Goal: Task Accomplishment & Management: Manage account settings

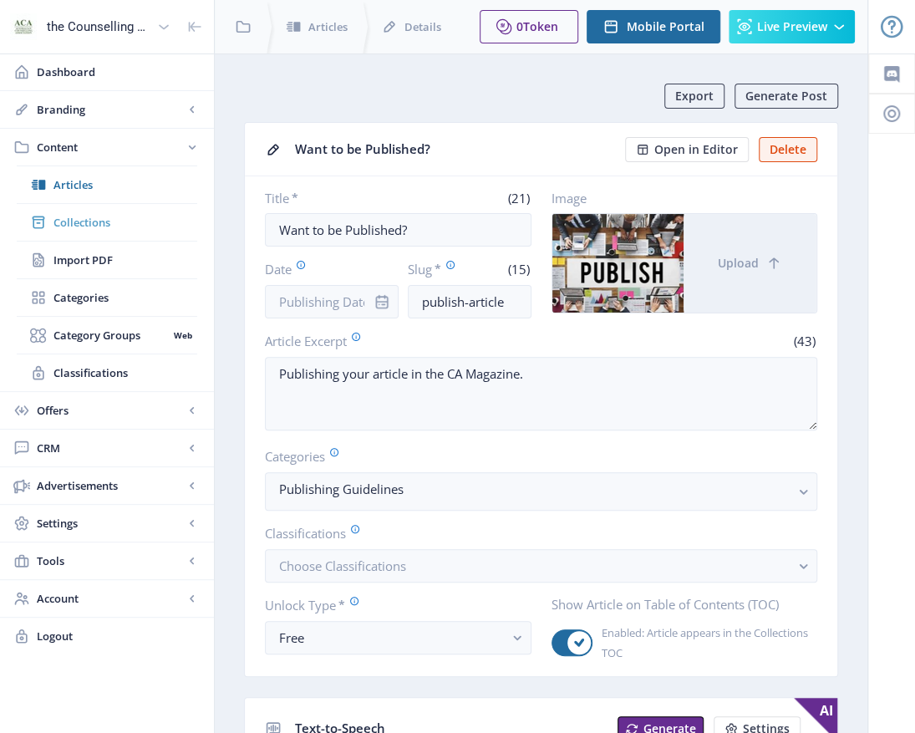
click at [100, 226] on span "Collections" at bounding box center [125, 222] width 144 height 17
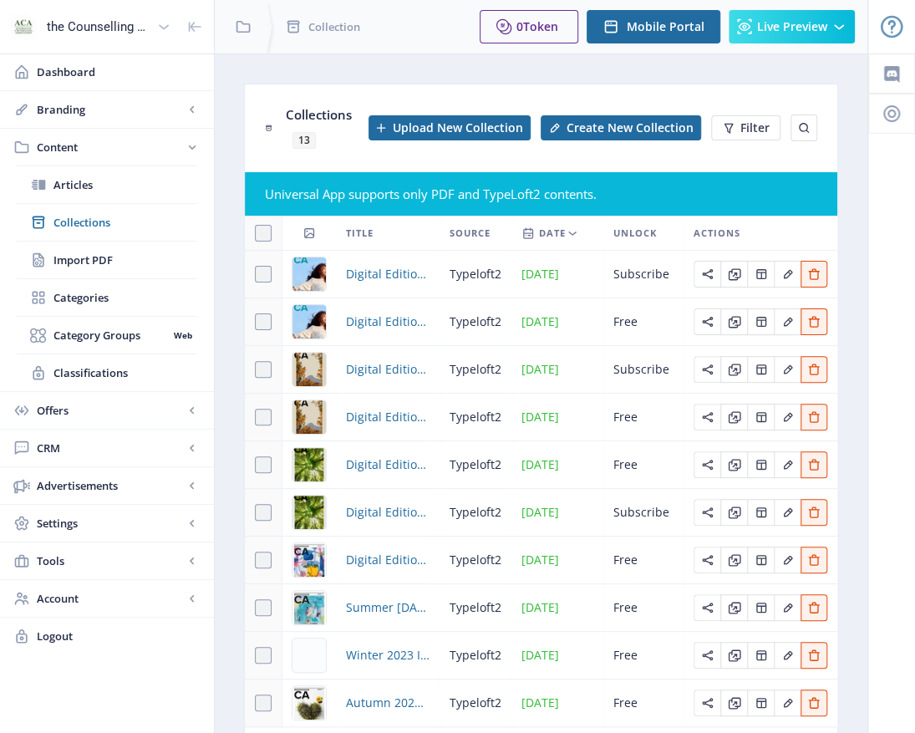
scroll to position [115, 0]
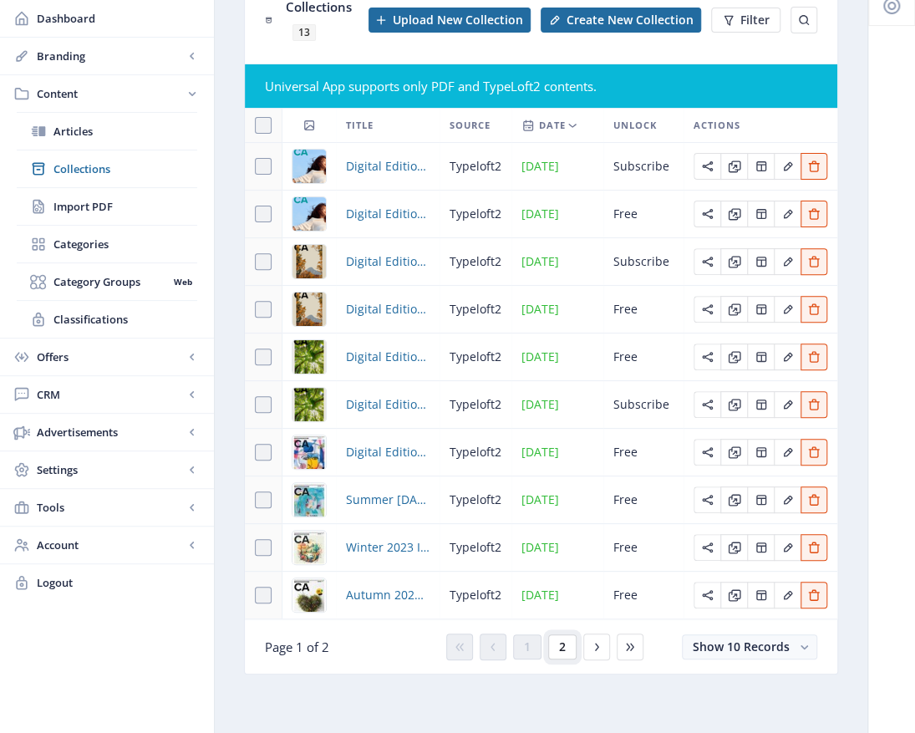
click at [567, 650] on button "2" at bounding box center [562, 646] width 28 height 25
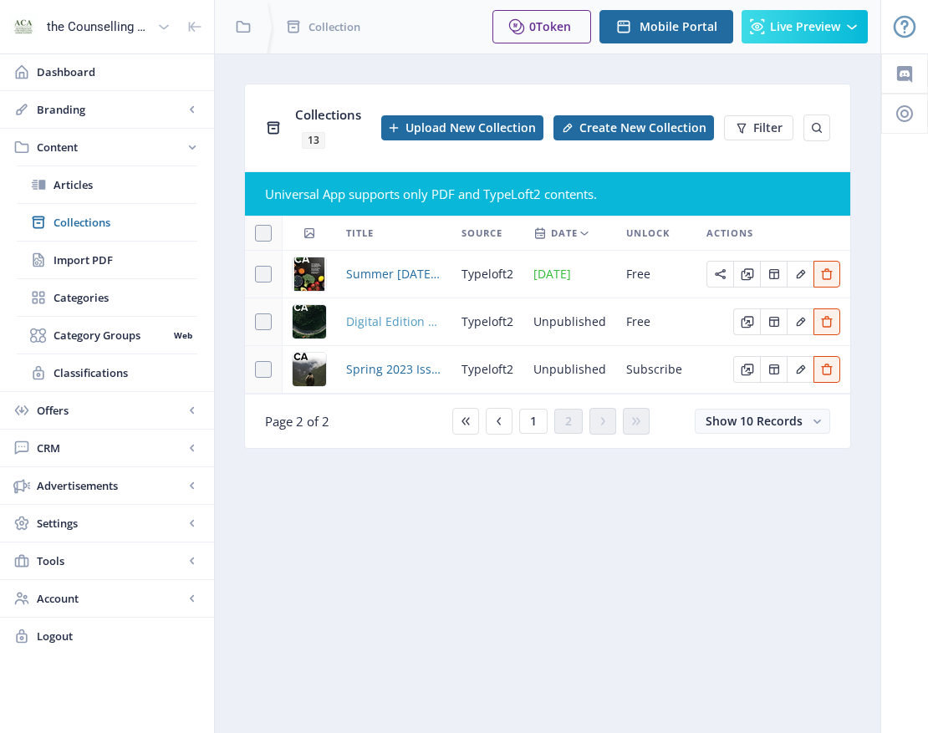
click at [401, 326] on span "Digital Edition 2.1" at bounding box center [393, 322] width 95 height 20
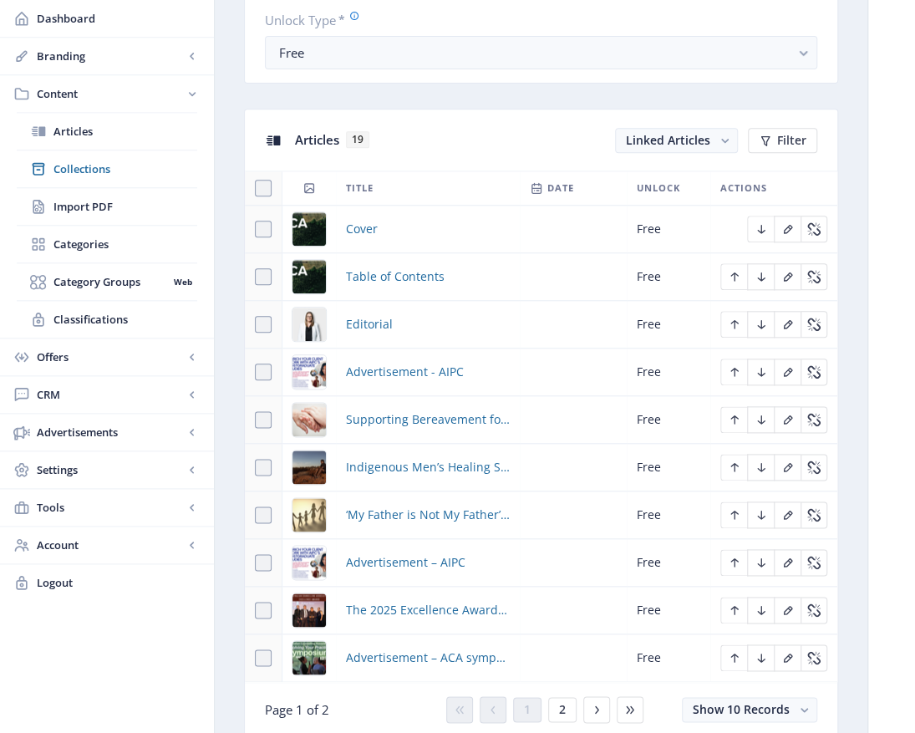
scroll to position [669, 0]
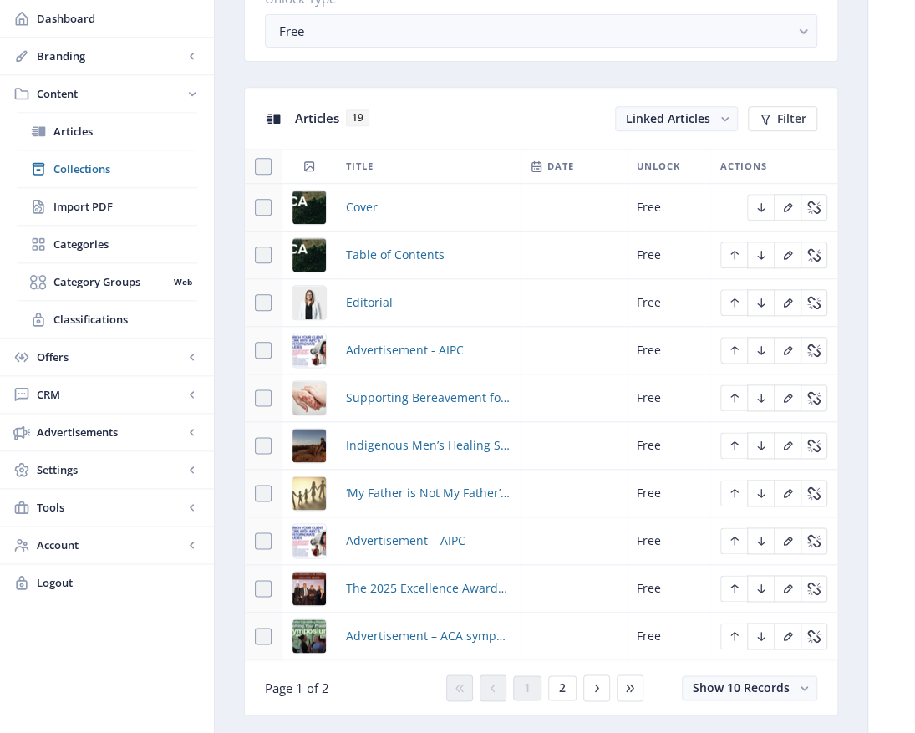
click at [310, 206] on img at bounding box center [308, 207] width 33 height 33
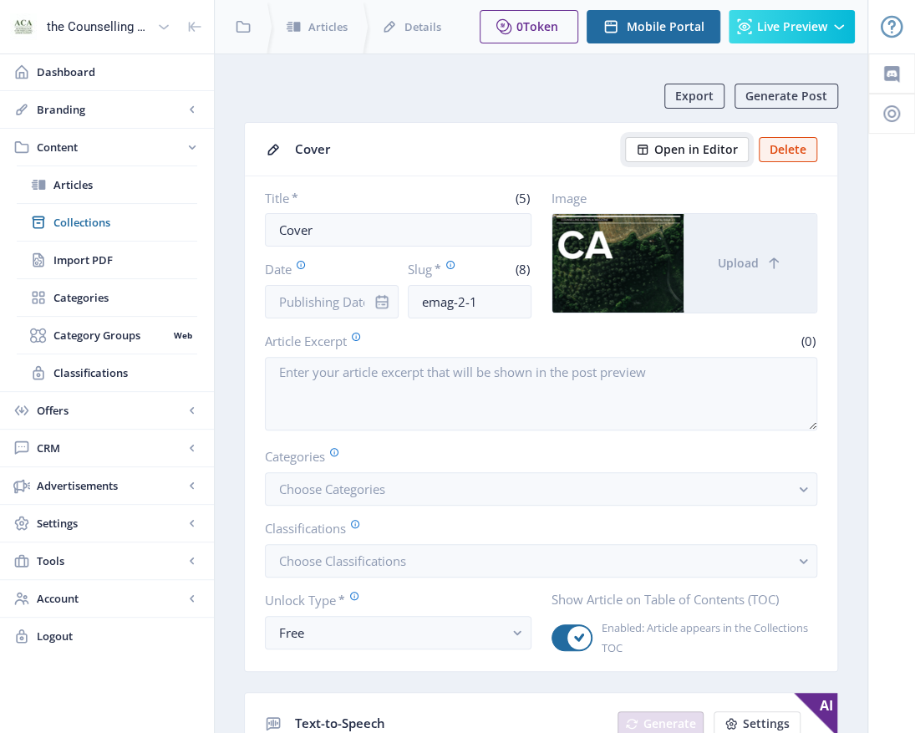
click at [684, 149] on span "Open in Editor" at bounding box center [696, 149] width 84 height 13
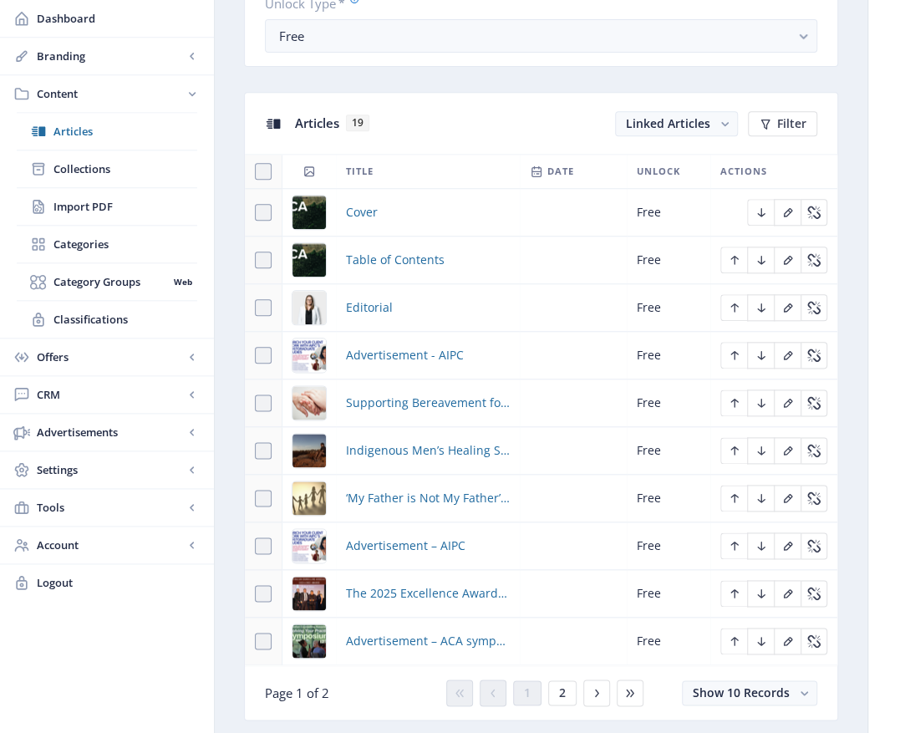
scroll to position [669, 0]
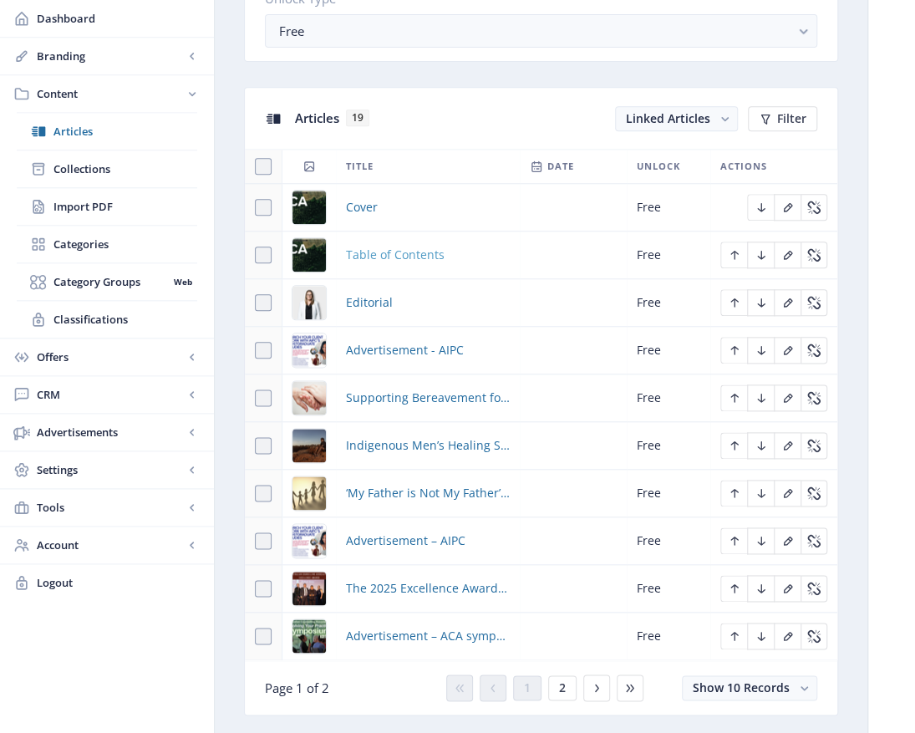
click at [413, 252] on span "Table of Contents" at bounding box center [395, 255] width 99 height 20
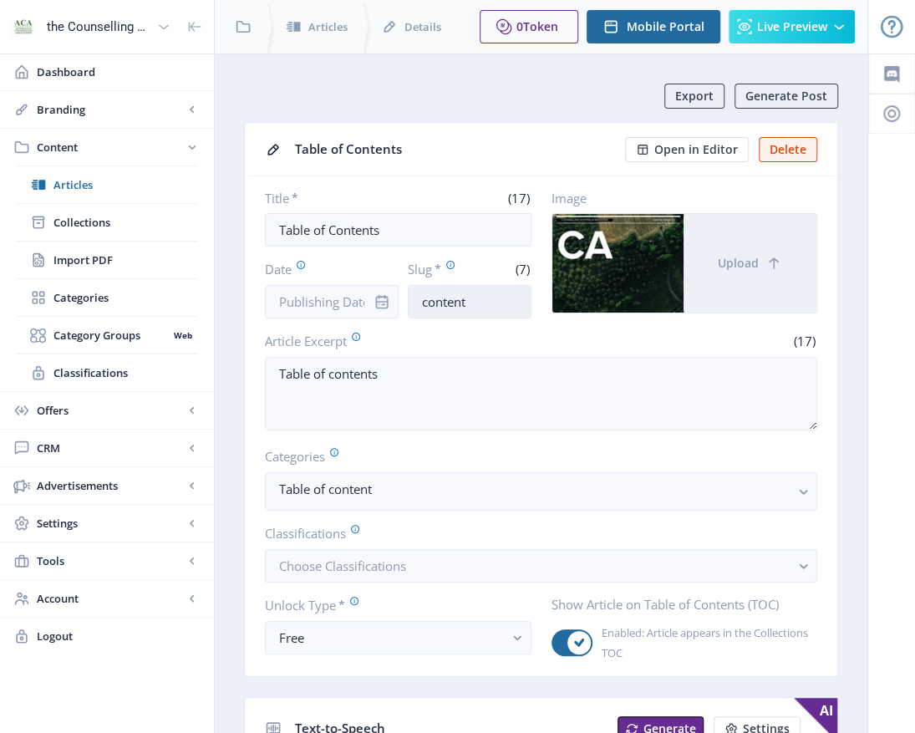
click at [475, 296] on input "content" at bounding box center [469, 301] width 123 height 33
drag, startPoint x: 417, startPoint y: 295, endPoint x: 452, endPoint y: 295, distance: 35.1
click at [418, 295] on input "content" at bounding box center [469, 301] width 123 height 33
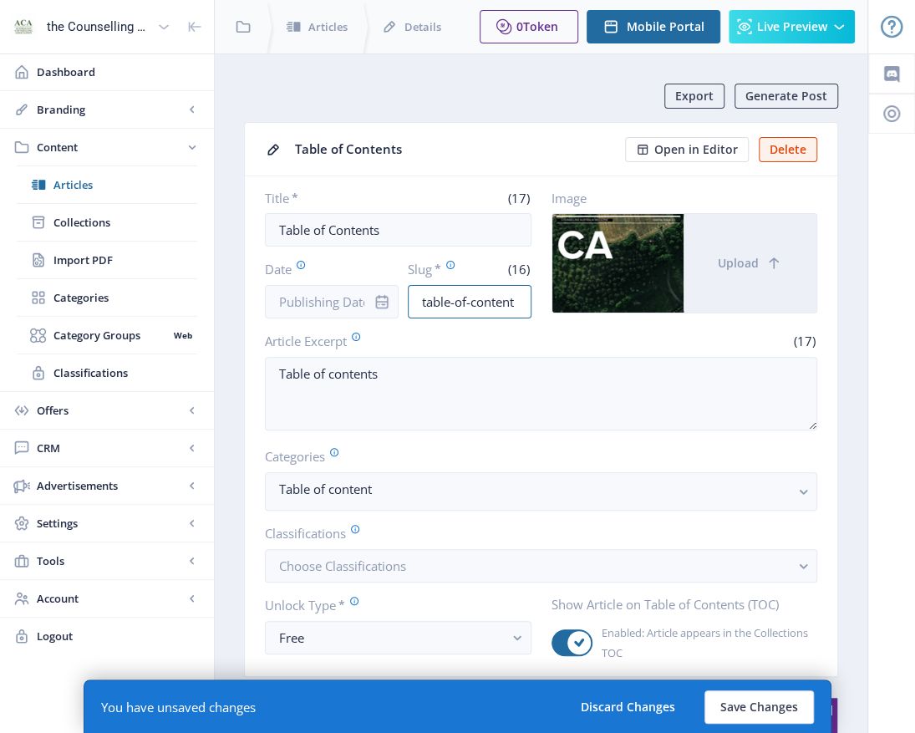
drag, startPoint x: 518, startPoint y: 302, endPoint x: 555, endPoint y: 292, distance: 38.1
click at [518, 299] on input "table-of-content" at bounding box center [469, 301] width 123 height 33
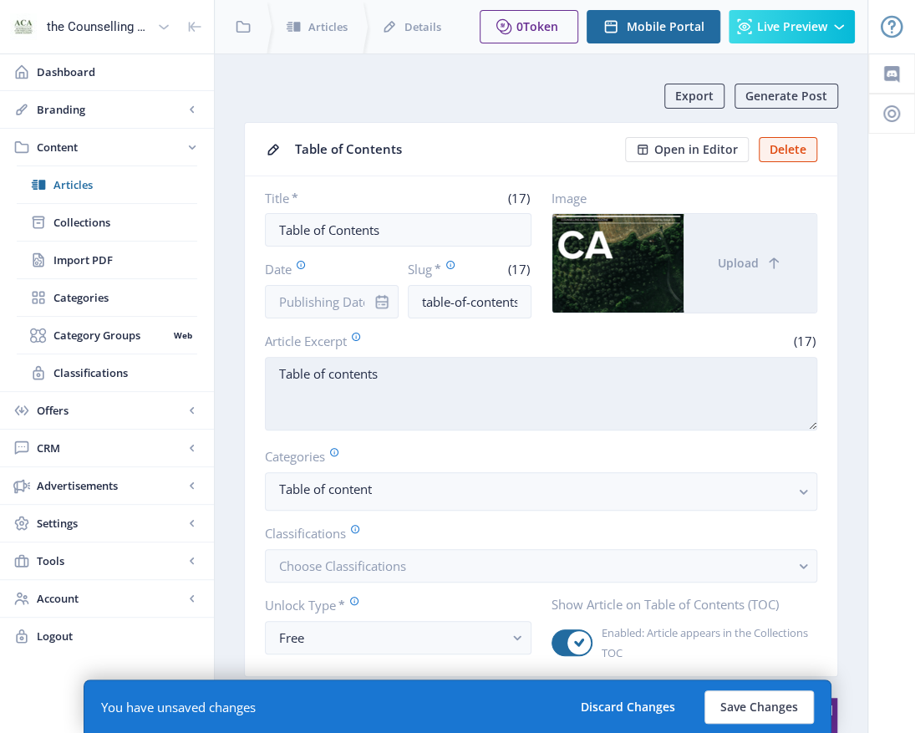
click at [570, 413] on textarea "Table of contents" at bounding box center [541, 394] width 552 height 74
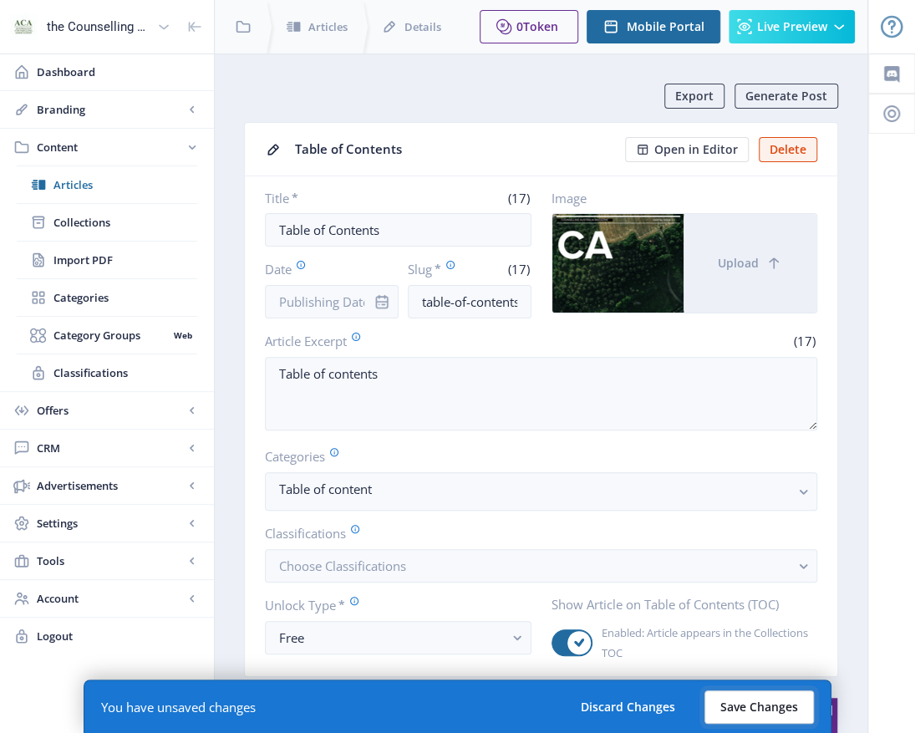
click at [745, 702] on button "Save Changes" at bounding box center [758, 706] width 109 height 33
drag, startPoint x: 471, startPoint y: 300, endPoint x: 332, endPoint y: 306, distance: 139.7
click at [333, 306] on div "Date Slug * invalid value (17) table-of-contents" at bounding box center [398, 289] width 267 height 58
click at [786, 703] on button "Save Changes" at bounding box center [758, 706] width 109 height 33
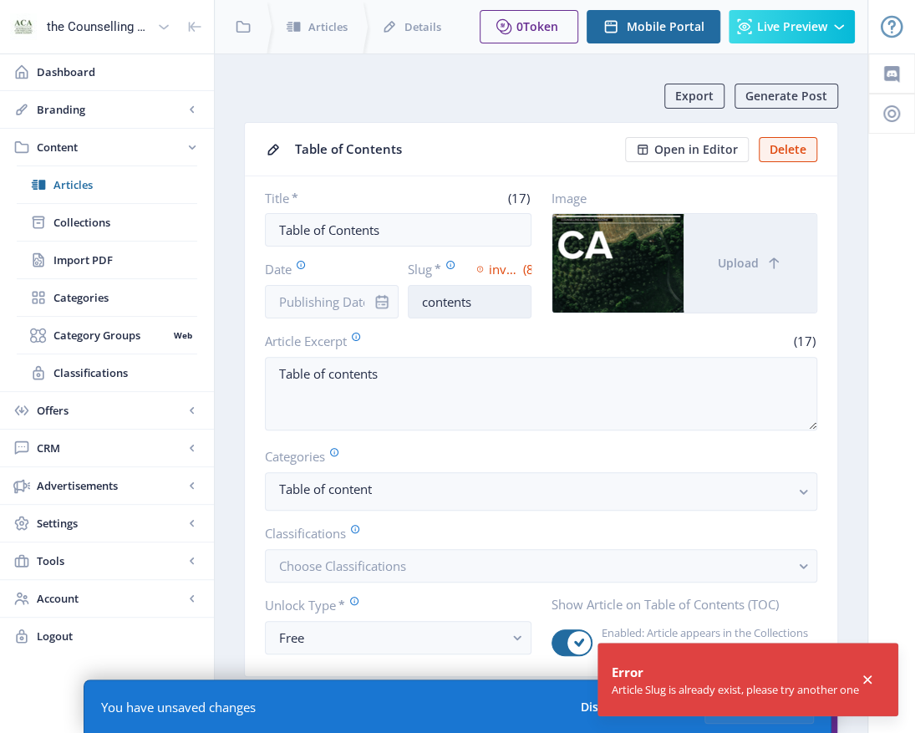
click at [485, 297] on input "contents" at bounding box center [469, 301] width 123 height 33
type input "content"
click at [859, 682] on div "Error" at bounding box center [735, 672] width 247 height 20
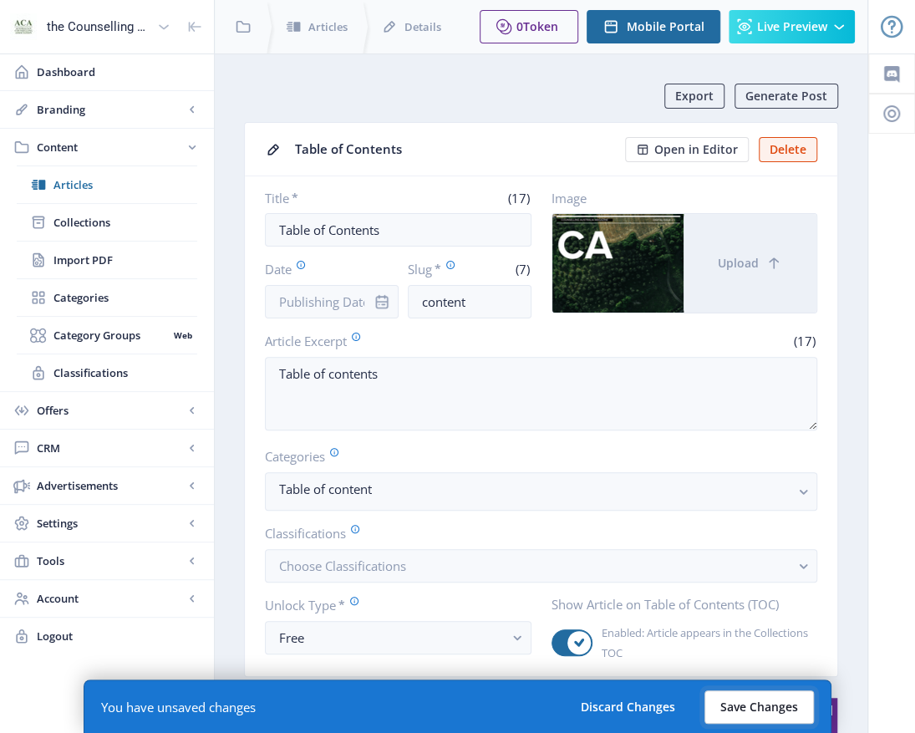
click at [765, 712] on button "Save Changes" at bounding box center [758, 706] width 109 height 33
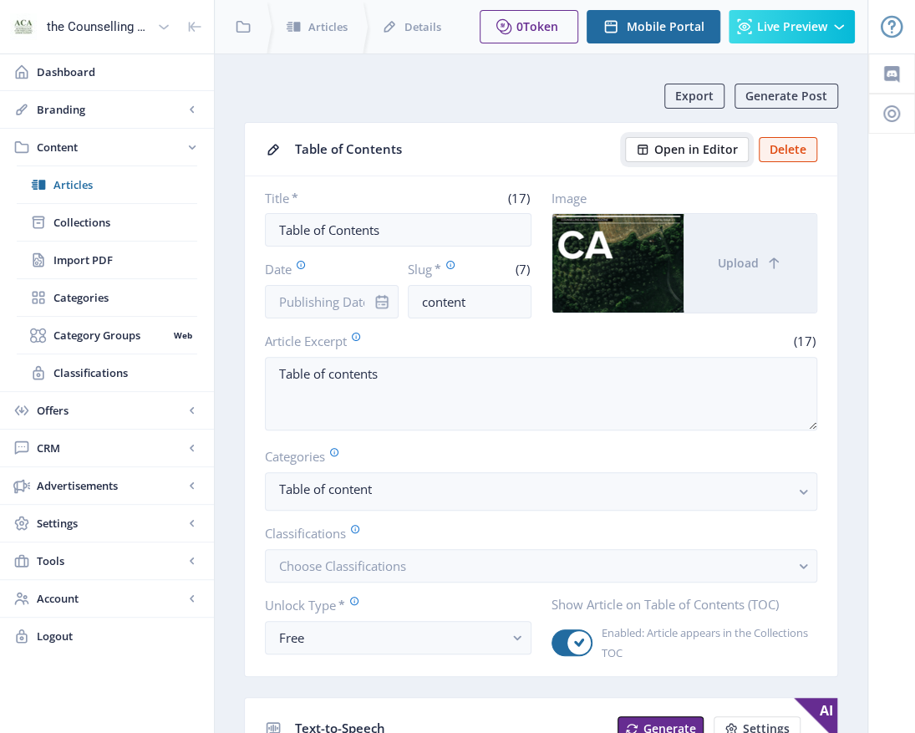
click at [705, 152] on span "Open in Editor" at bounding box center [696, 149] width 84 height 13
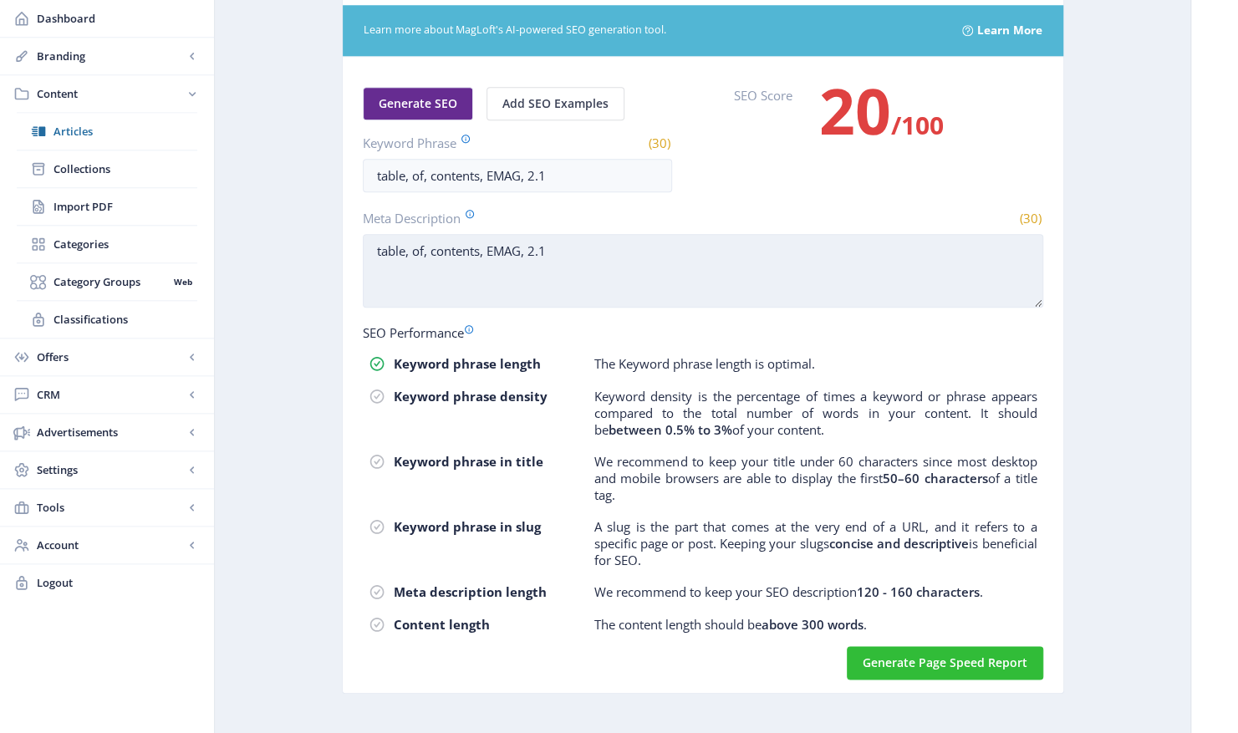
scroll to position [956, 0]
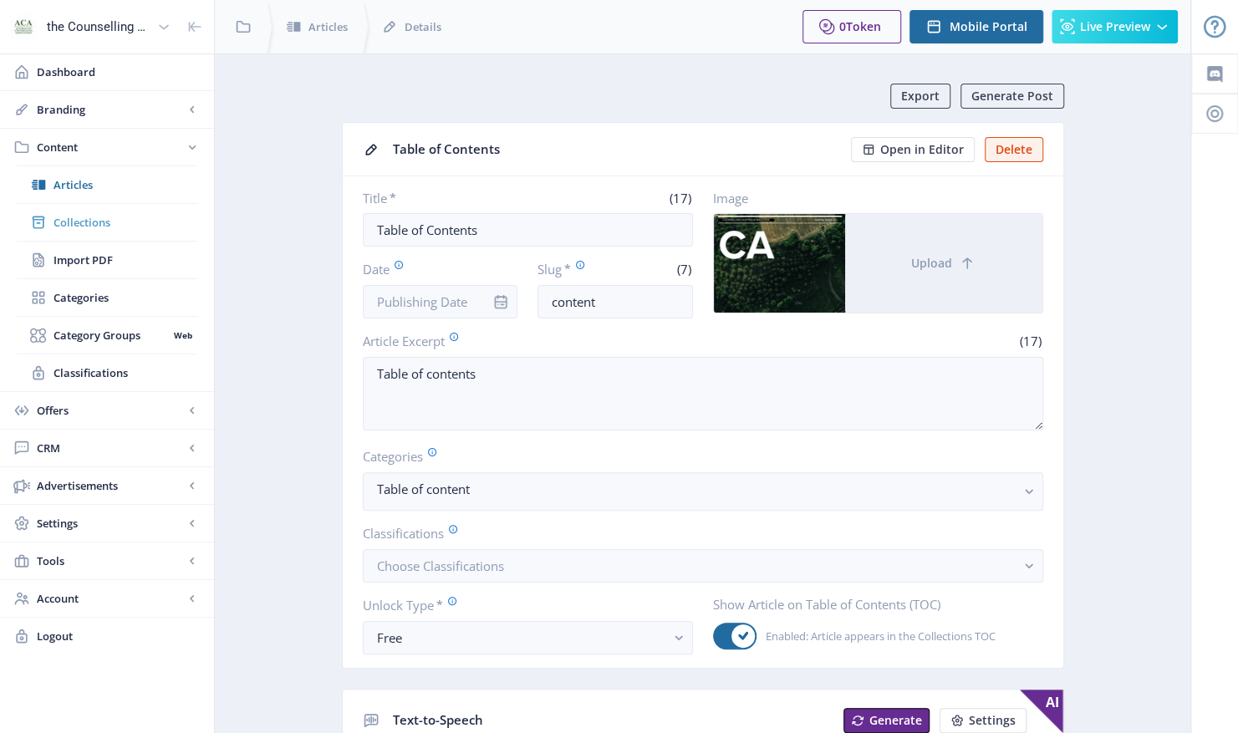
click at [75, 219] on span "Collections" at bounding box center [125, 222] width 144 height 17
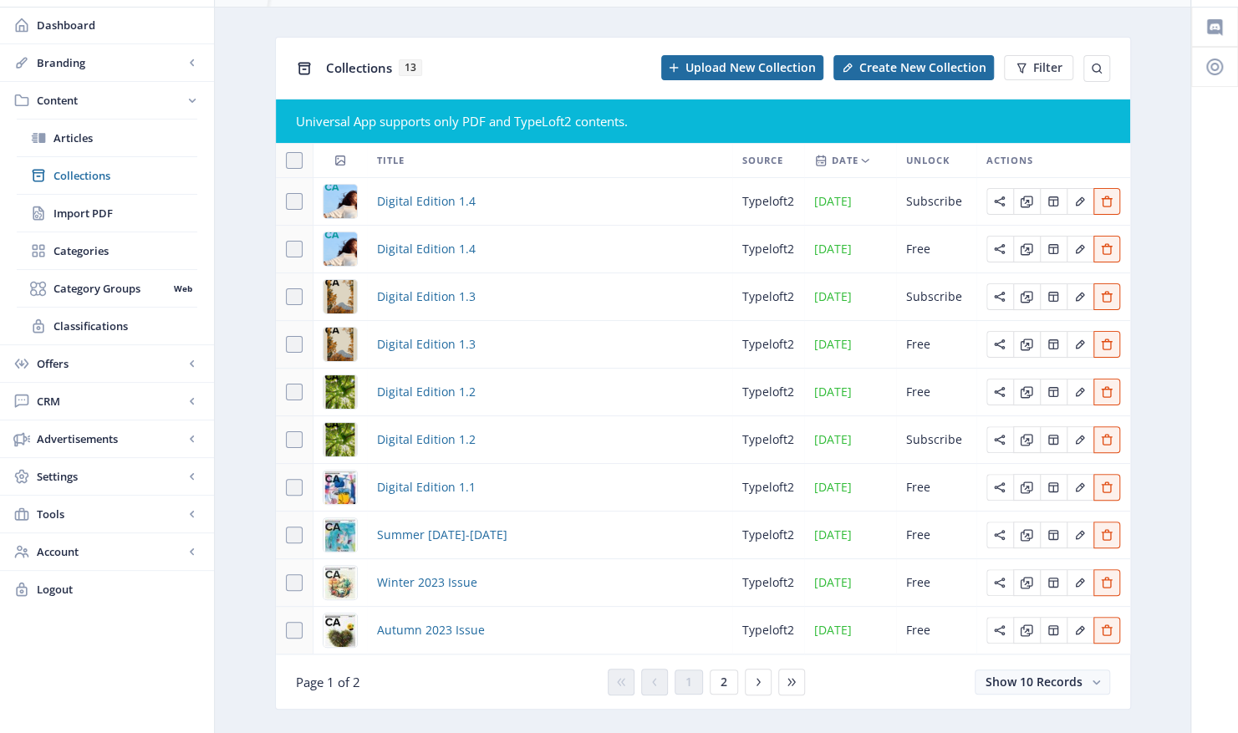
scroll to position [90, 0]
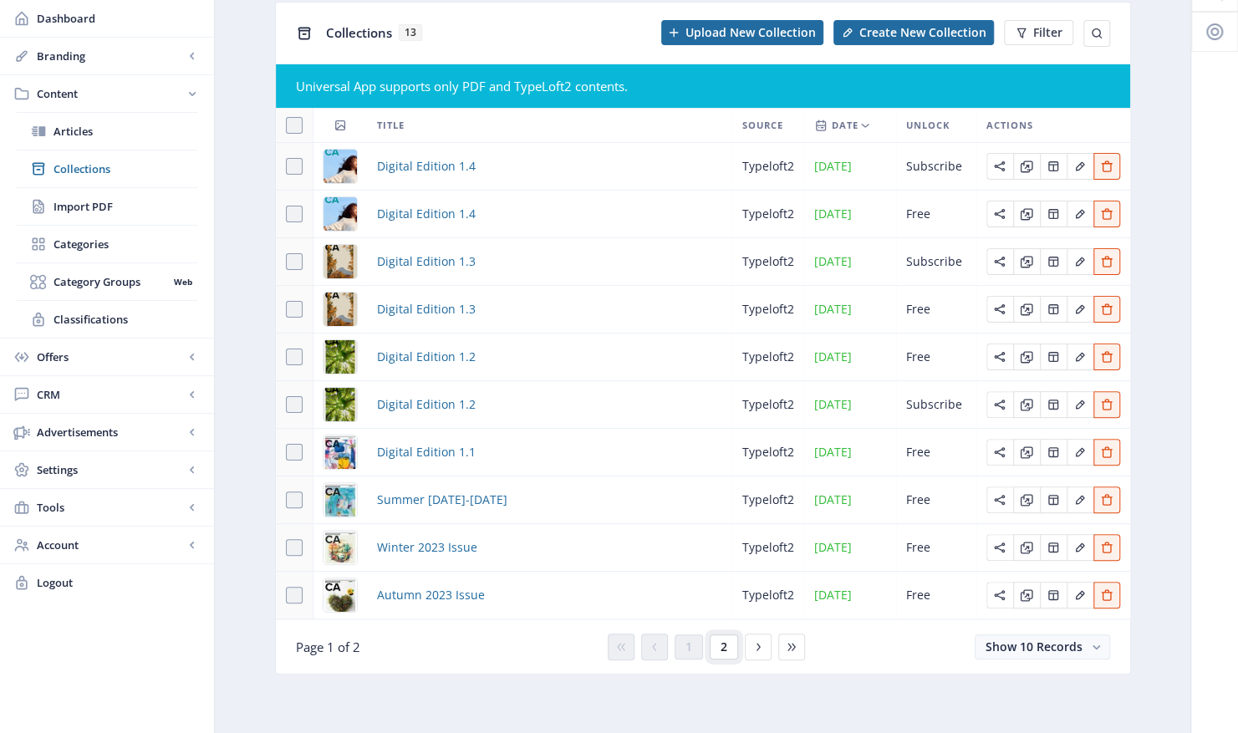
click at [718, 648] on button "2" at bounding box center [723, 646] width 28 height 25
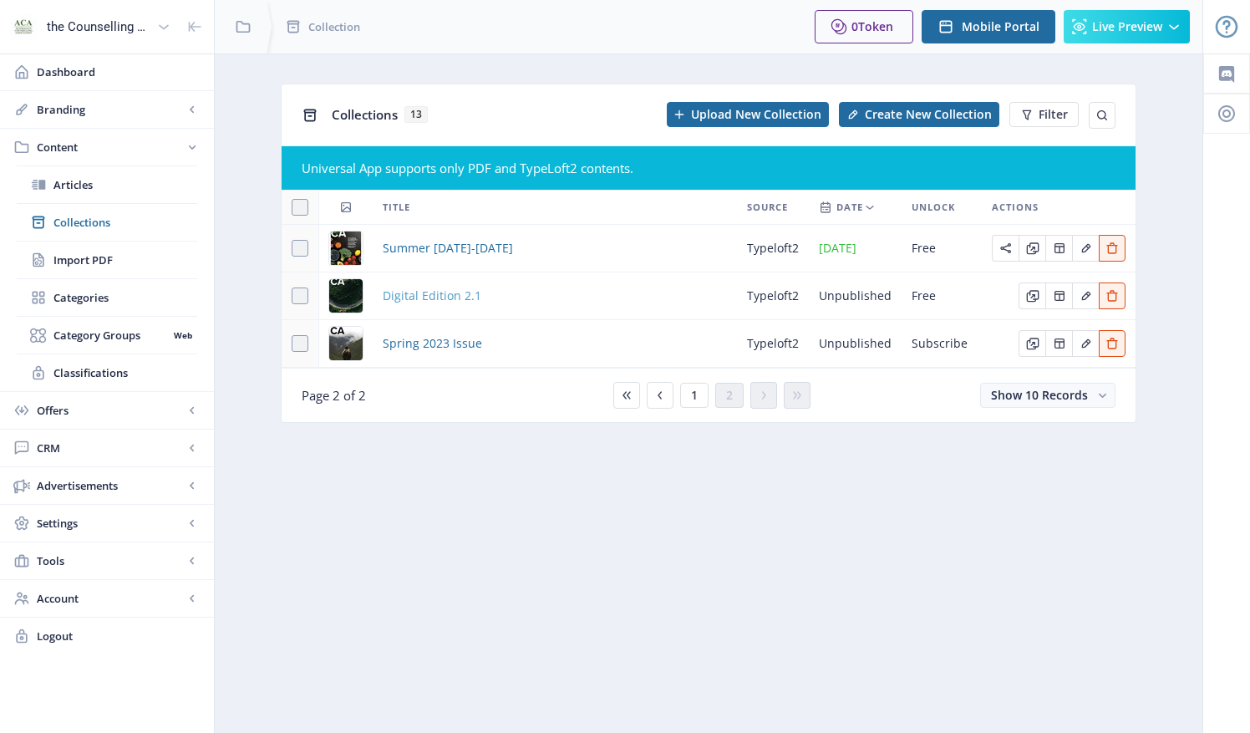
click at [418, 296] on span "Digital Edition 2.1" at bounding box center [432, 296] width 99 height 20
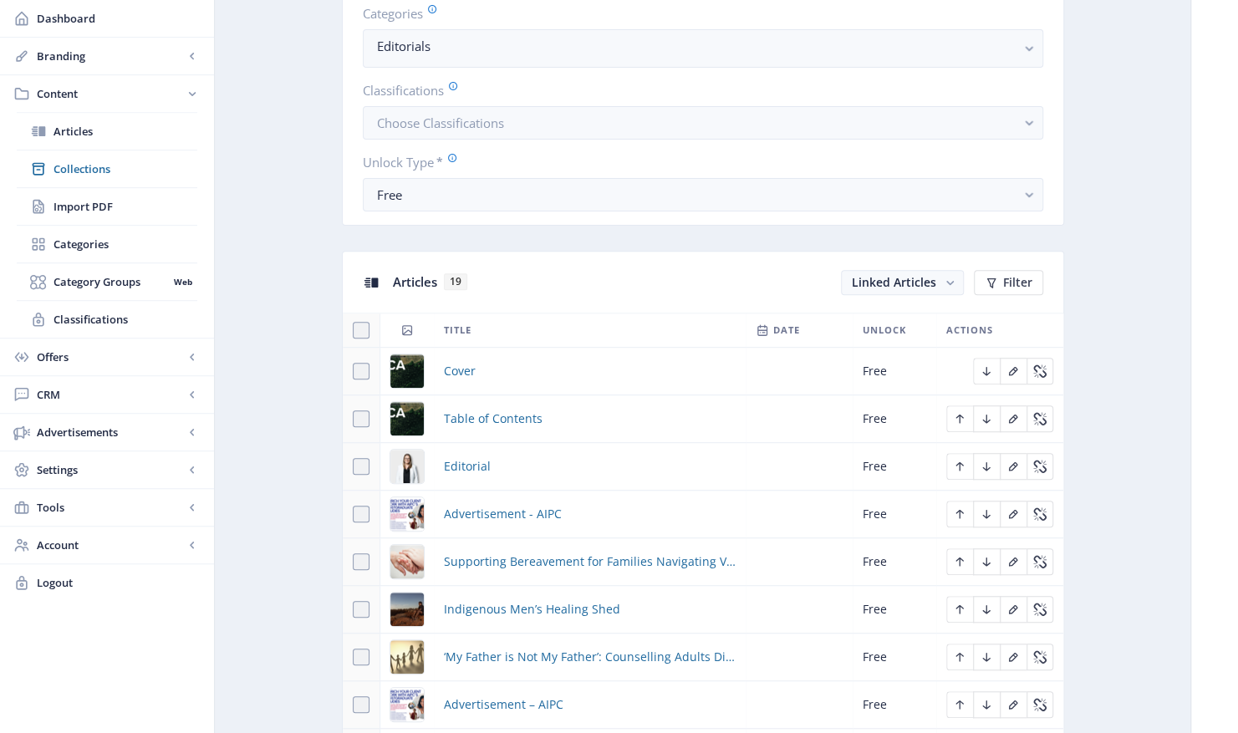
scroll to position [585, 0]
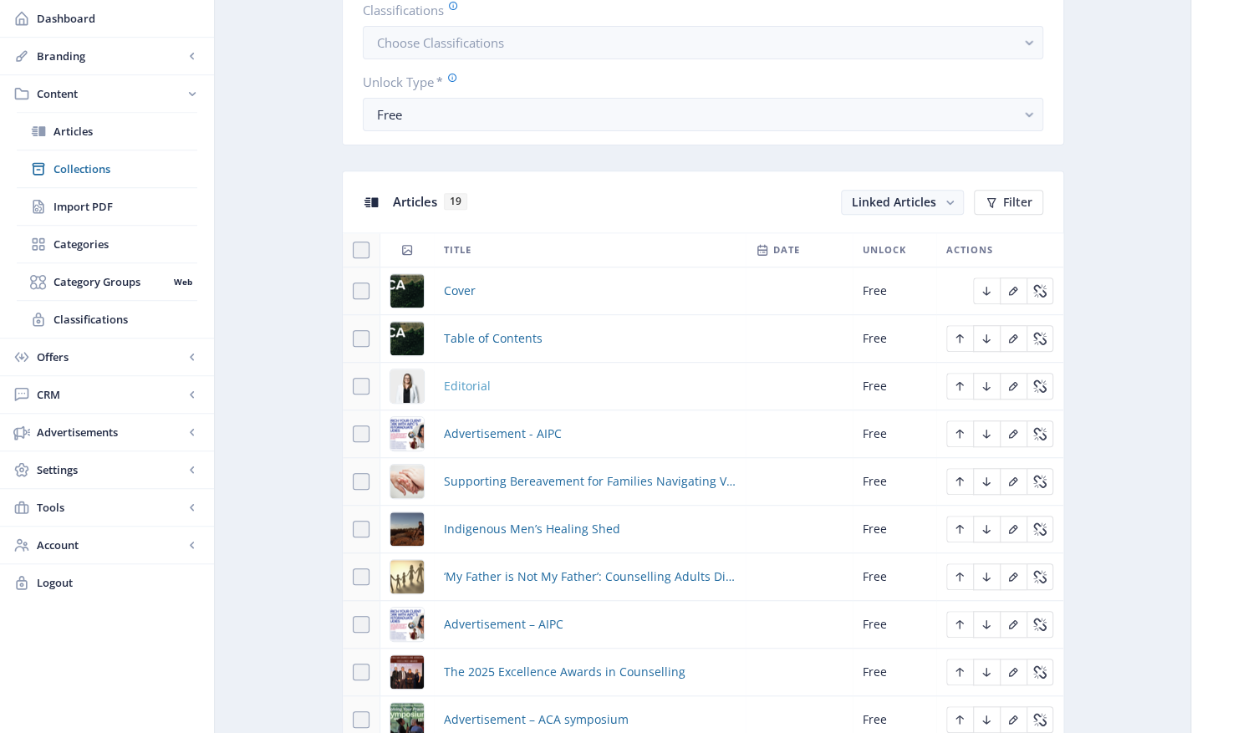
click at [485, 386] on span "Editorial" at bounding box center [467, 386] width 47 height 20
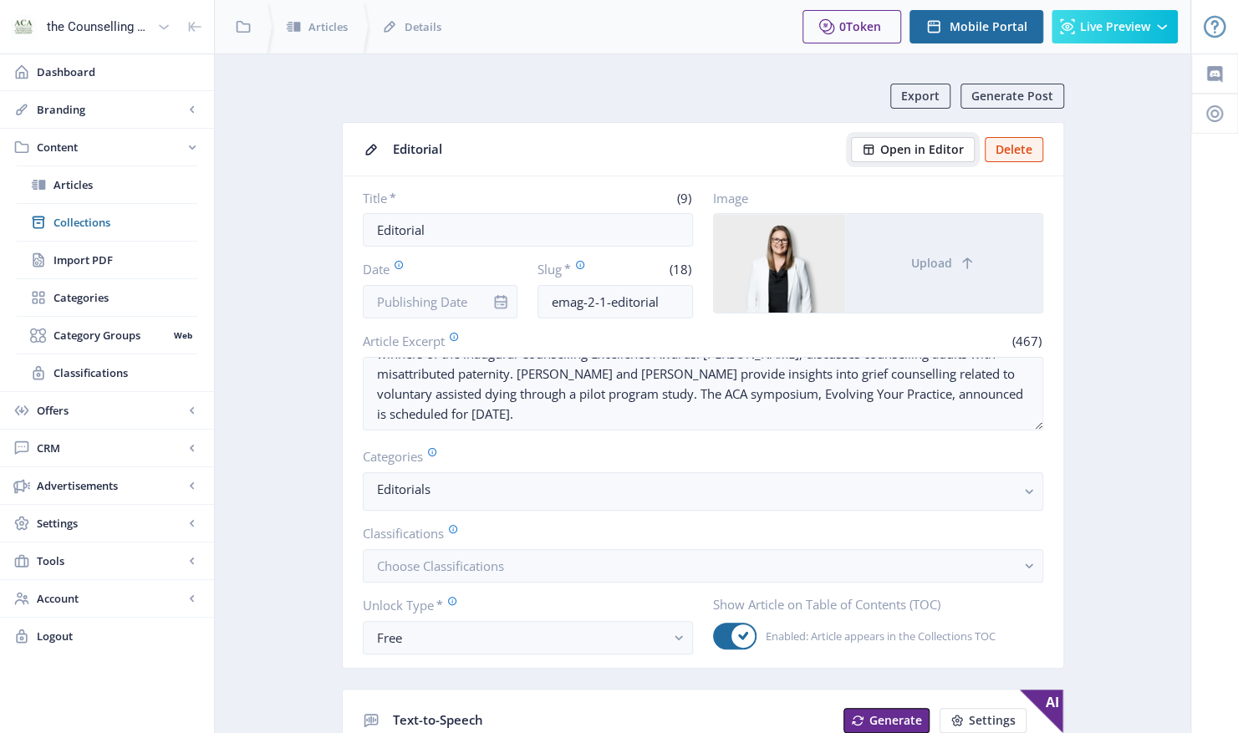
click at [919, 144] on span "Open in Editor" at bounding box center [922, 149] width 84 height 13
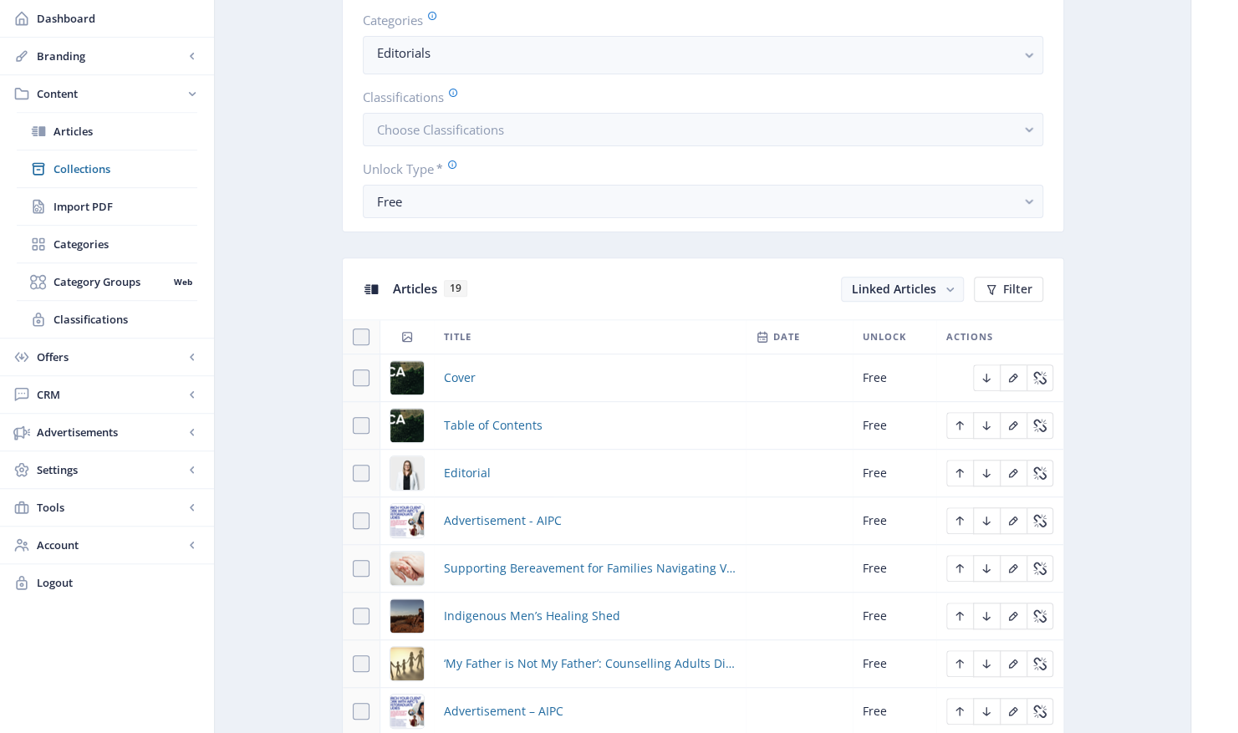
scroll to position [836, 0]
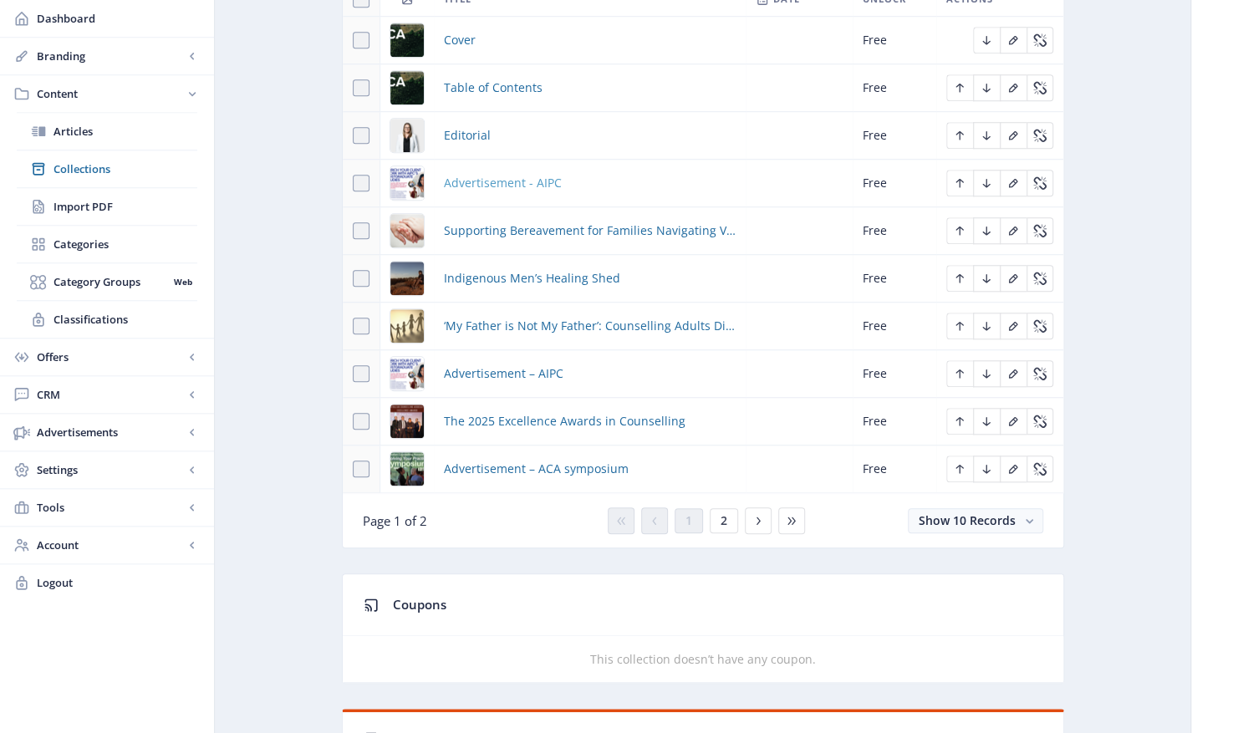
click at [478, 177] on span "Advertisement - AIPC" at bounding box center [503, 183] width 118 height 20
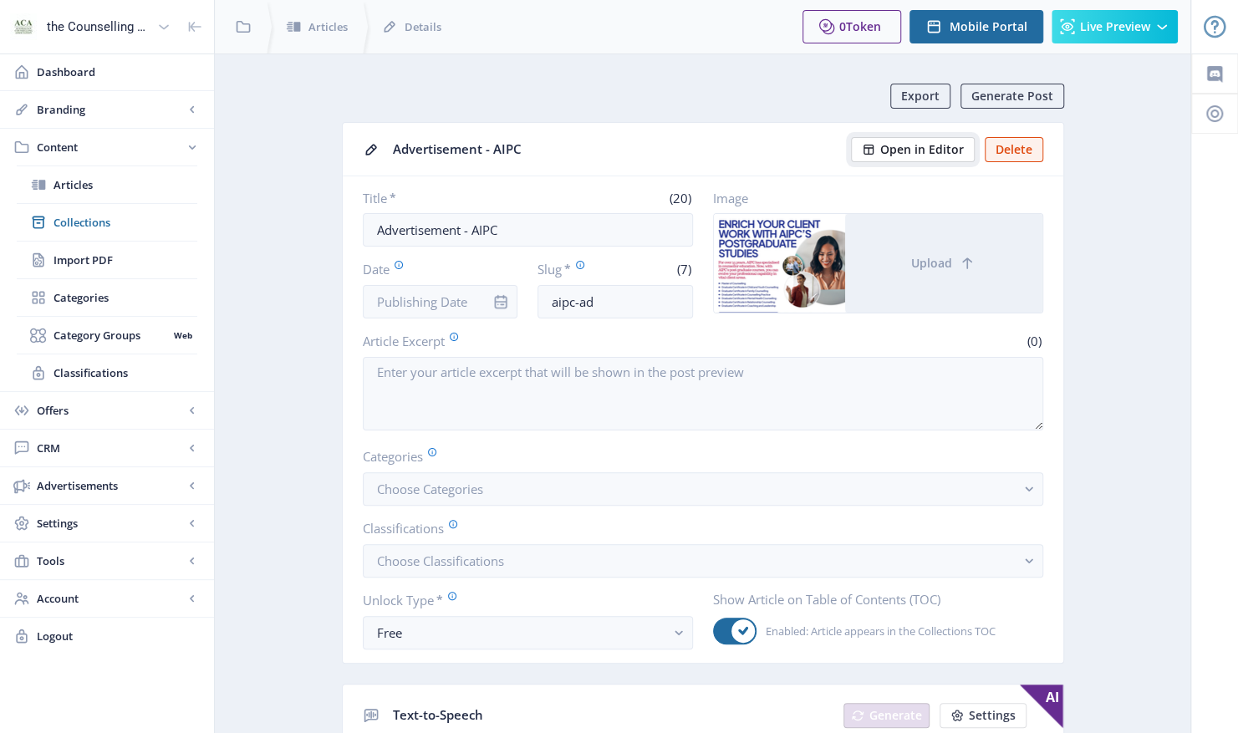
click at [923, 152] on span "Open in Editor" at bounding box center [922, 149] width 84 height 13
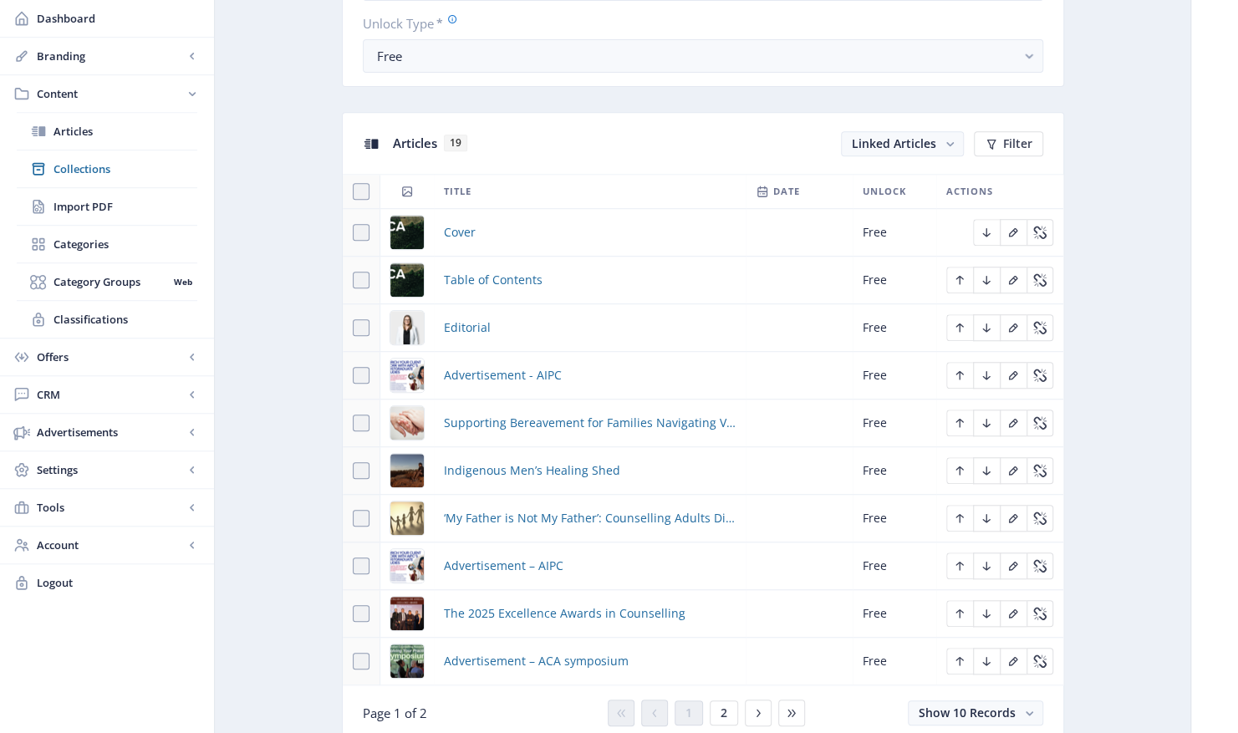
scroll to position [752, 0]
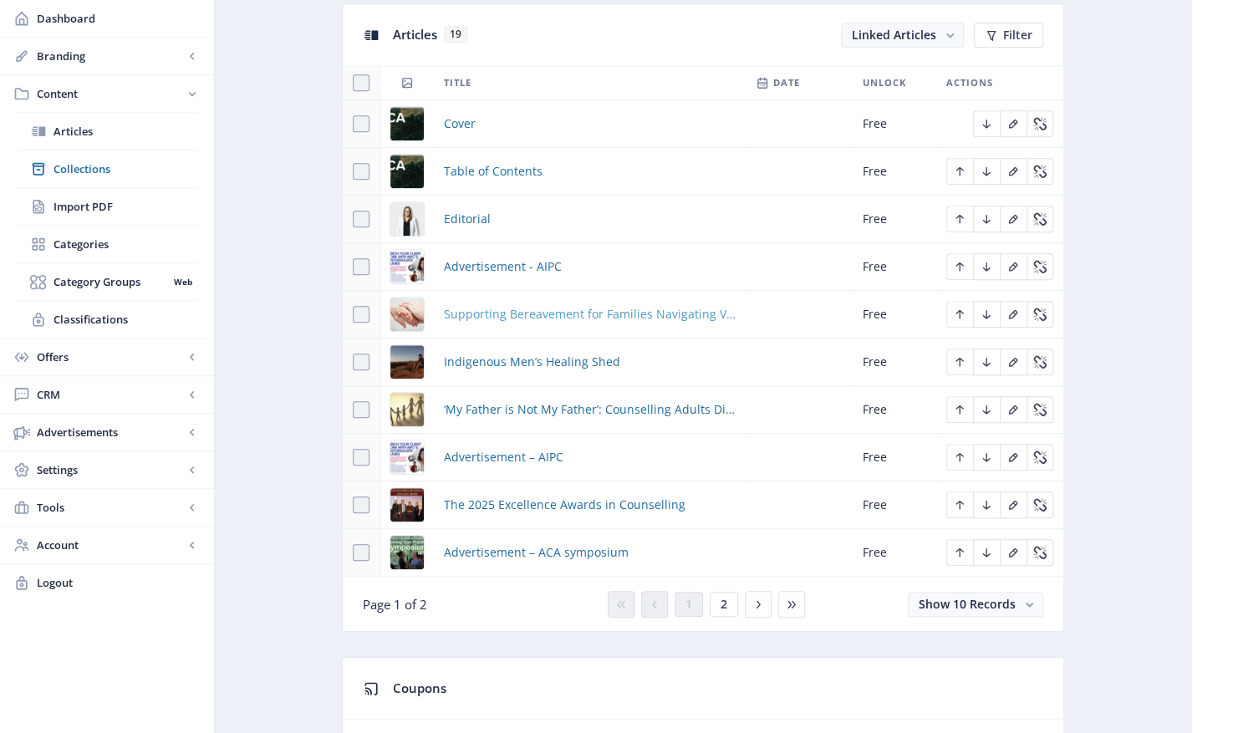
click at [562, 307] on span "Supporting Bereavement for Families Navigating Voluntary Assisted Dying (VAD)" at bounding box center [590, 314] width 292 height 20
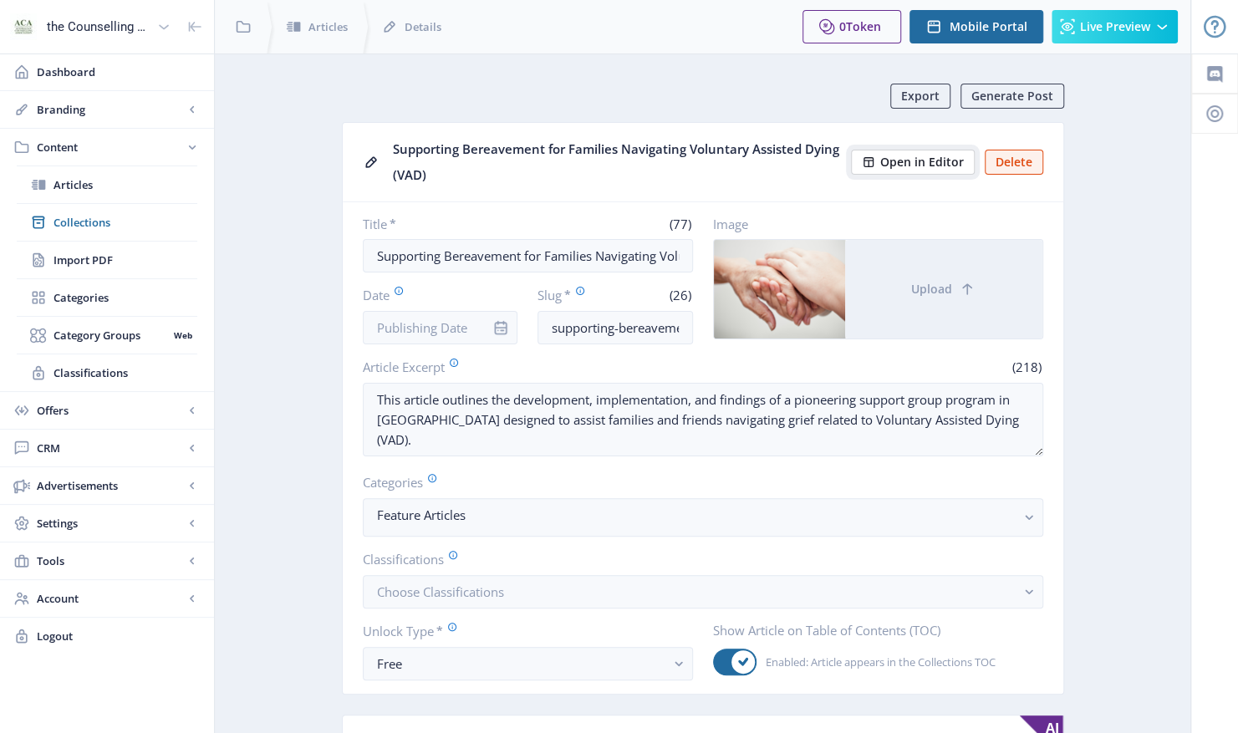
click at [913, 160] on span "Open in Editor" at bounding box center [922, 161] width 84 height 13
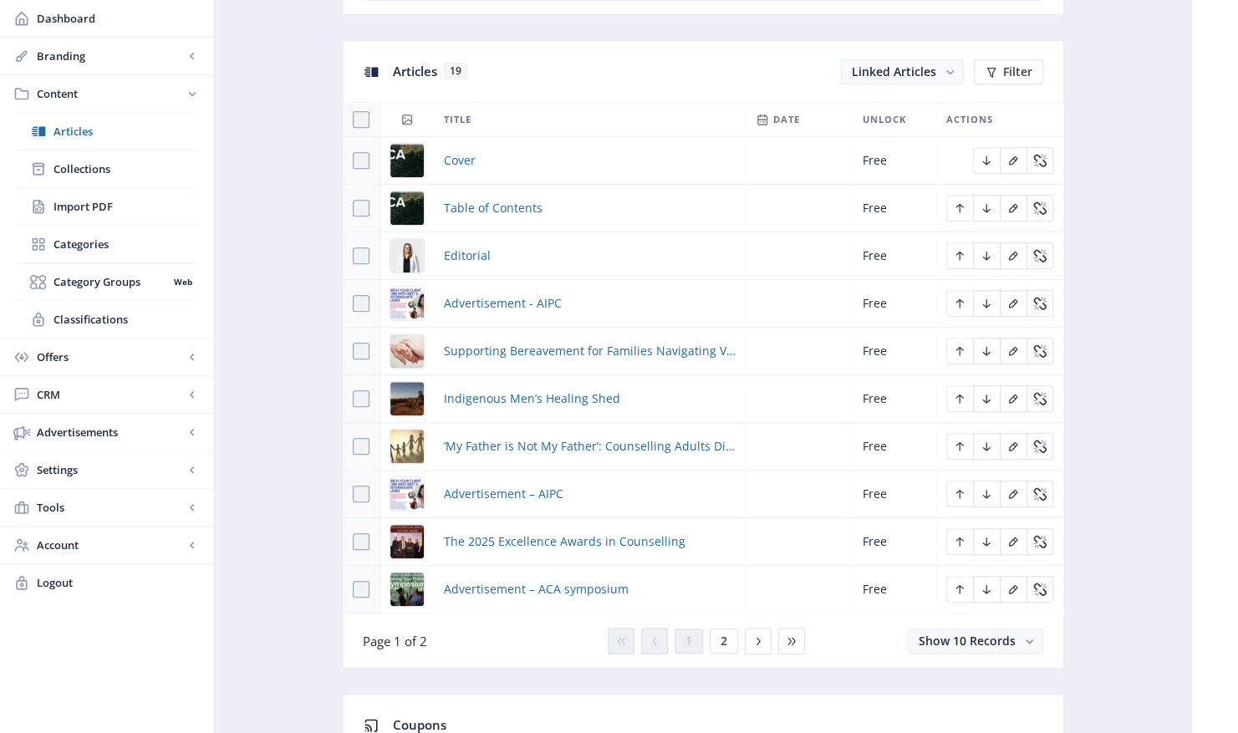
scroll to position [752, 0]
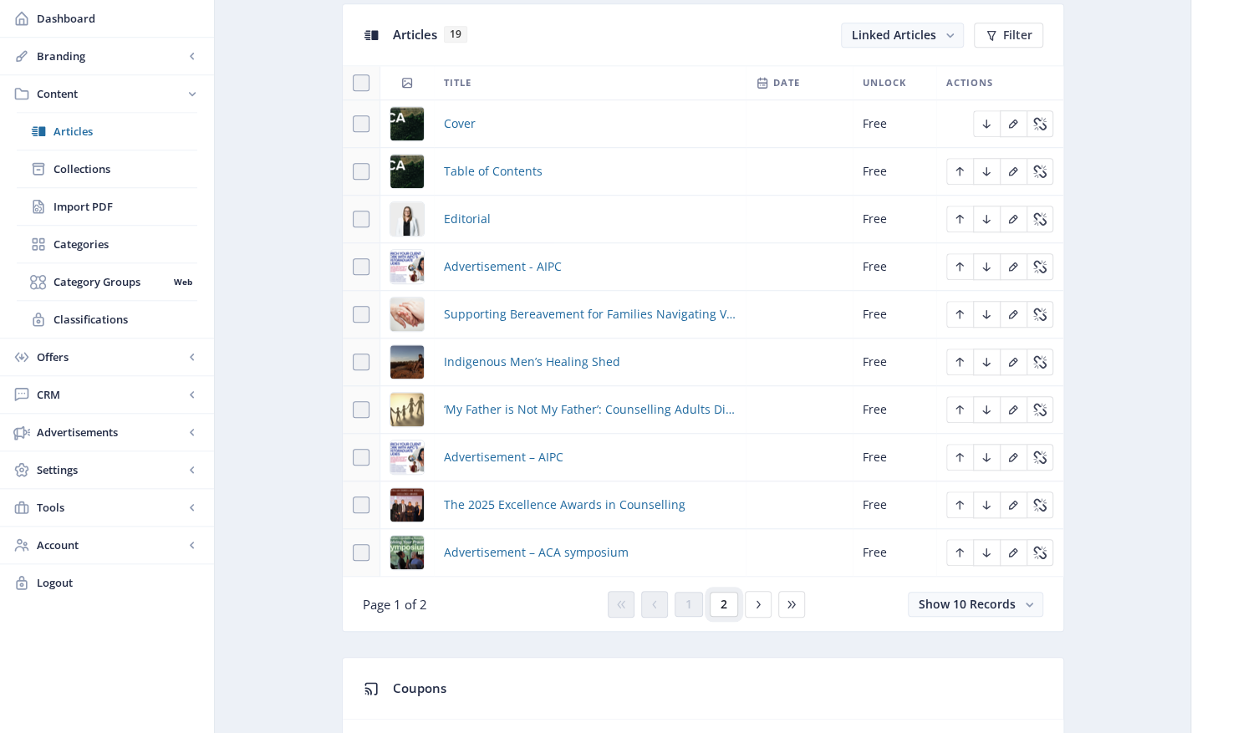
click at [723, 602] on span "2" at bounding box center [723, 603] width 7 height 13
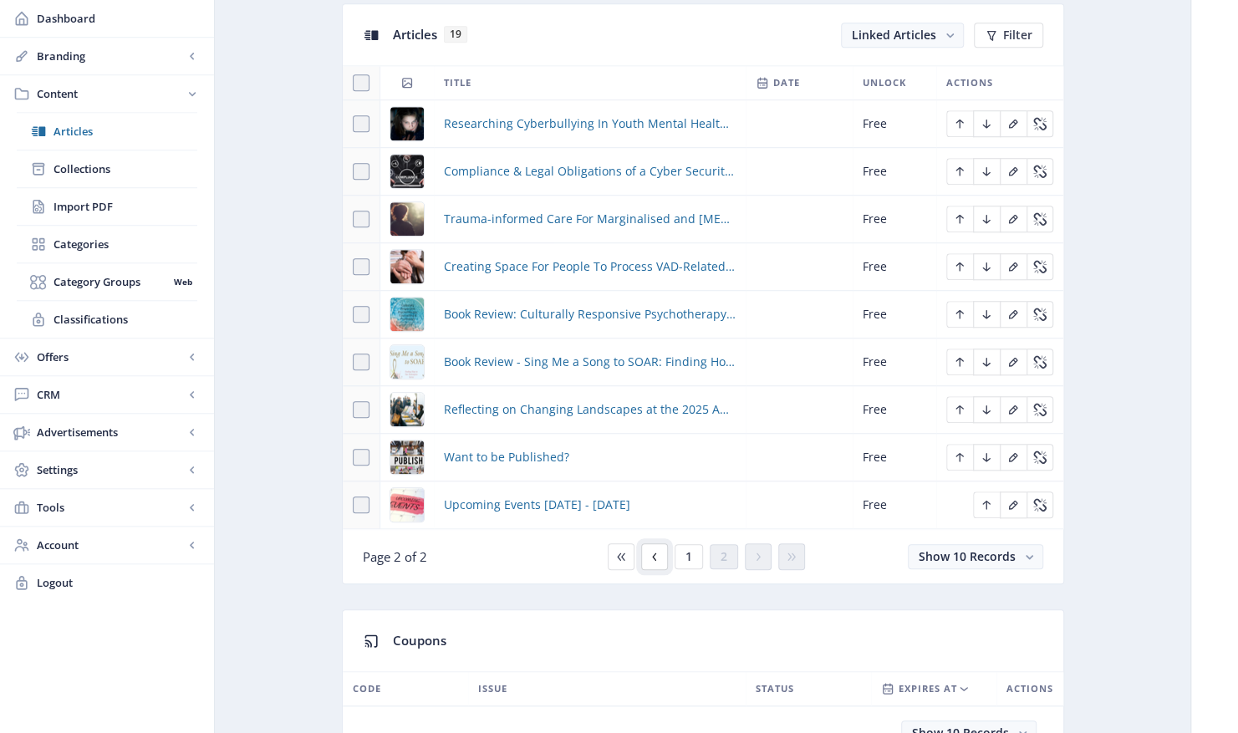
click at [648, 550] on icon at bounding box center [654, 556] width 13 height 13
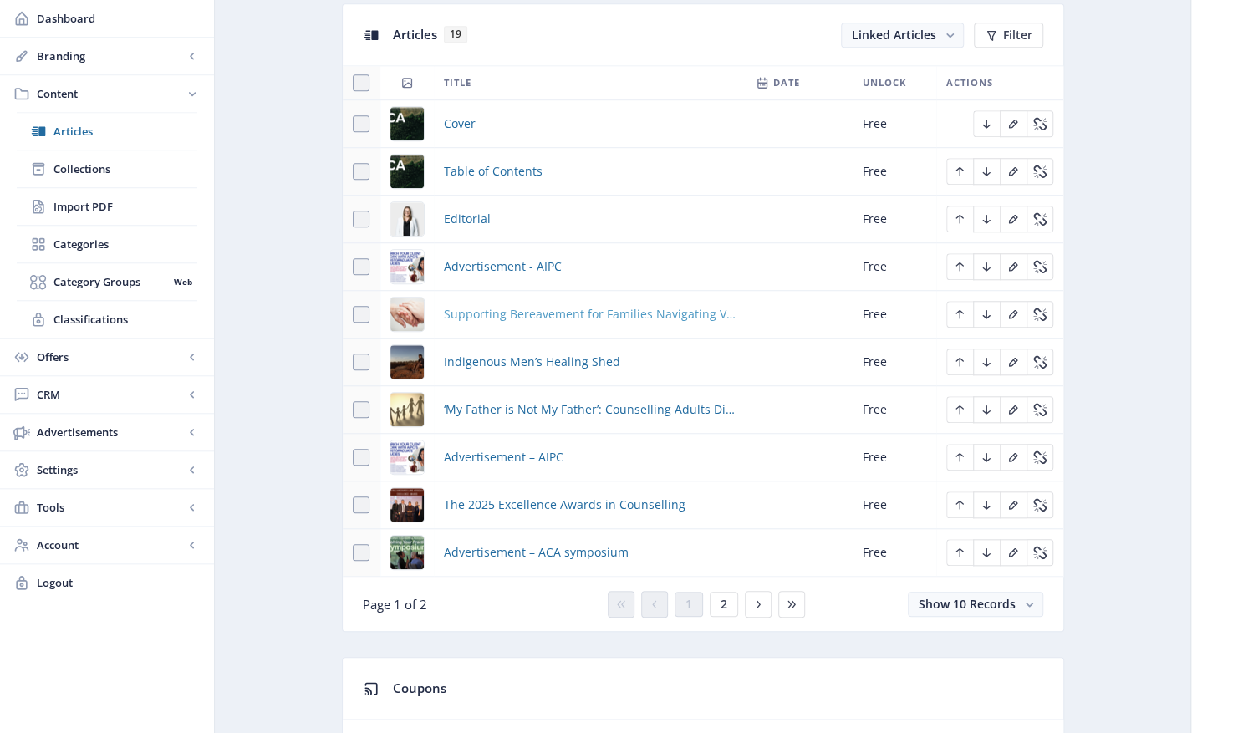
click at [541, 304] on span "Supporting Bereavement for Families Navigating Voluntary Assisted Dying (VAD)" at bounding box center [590, 314] width 292 height 20
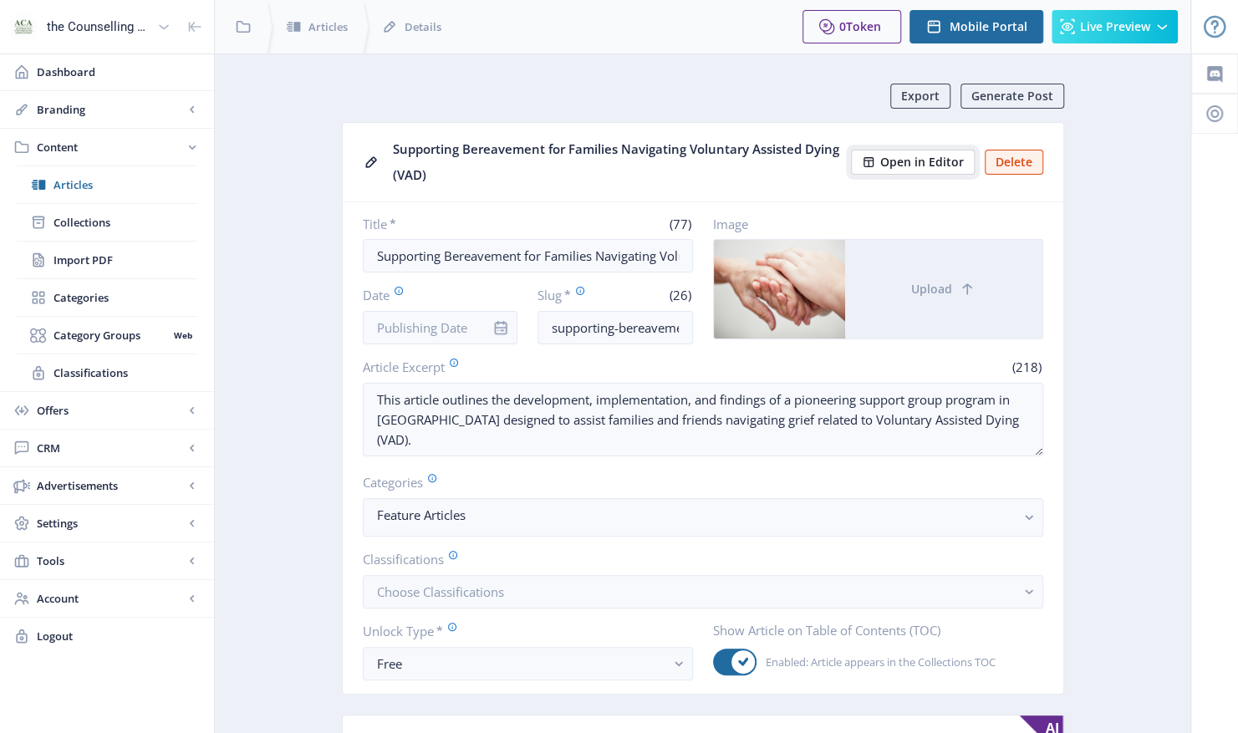
click at [906, 165] on span "Open in Editor" at bounding box center [922, 161] width 84 height 13
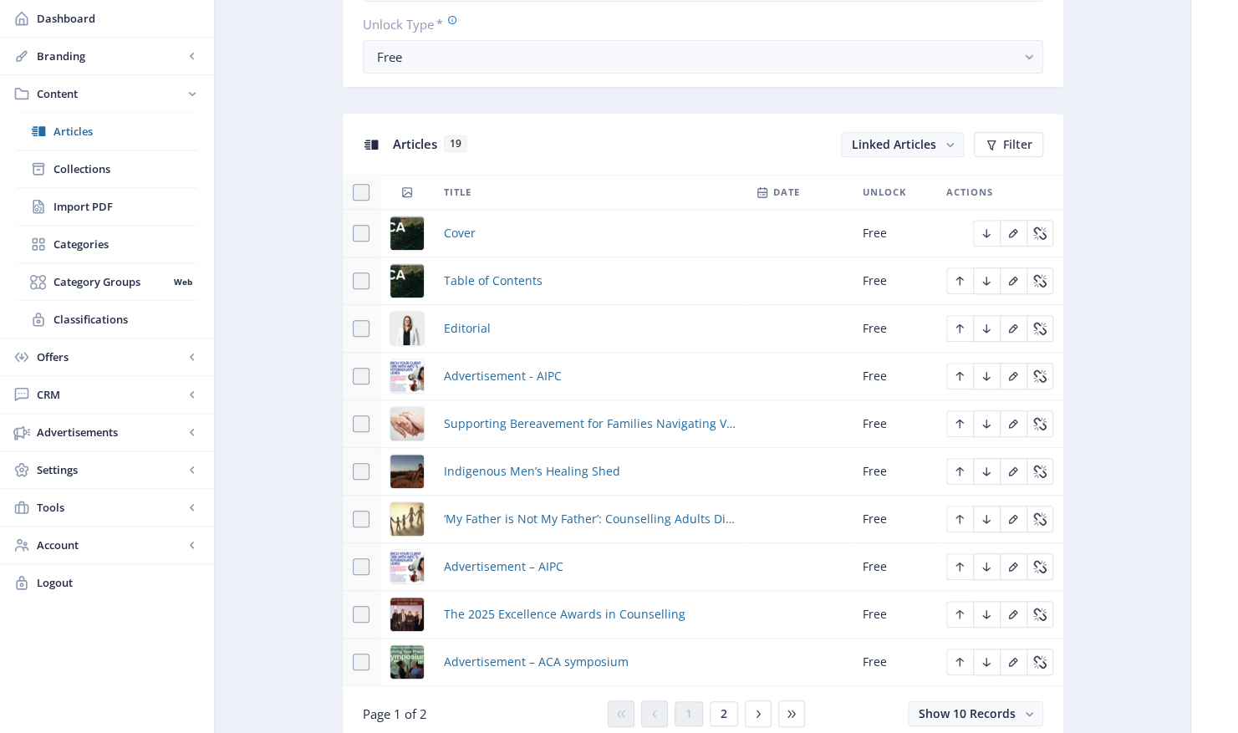
scroll to position [669, 0]
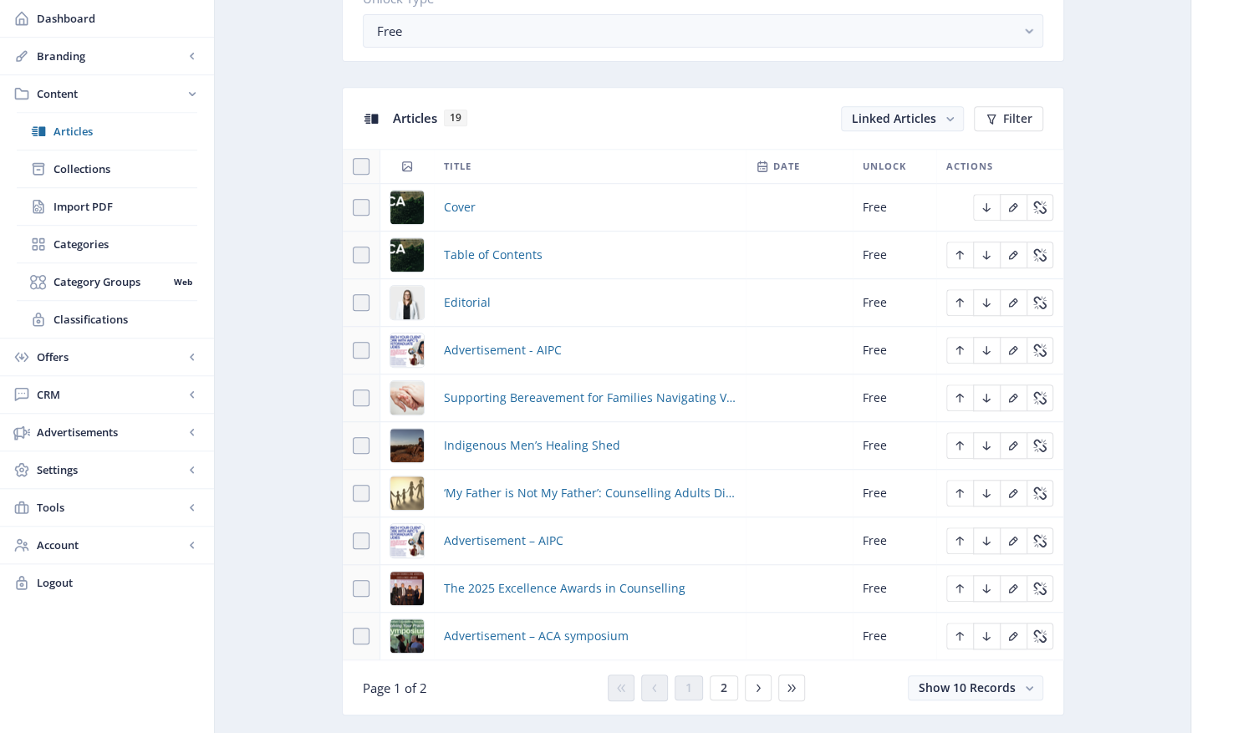
click at [719, 680] on div "You have unsaved changes Discard Changes Save Changes" at bounding box center [619, 705] width 1070 height 53
click at [718, 686] on div "You have unsaved changes Discard Changes Save Changes" at bounding box center [619, 705] width 1070 height 53
click at [762, 680] on div "You have unsaved changes Discard Changes Save Changes" at bounding box center [619, 705] width 1070 height 53
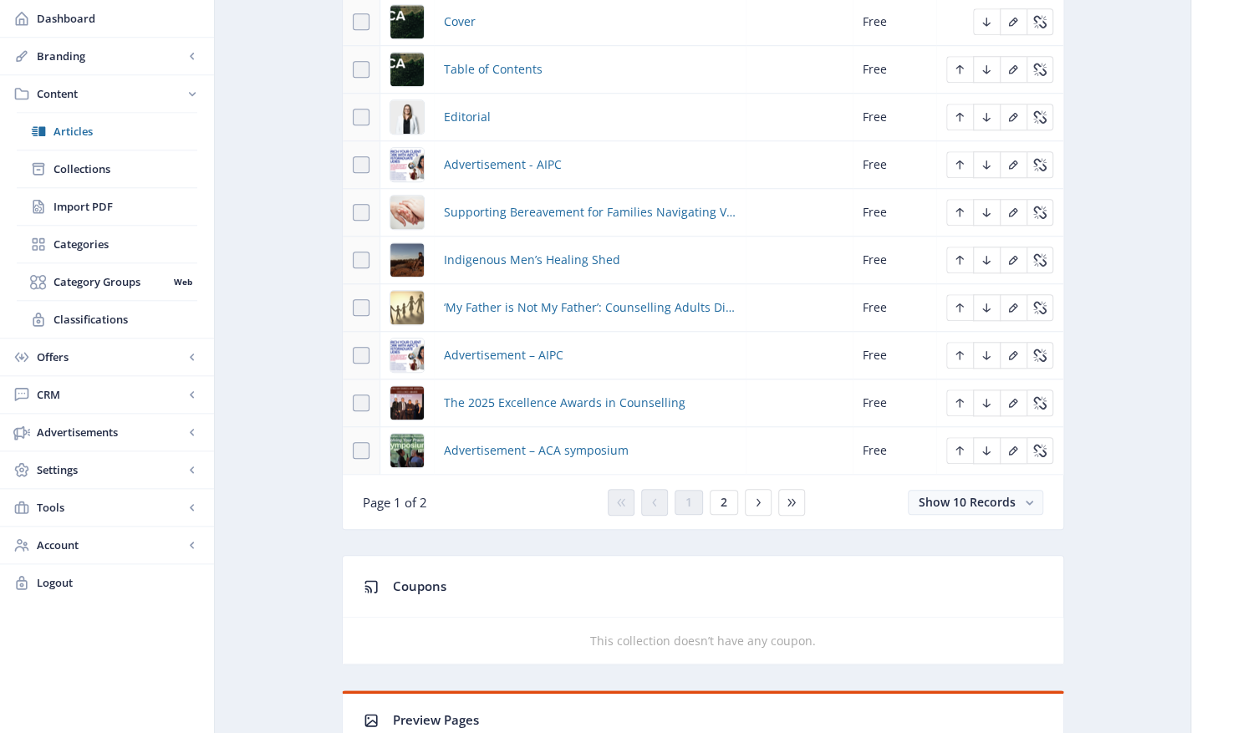
scroll to position [1086, 0]
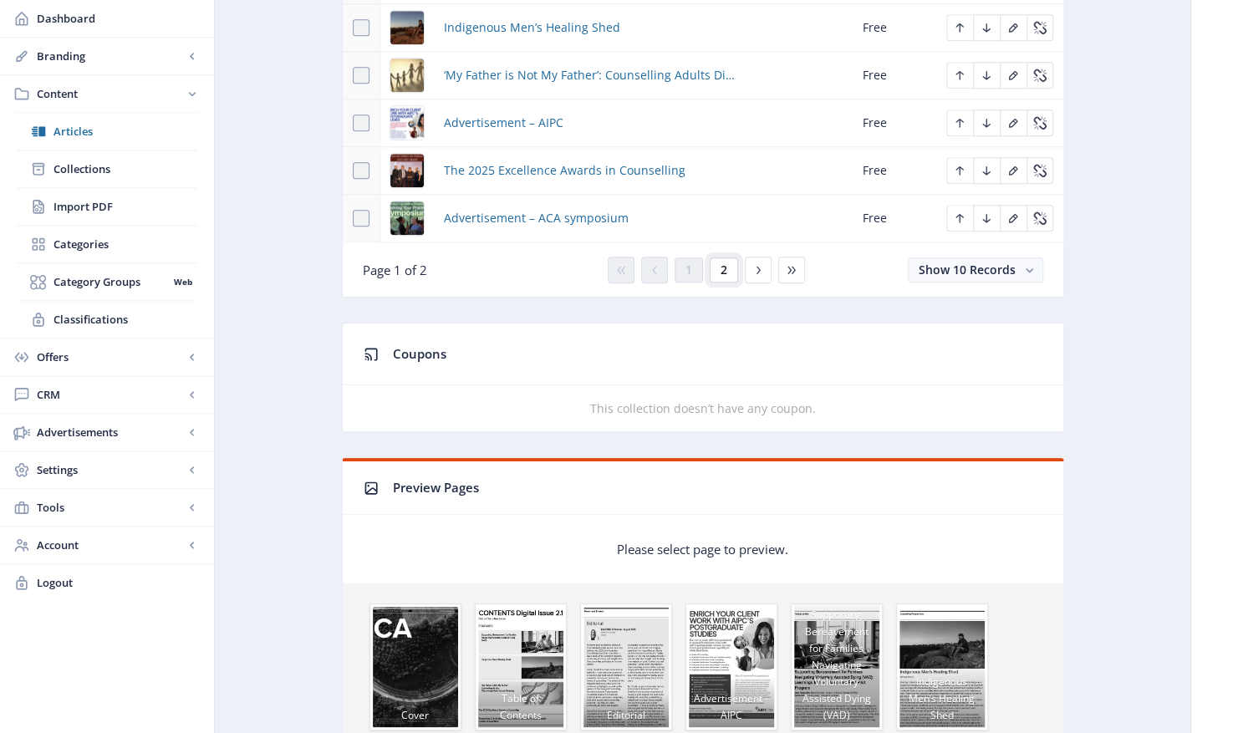
click at [724, 263] on span "2" at bounding box center [723, 269] width 7 height 13
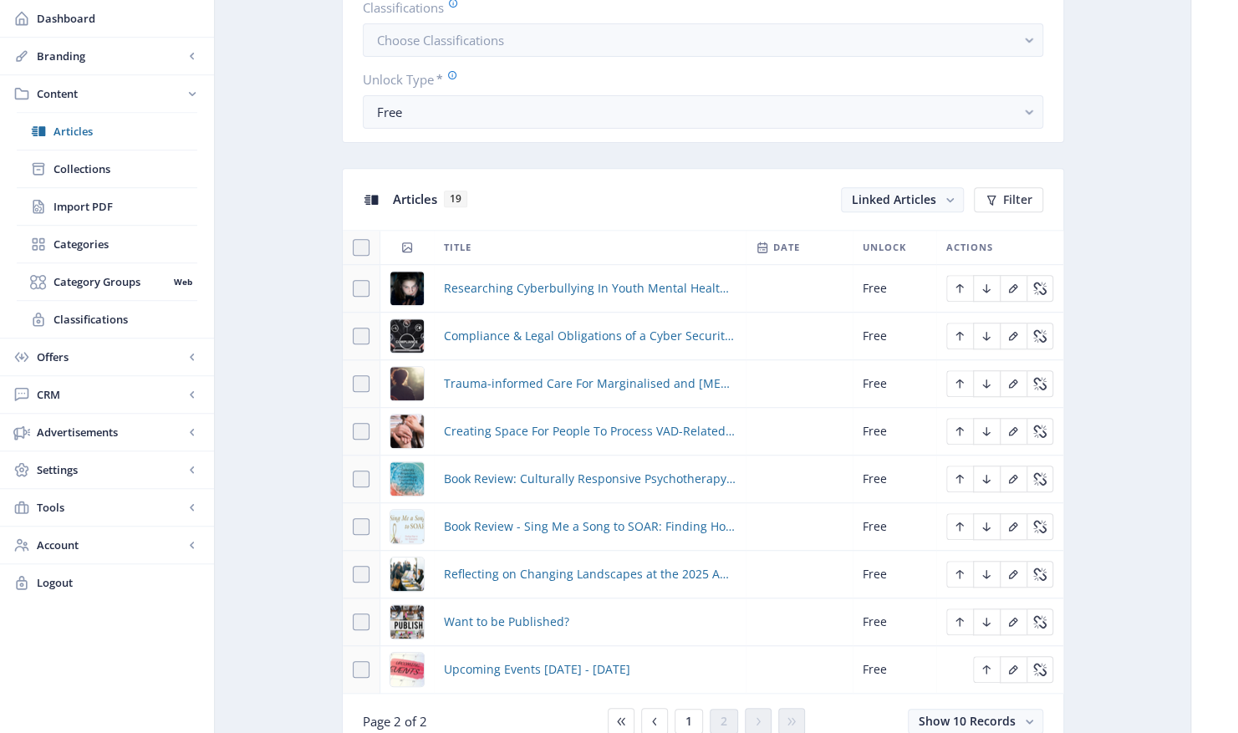
scroll to position [585, 0]
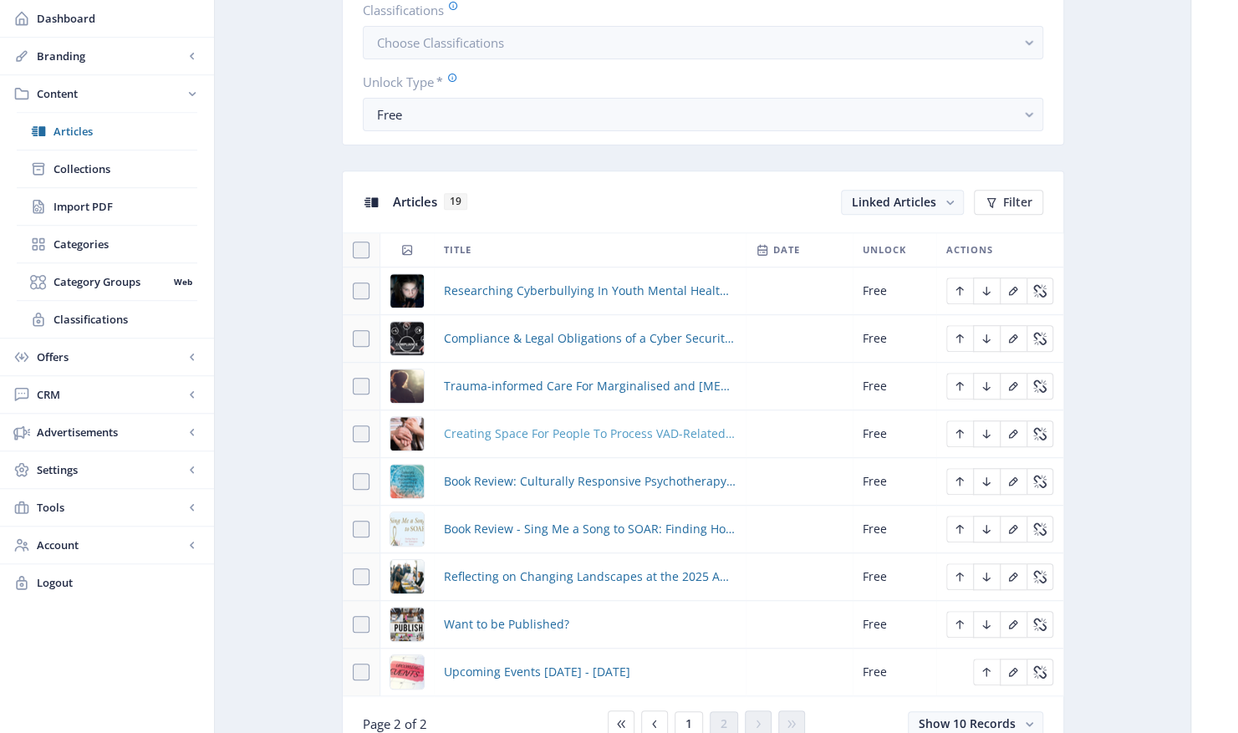
click at [603, 428] on span "Creating Space For People To Process VAD-Related Grief" at bounding box center [590, 434] width 292 height 20
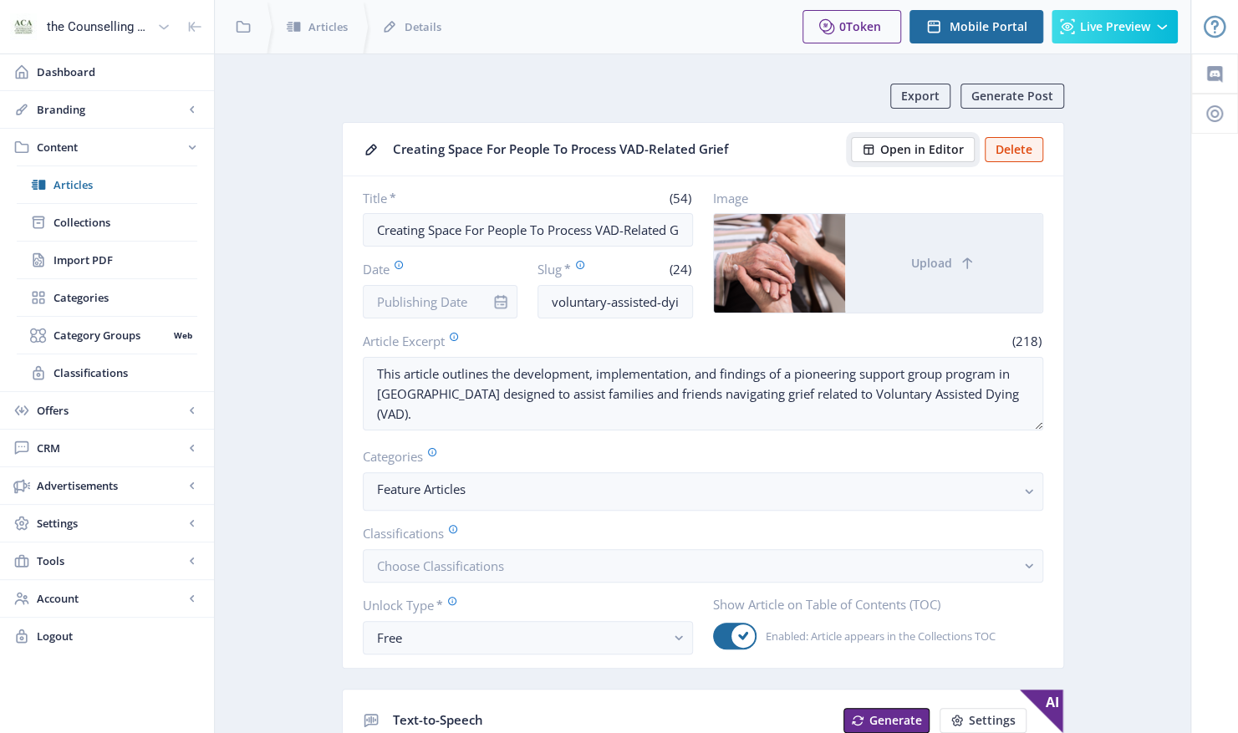
click at [923, 151] on span "Open in Editor" at bounding box center [922, 149] width 84 height 13
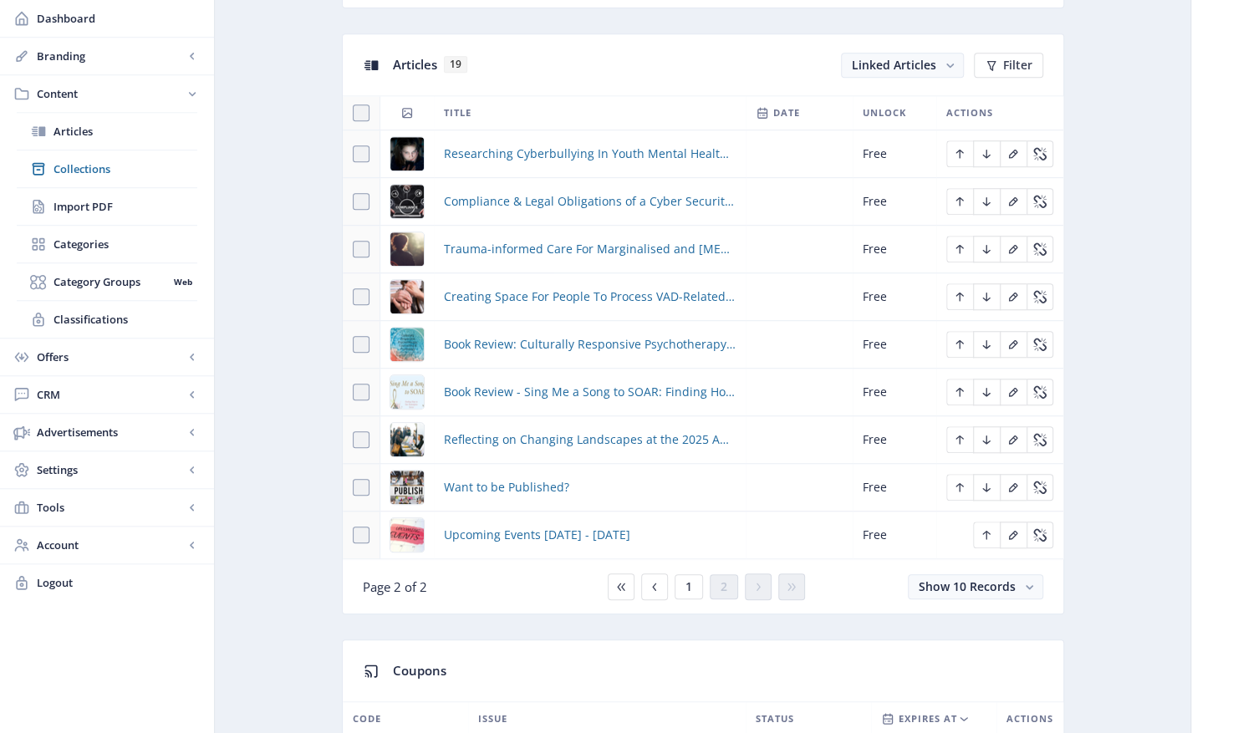
scroll to position [752, 0]
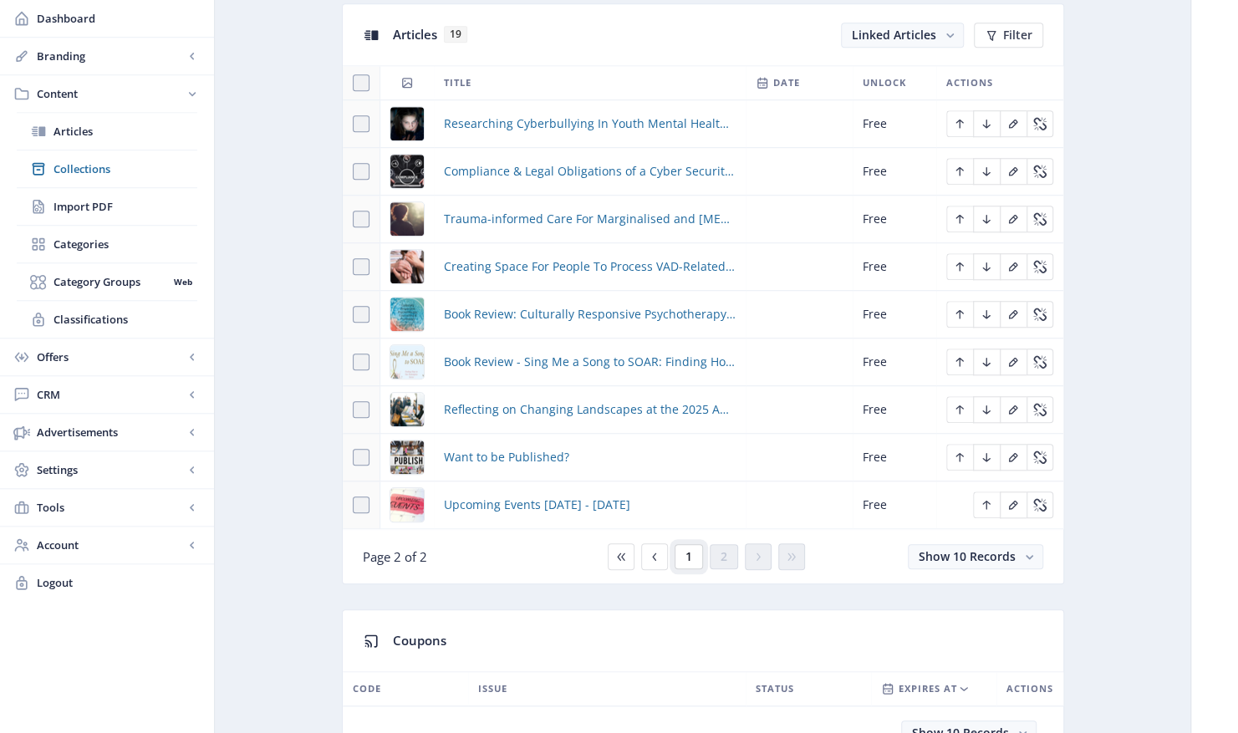
click at [694, 550] on button "1" at bounding box center [688, 556] width 28 height 25
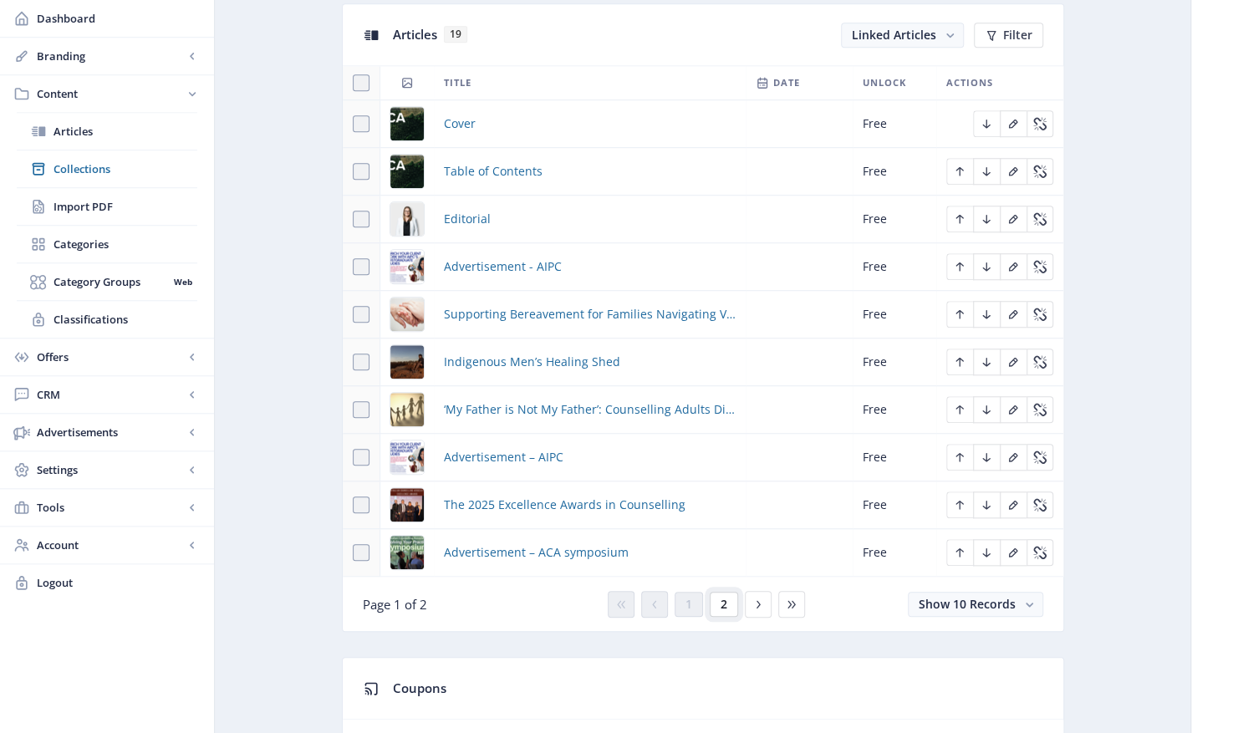
click at [722, 602] on span "2" at bounding box center [723, 603] width 7 height 13
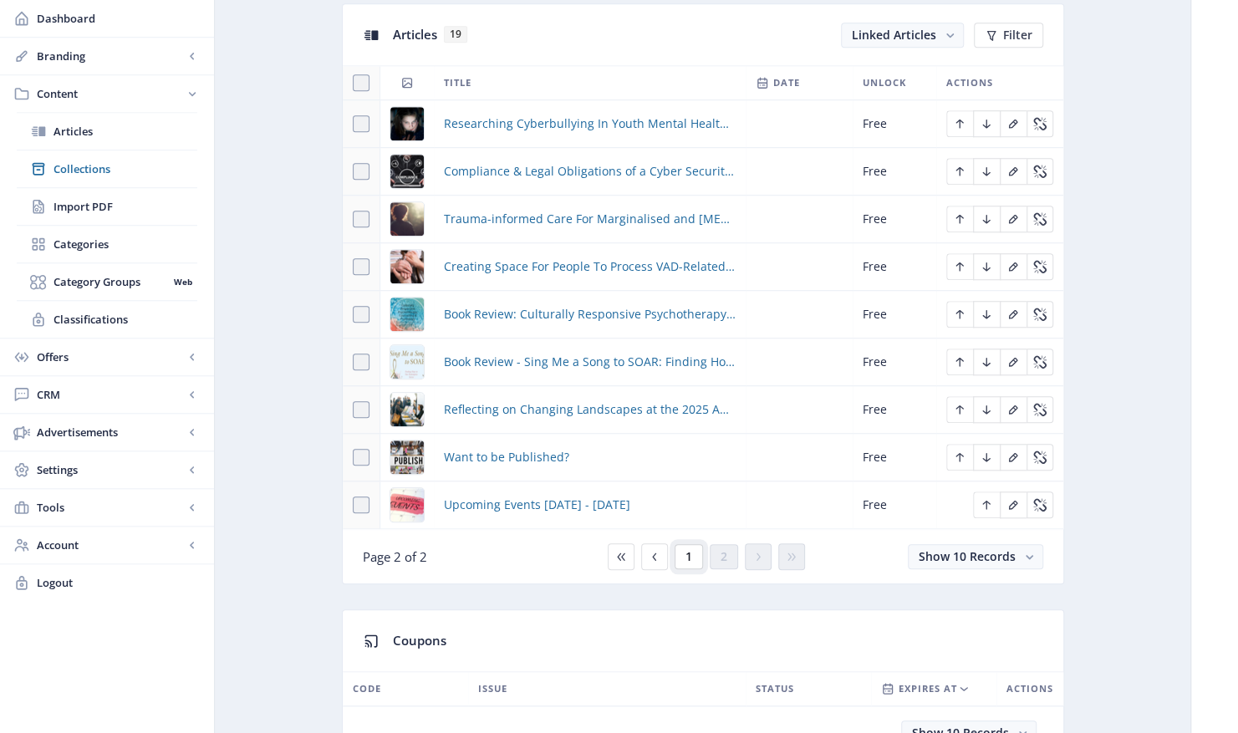
click at [694, 548] on button "1" at bounding box center [688, 556] width 28 height 25
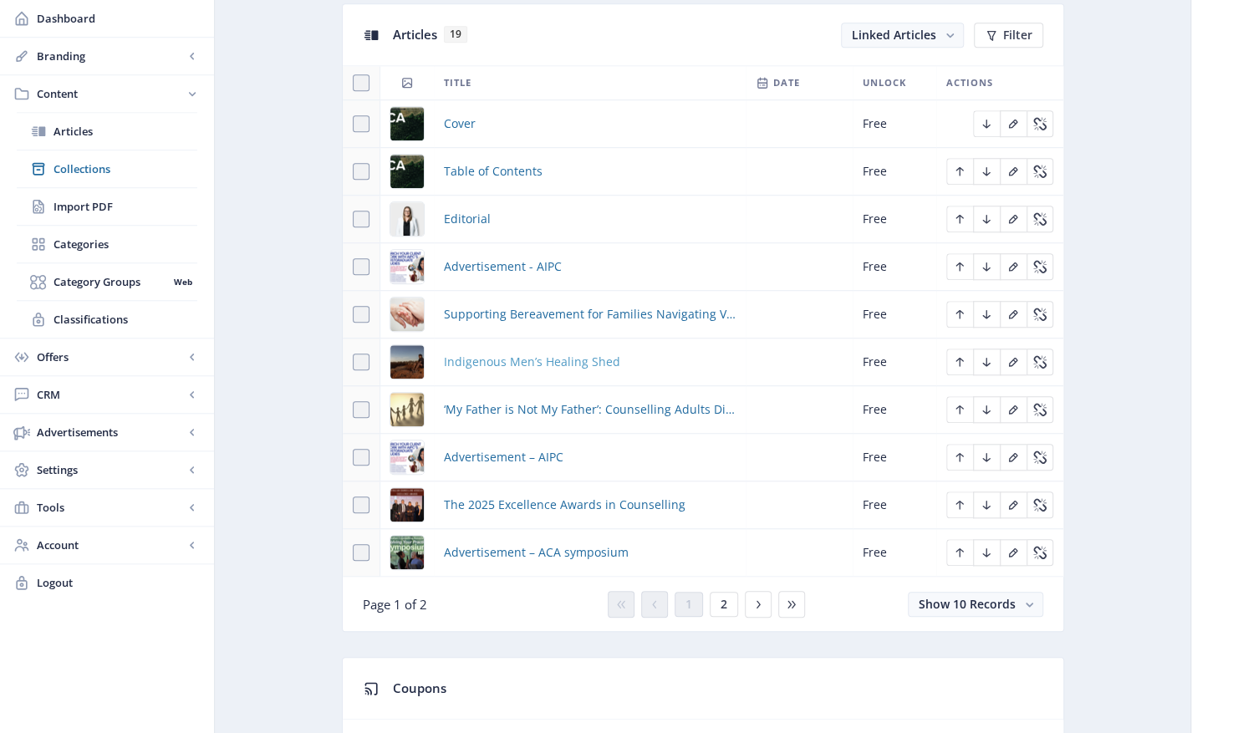
click at [552, 358] on span "Indigenous Men’s Healing Shed" at bounding box center [532, 362] width 176 height 20
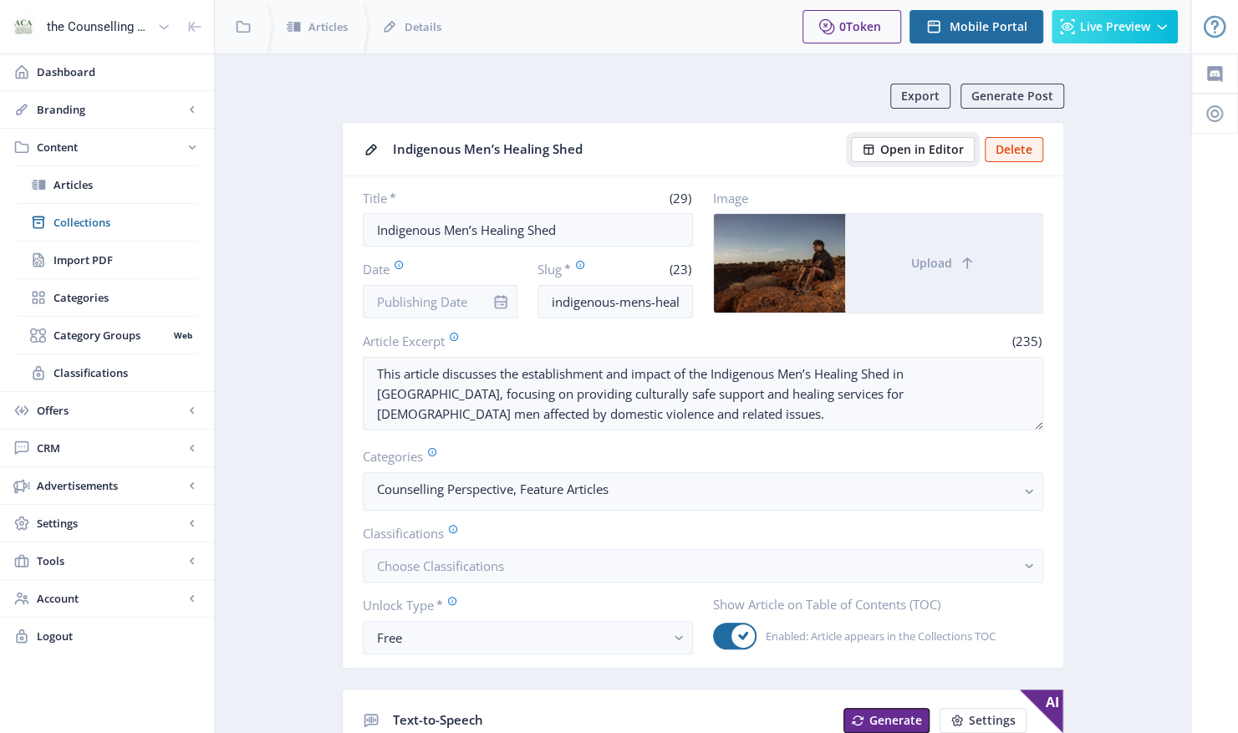
click at [930, 151] on span "Open in Editor" at bounding box center [922, 149] width 84 height 13
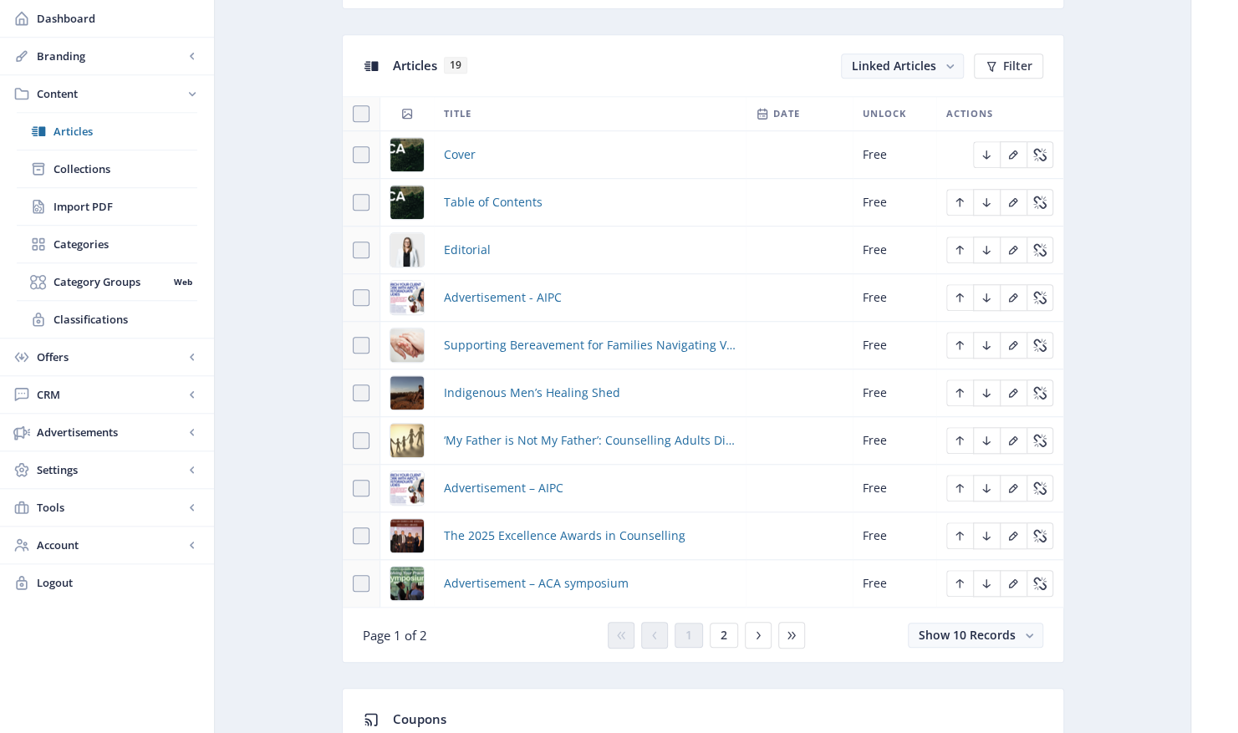
scroll to position [919, 0]
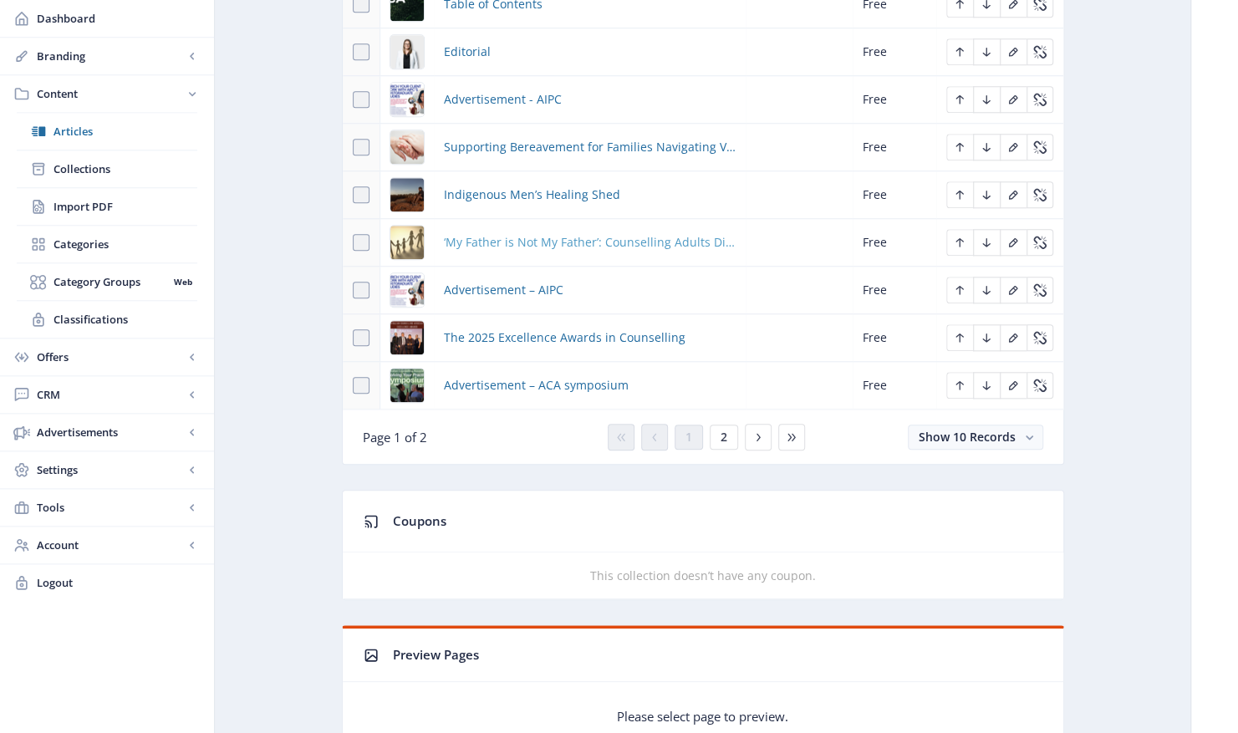
click at [557, 245] on span "‘My Father is Not My Father’: Counselling Adults Discovering Misattributed Pate…" at bounding box center [590, 242] width 292 height 20
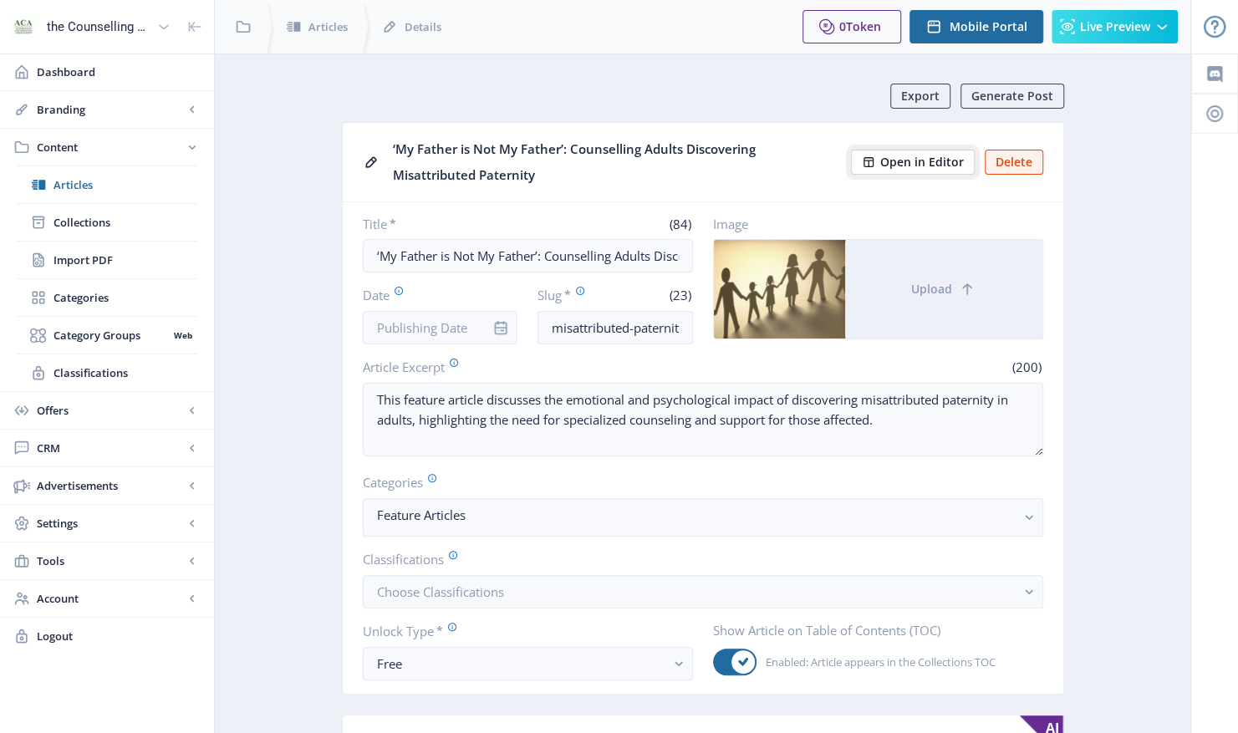
click at [919, 168] on span "Open in Editor" at bounding box center [922, 161] width 84 height 13
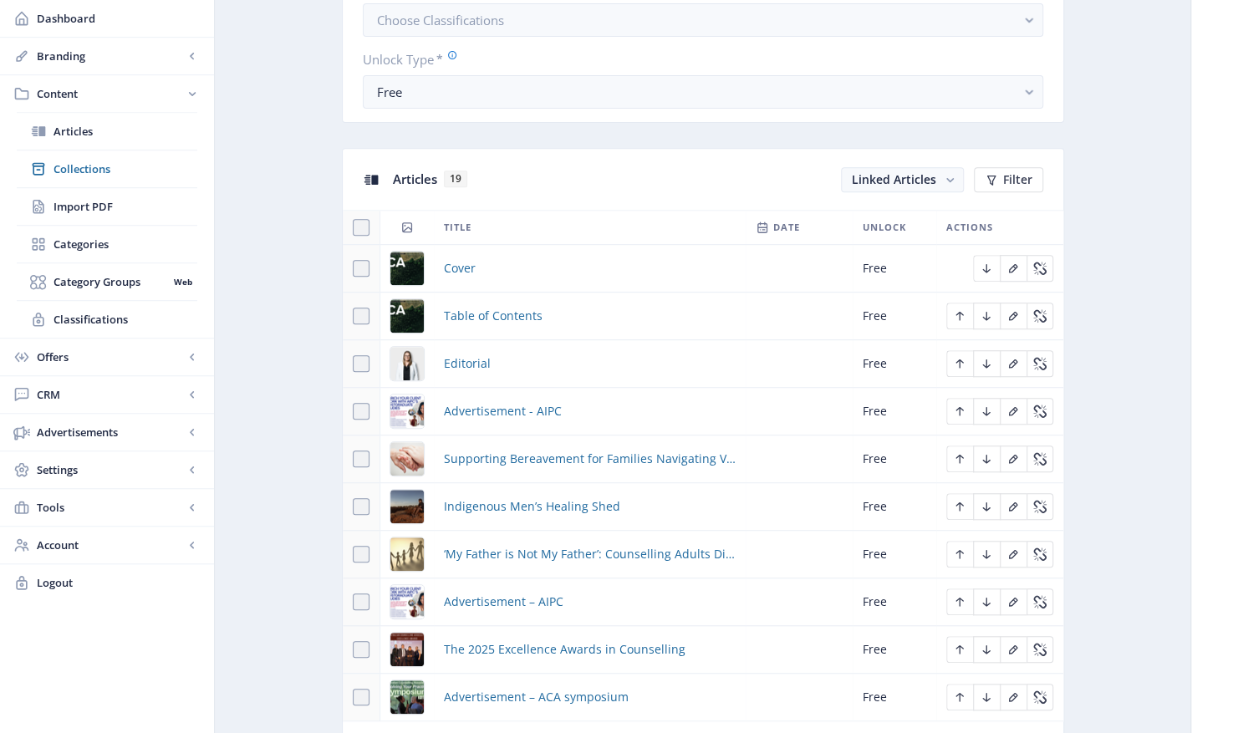
scroll to position [752, 0]
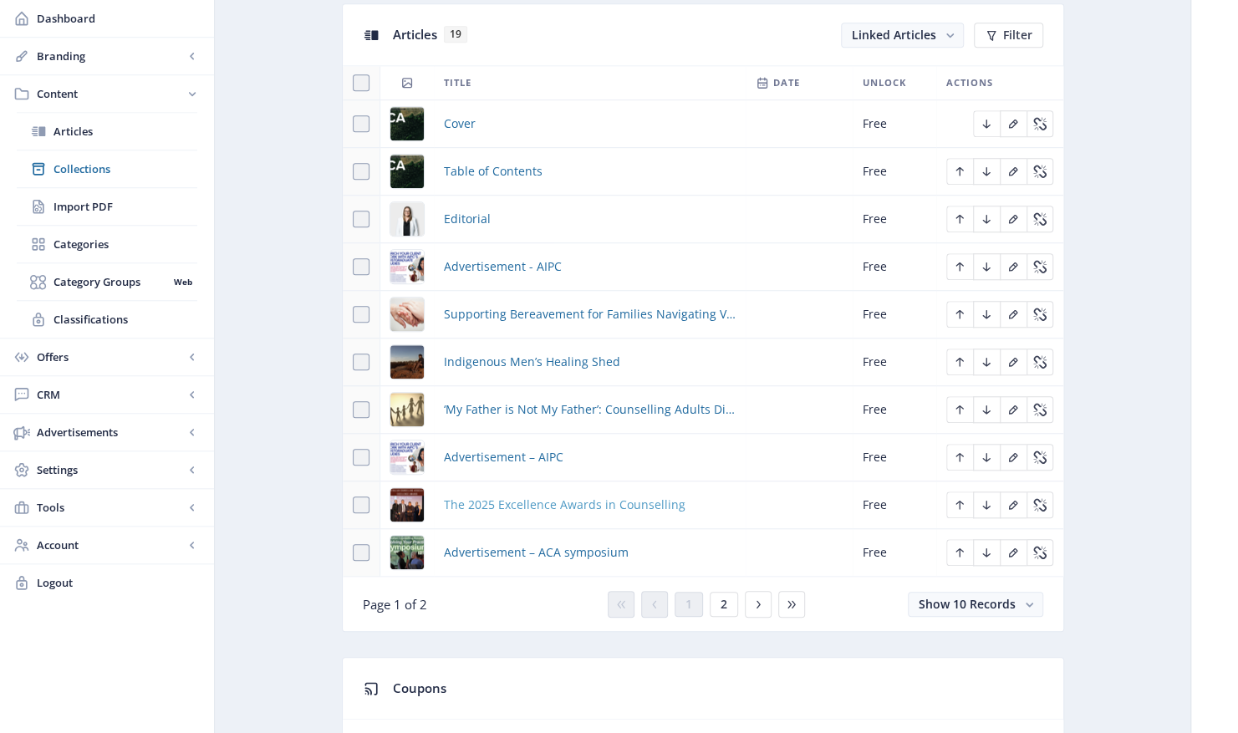
click at [558, 503] on span "The 2025 Excellence Awards in Counselling" at bounding box center [565, 505] width 242 height 20
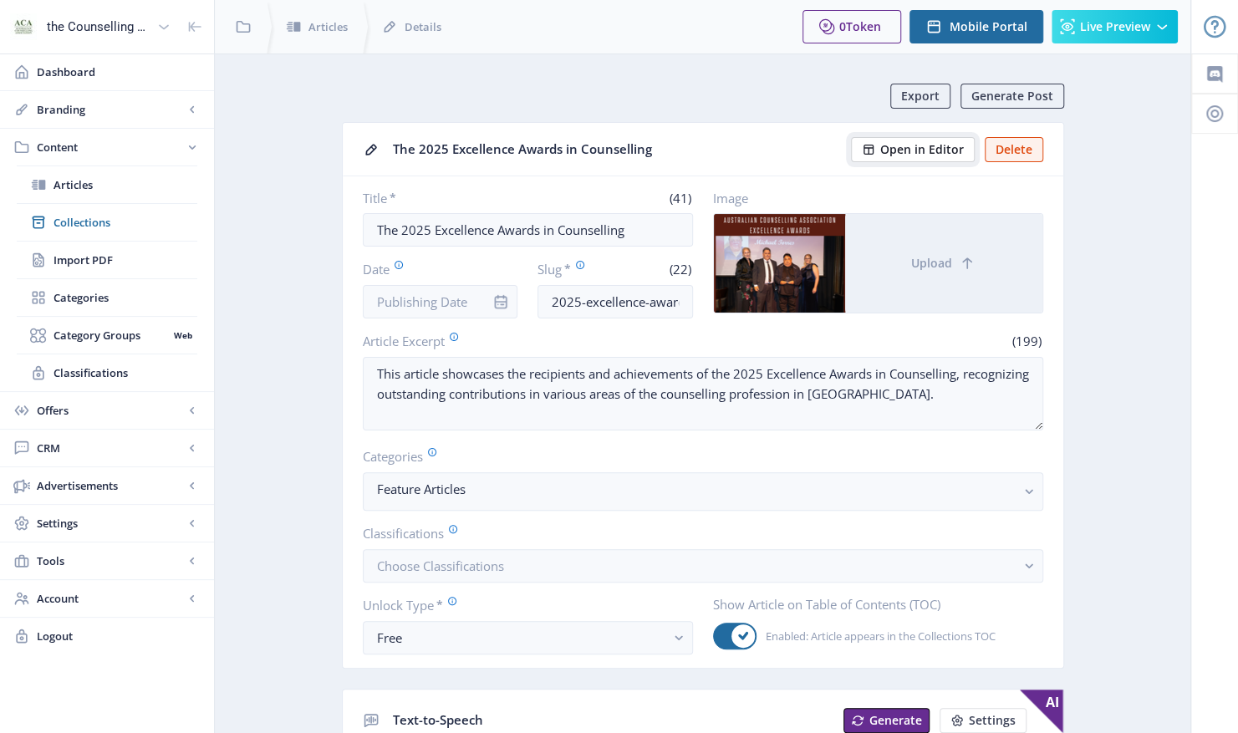
click at [931, 149] on span "Open in Editor" at bounding box center [922, 149] width 84 height 13
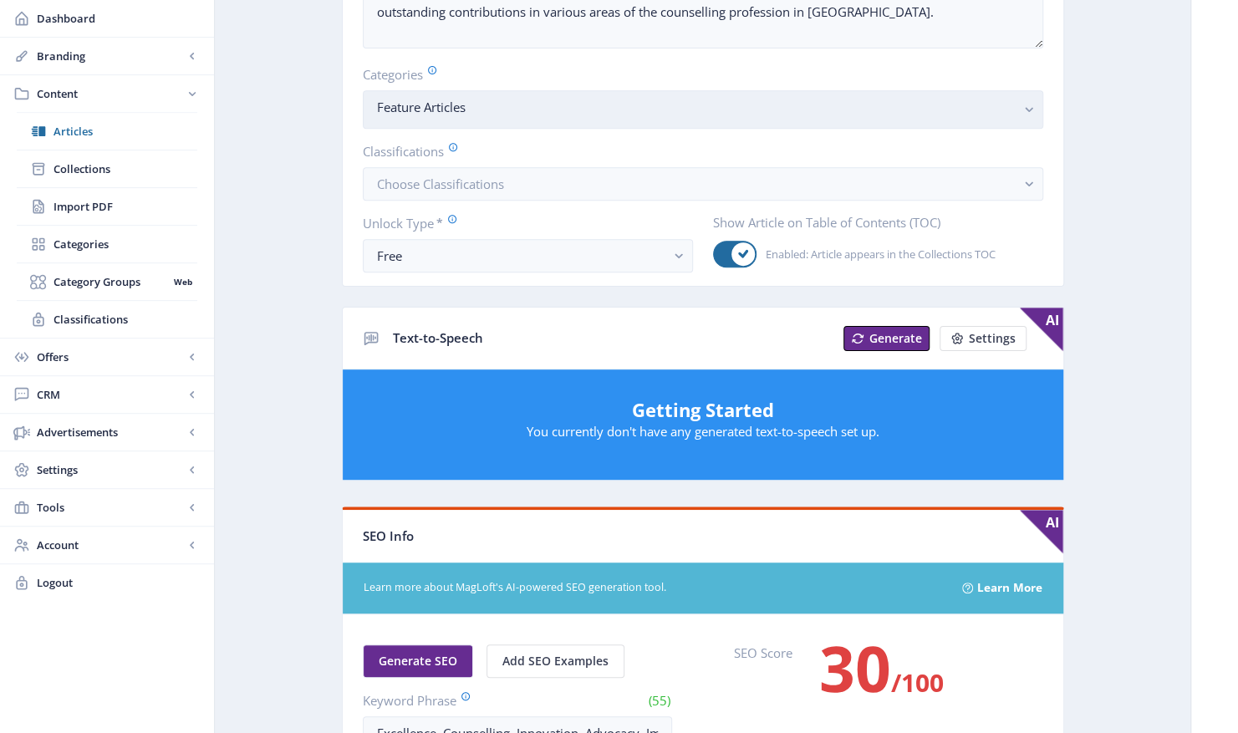
scroll to position [334, 0]
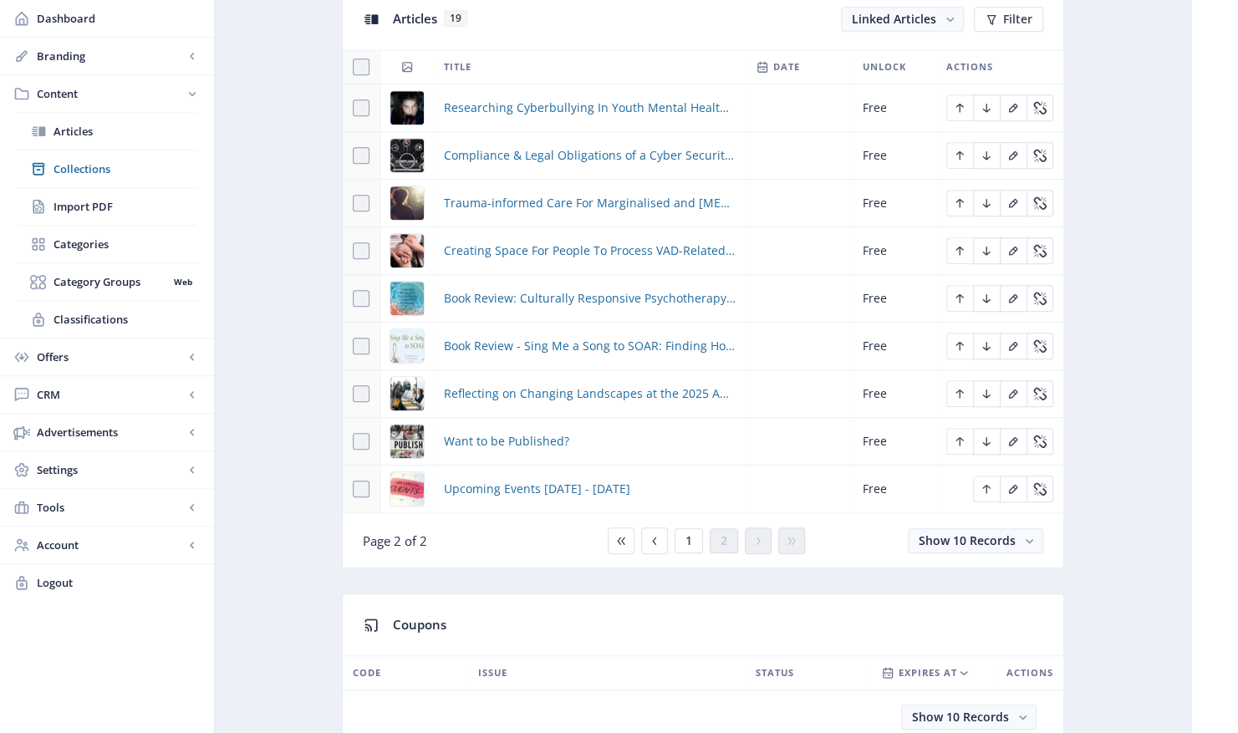
scroll to position [836, 0]
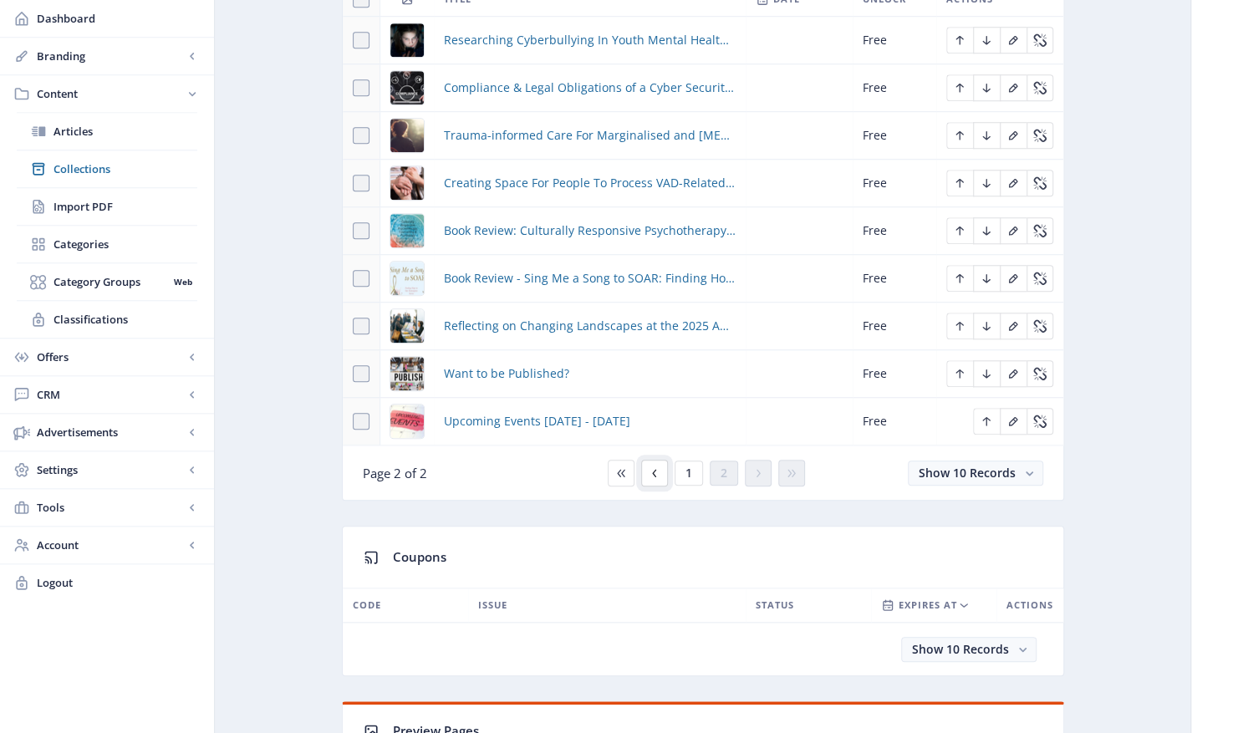
click at [653, 466] on icon at bounding box center [654, 472] width 13 height 13
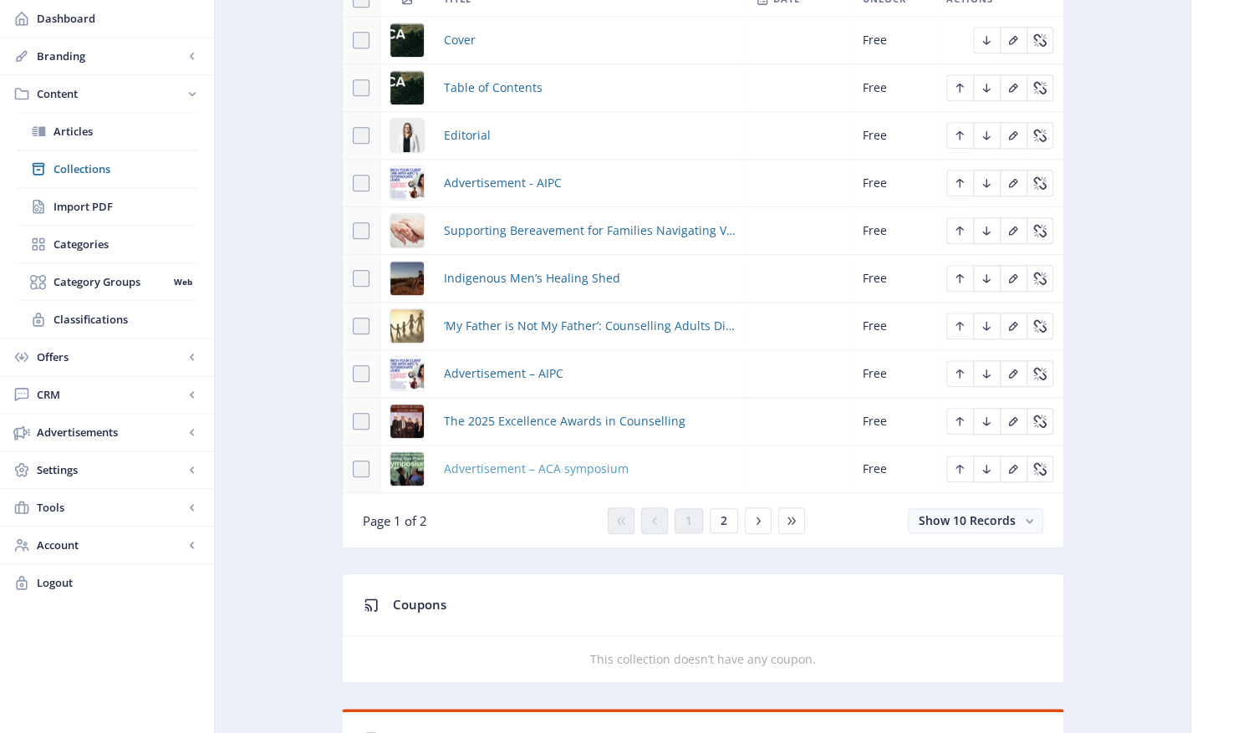
click at [546, 467] on span "Advertisement – ACA symposium" at bounding box center [536, 469] width 185 height 20
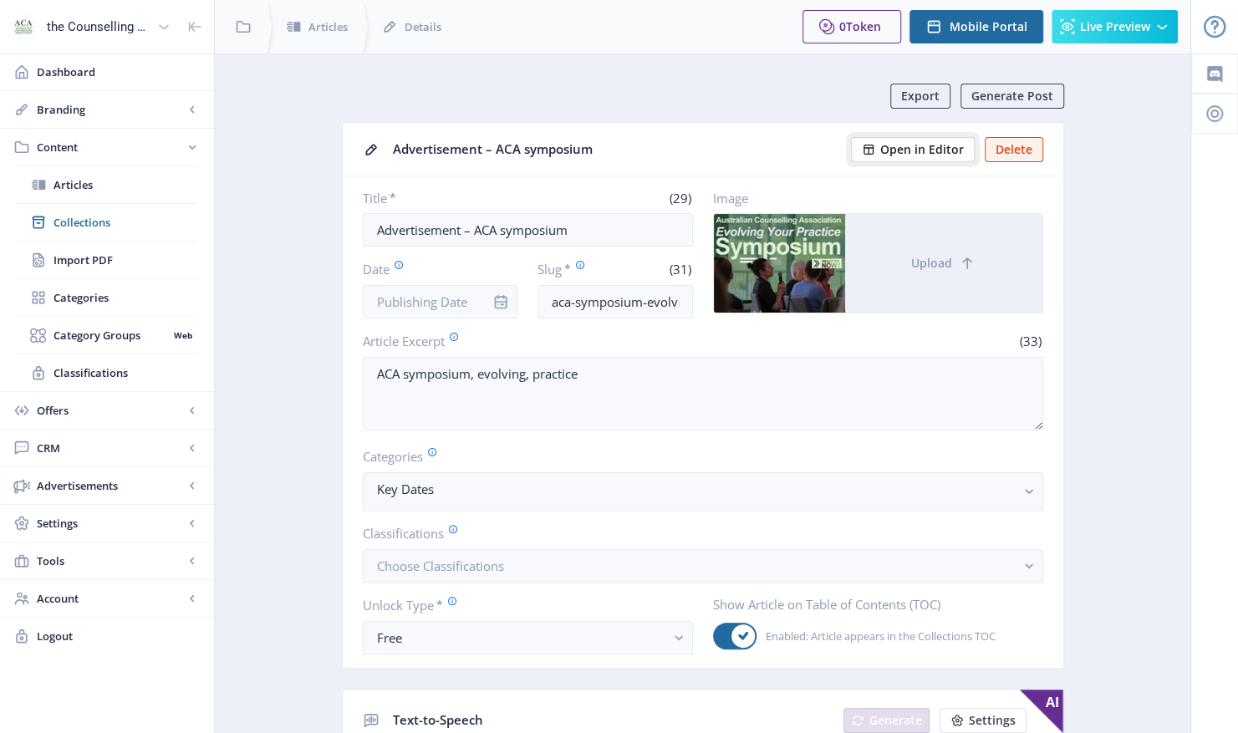
click at [913, 144] on span "Open in Editor" at bounding box center [922, 149] width 84 height 13
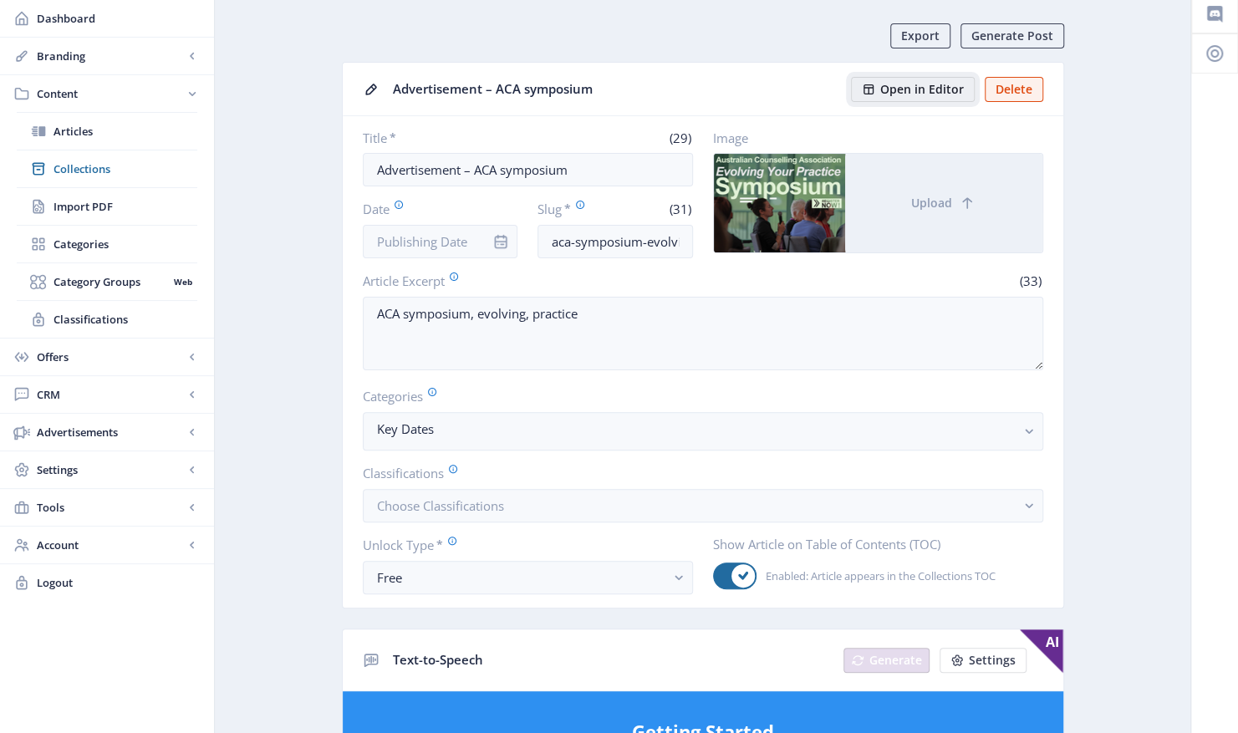
scroll to position [84, 0]
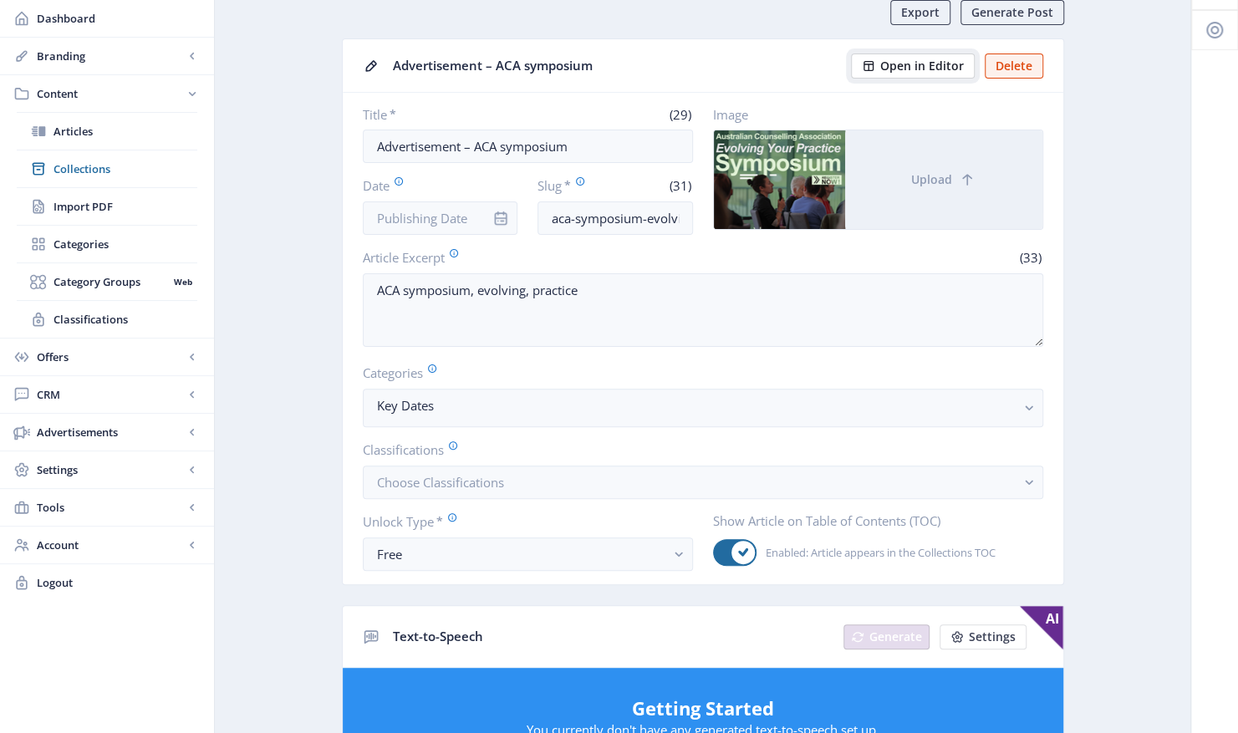
click at [917, 65] on span "Open in Editor" at bounding box center [922, 65] width 84 height 13
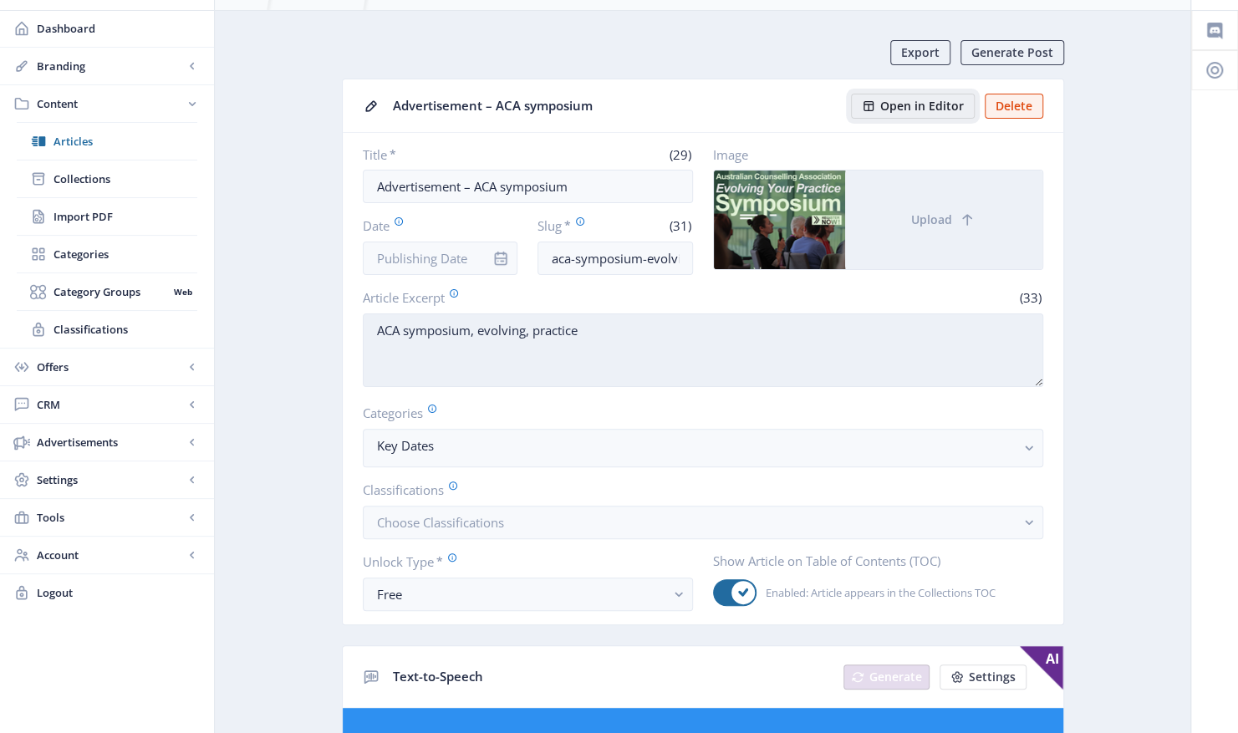
scroll to position [0, 0]
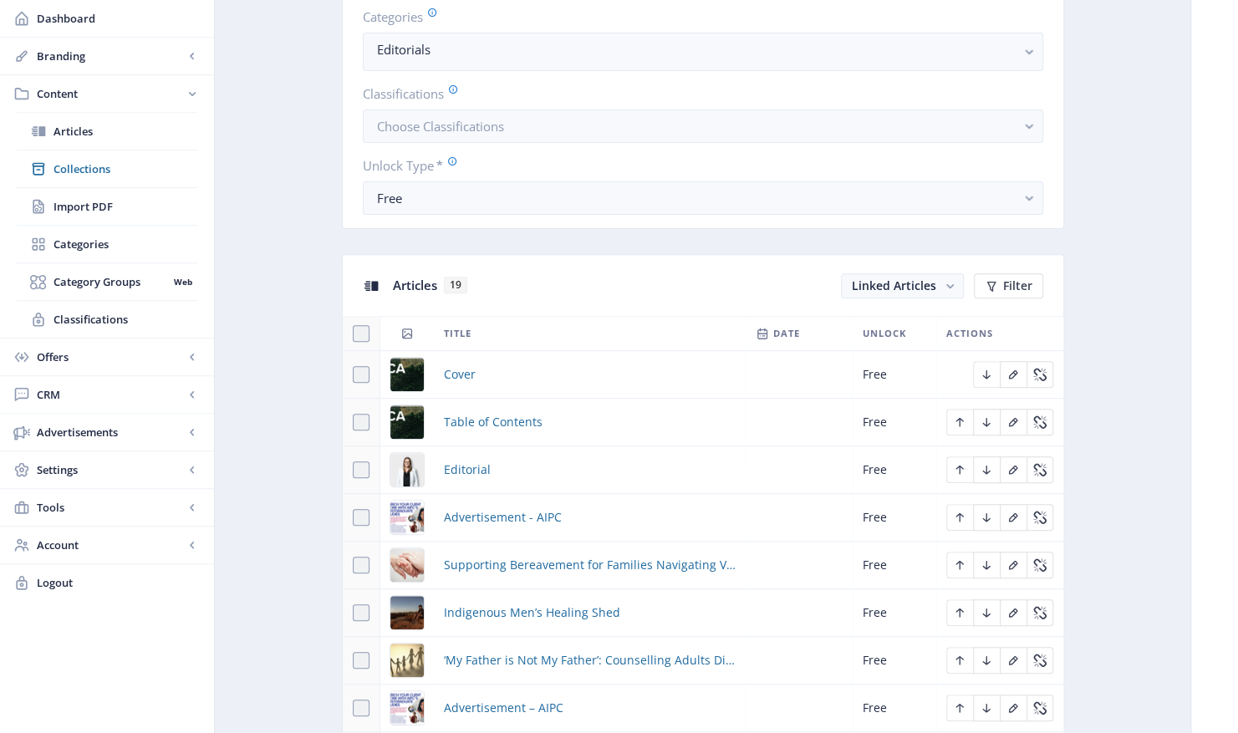
scroll to position [752, 0]
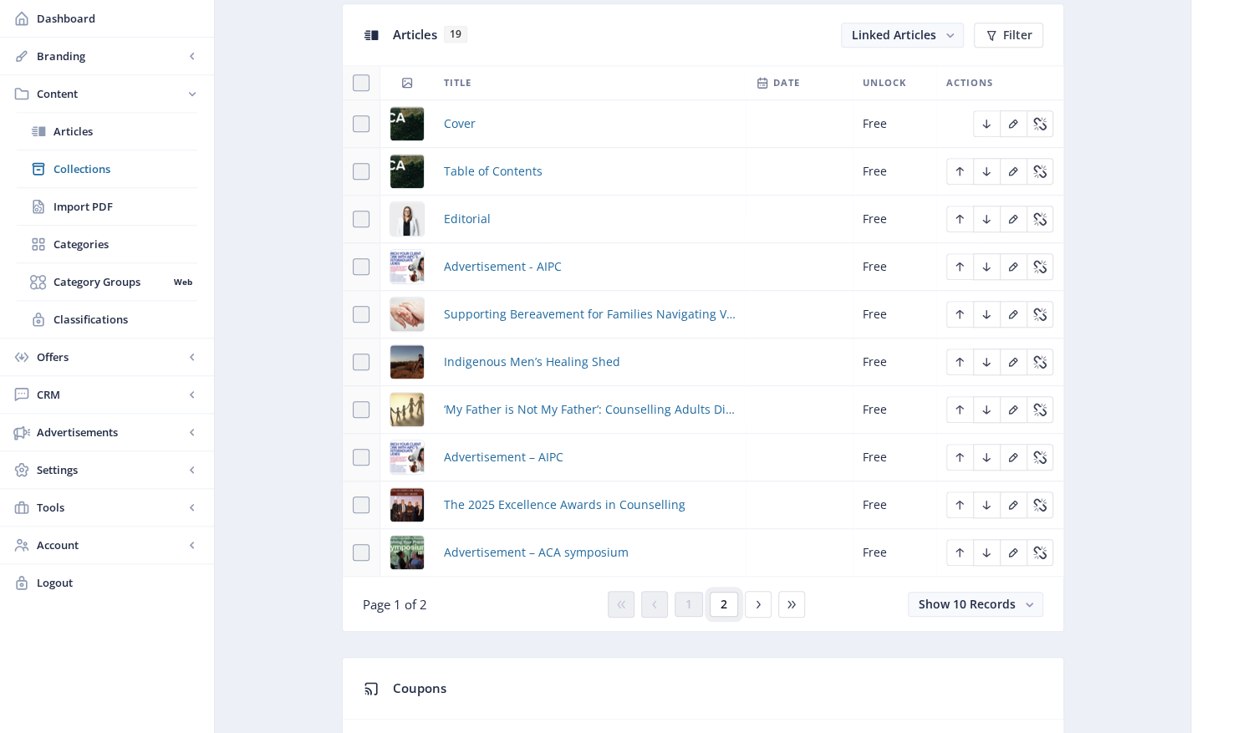
click at [720, 597] on span "2" at bounding box center [723, 603] width 7 height 13
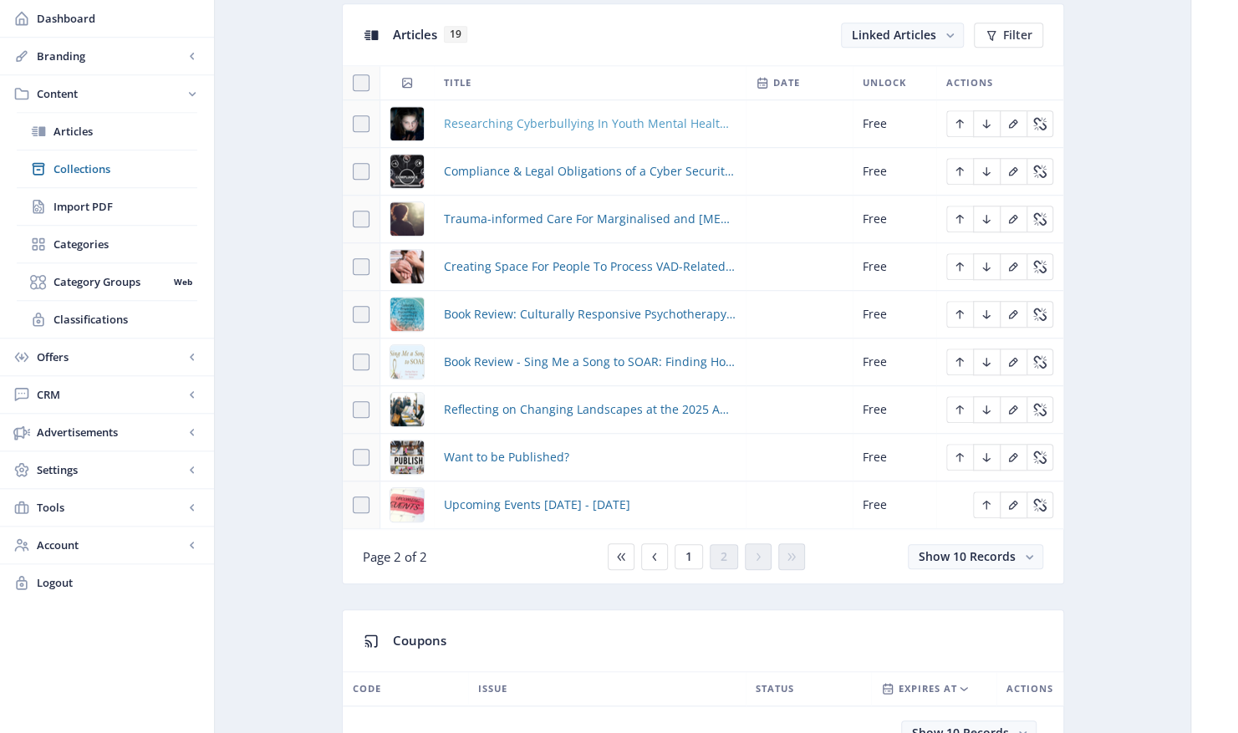
click at [627, 119] on span "Researching Cyberbullying In Youth Mental Health and Working Towards Holistic I…" at bounding box center [590, 124] width 292 height 20
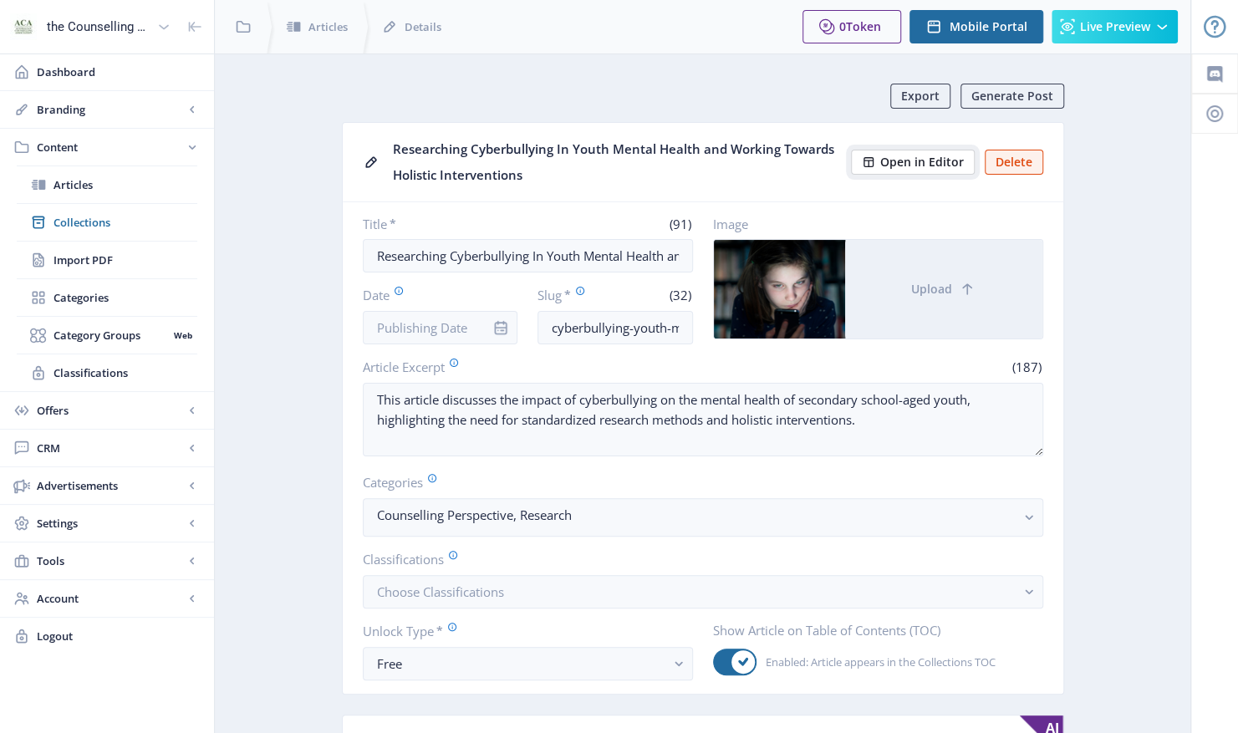
click at [913, 164] on span "Open in Editor" at bounding box center [922, 161] width 84 height 13
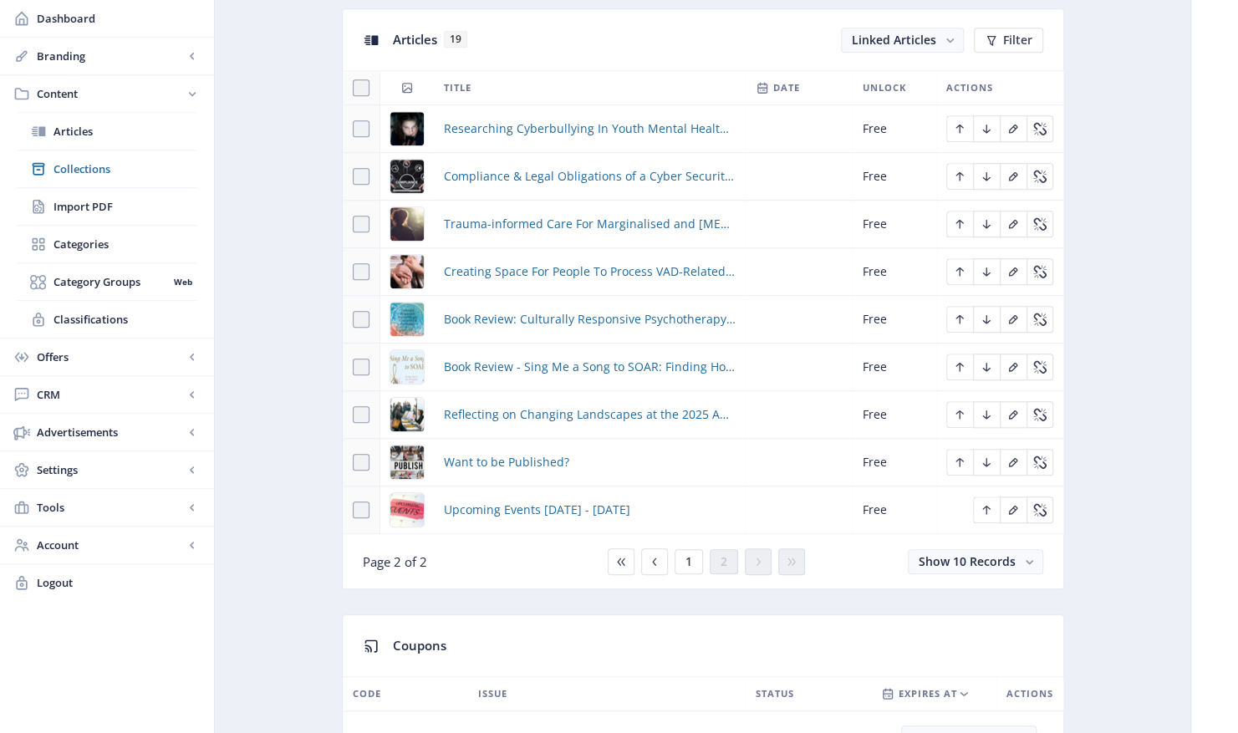
scroll to position [669, 0]
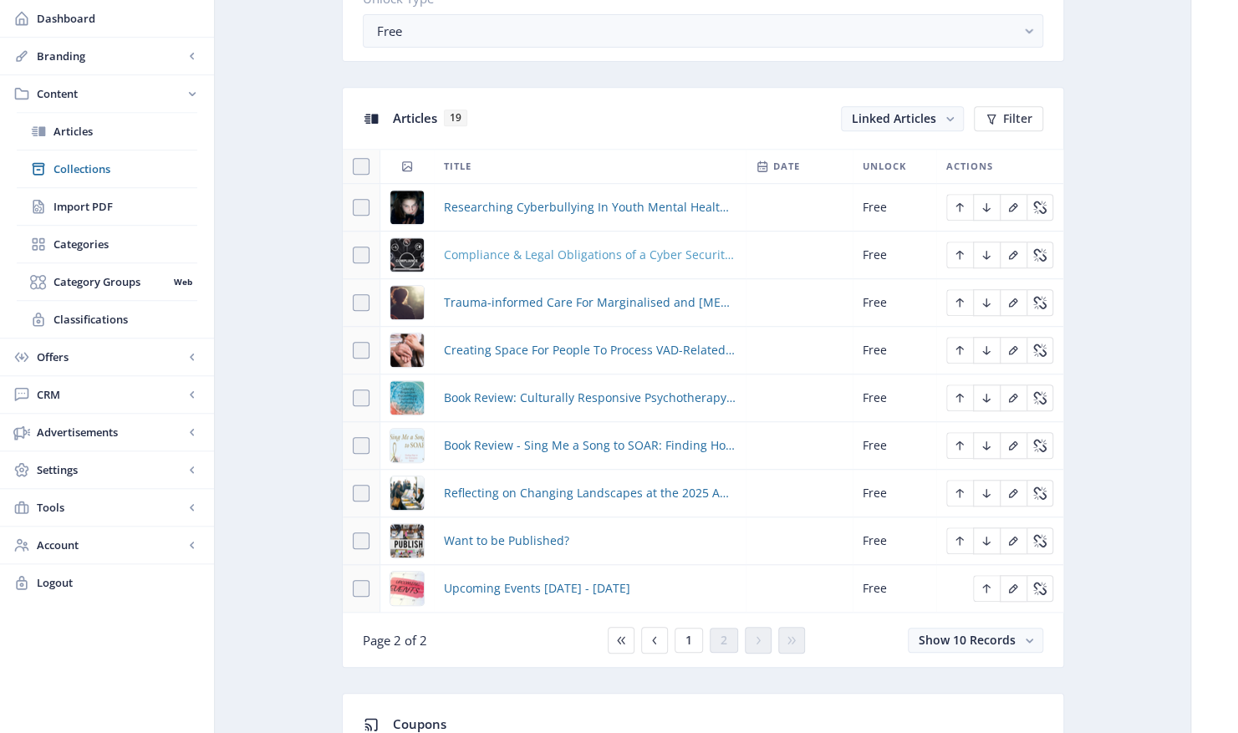
click at [562, 254] on span "Compliance & Legal Obligations of a Cyber Security Breach" at bounding box center [590, 255] width 292 height 20
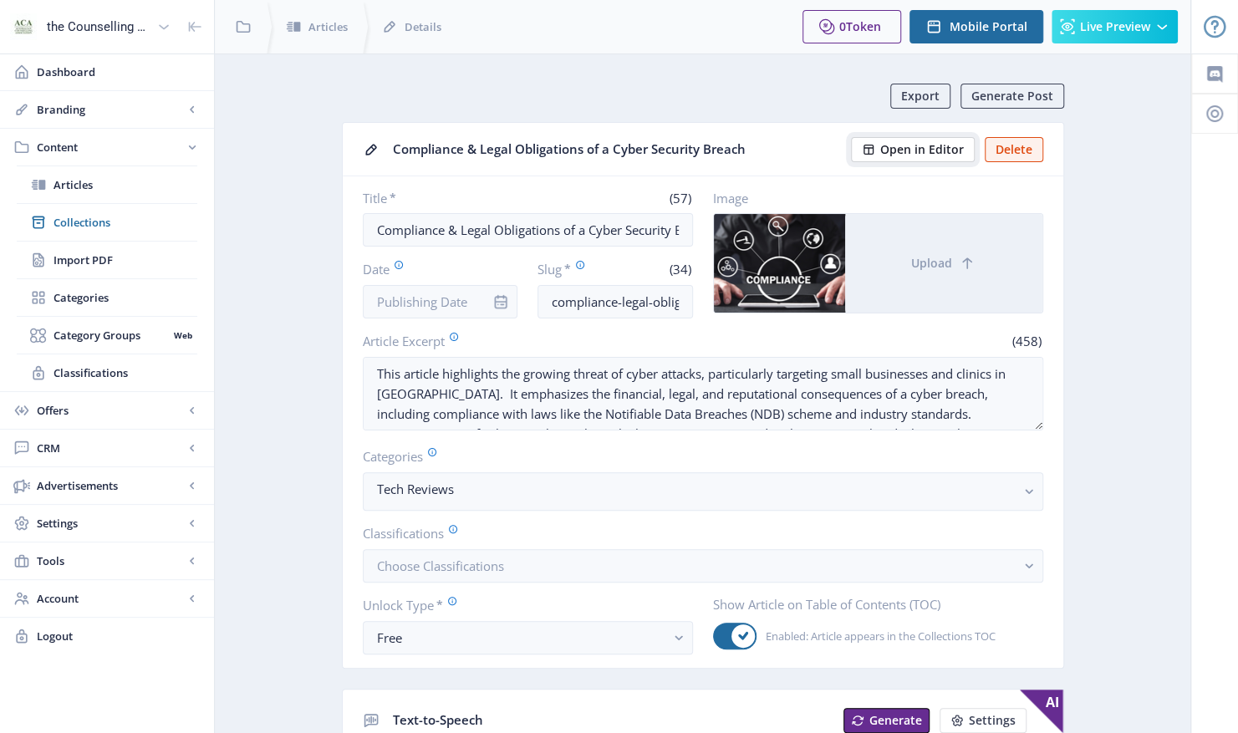
click at [913, 149] on span "Open in Editor" at bounding box center [922, 149] width 84 height 13
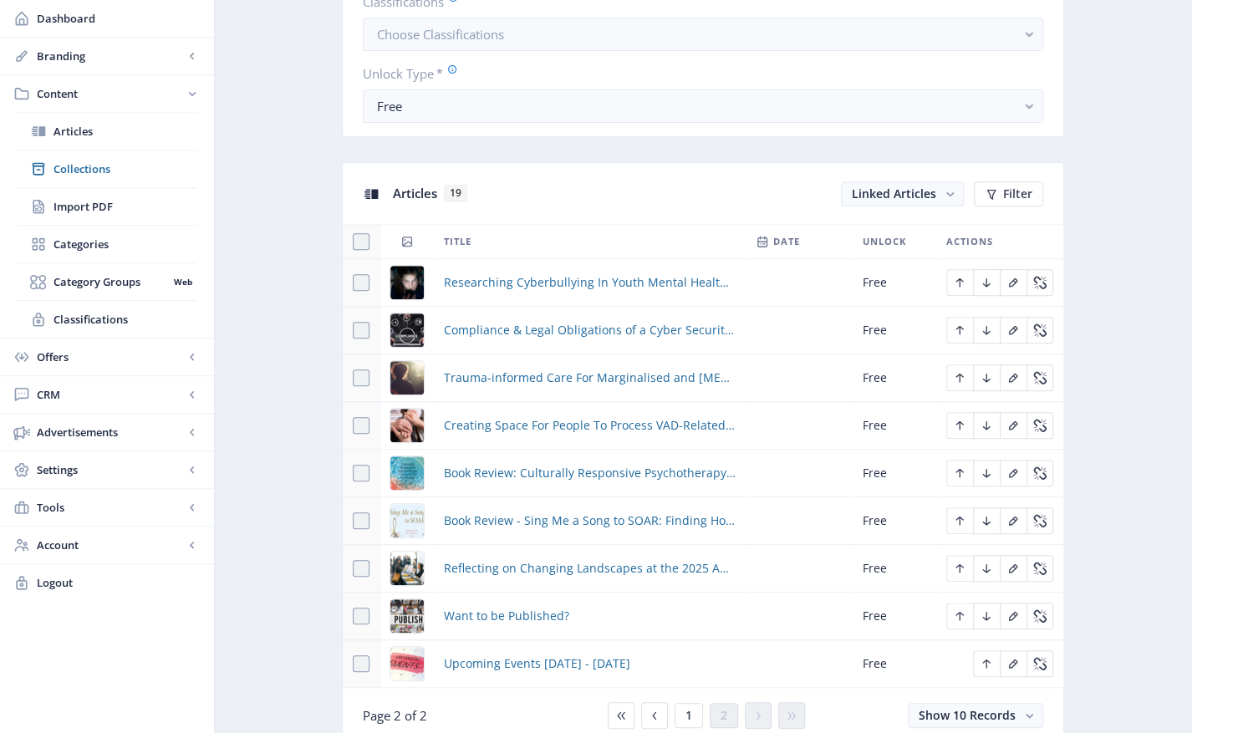
scroll to position [585, 0]
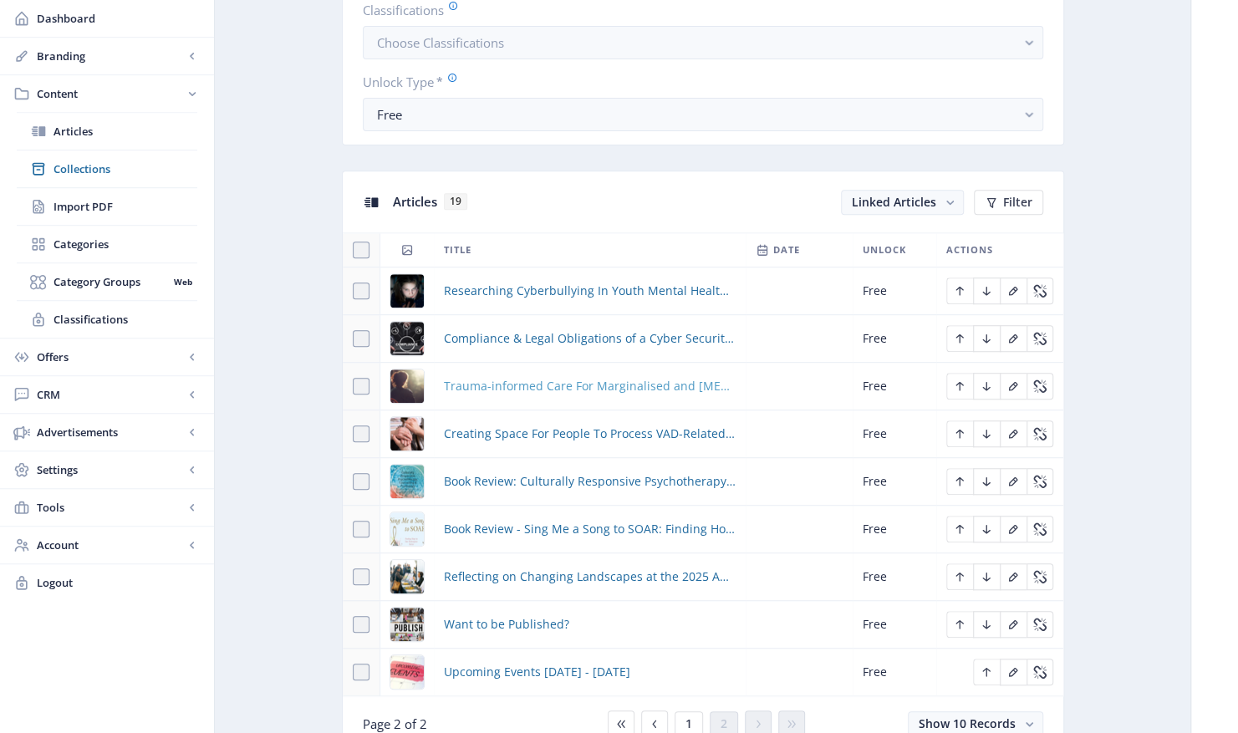
click at [594, 384] on span "Trauma-informed Care For Marginalised and [MEDICAL_DATA] Communities" at bounding box center [590, 386] width 292 height 20
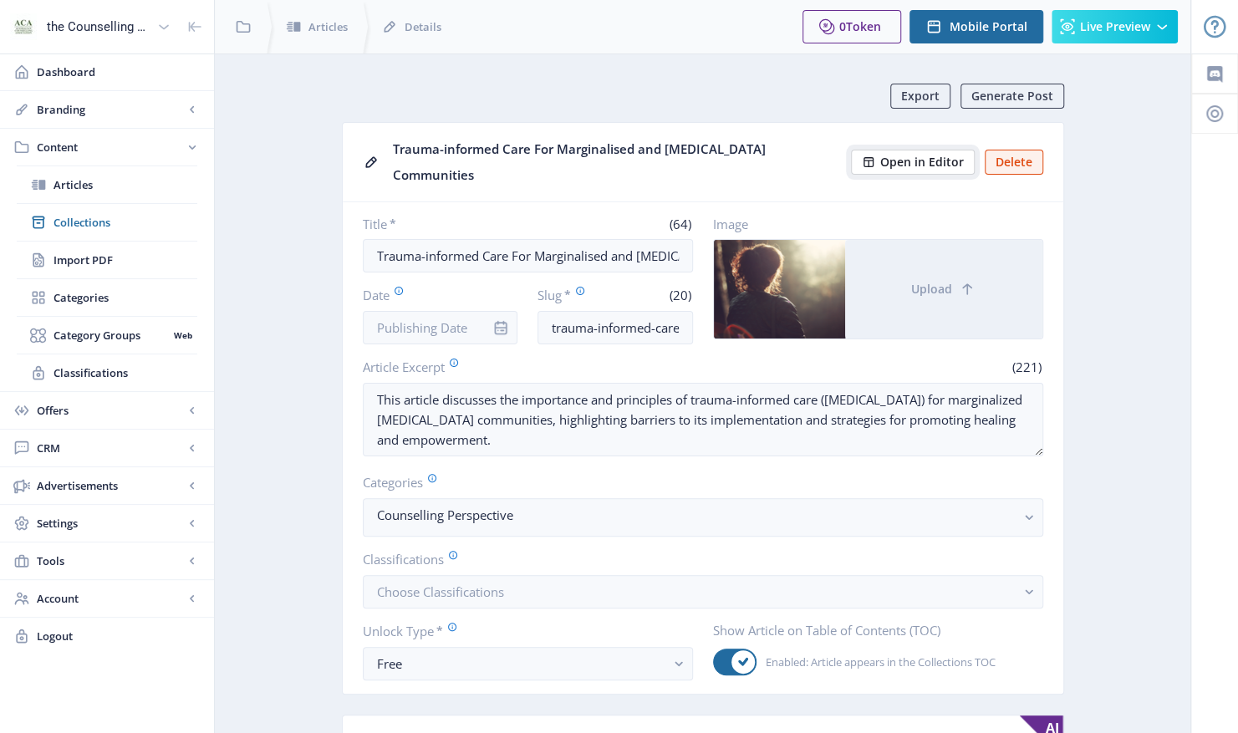
click at [913, 155] on span "Open in Editor" at bounding box center [922, 161] width 84 height 13
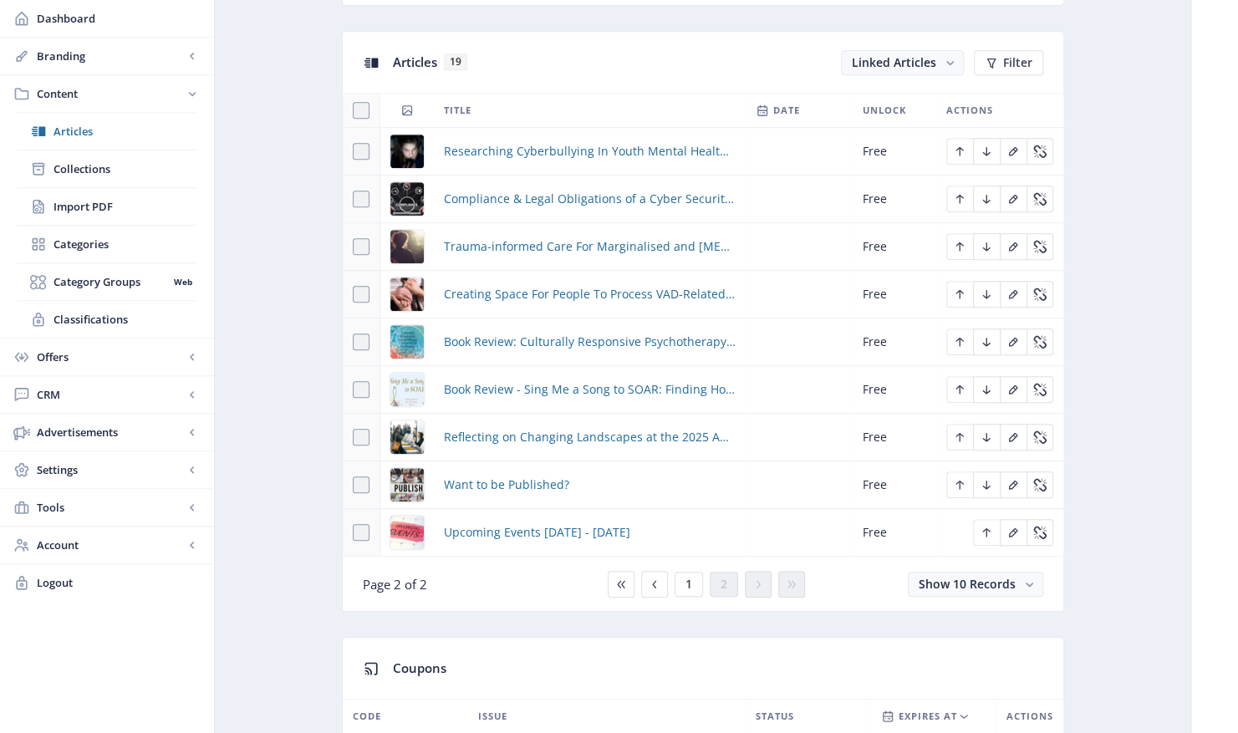
scroll to position [836, 0]
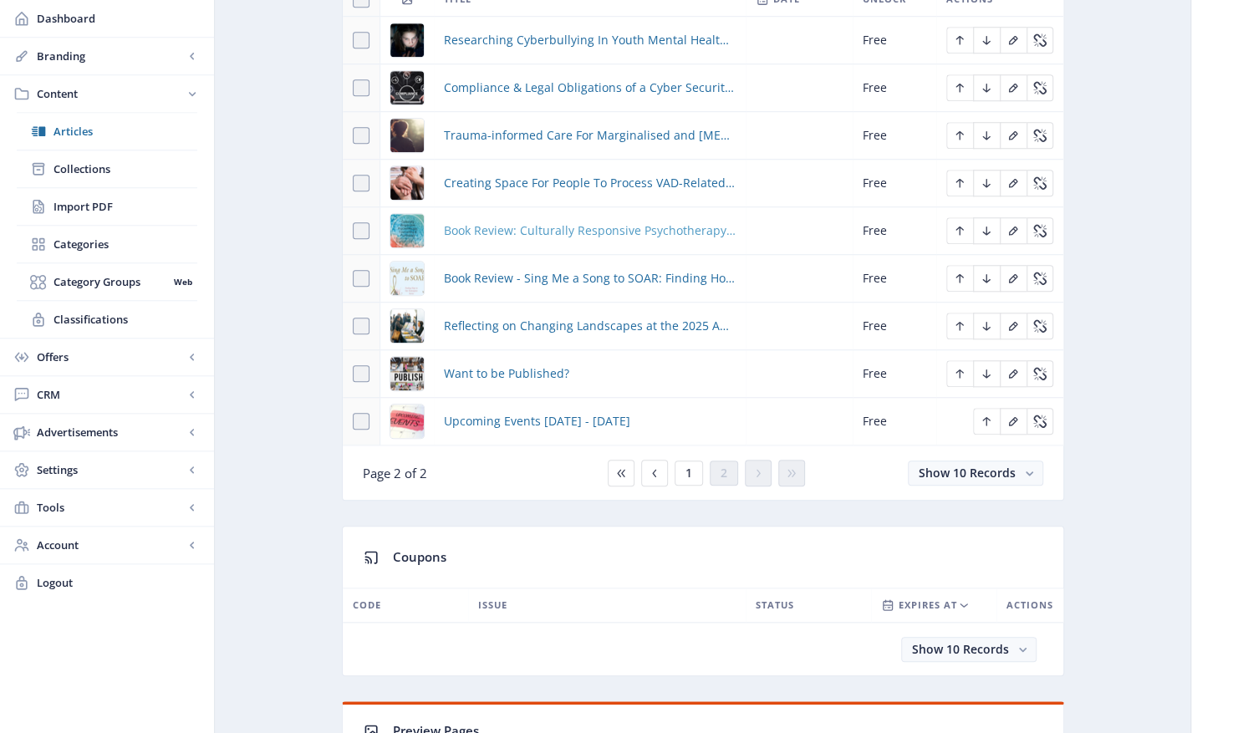
click at [564, 230] on span "Book Review: Culturally Responsive Psychotherapy, Counselling and Psychology Pr…" at bounding box center [590, 231] width 292 height 20
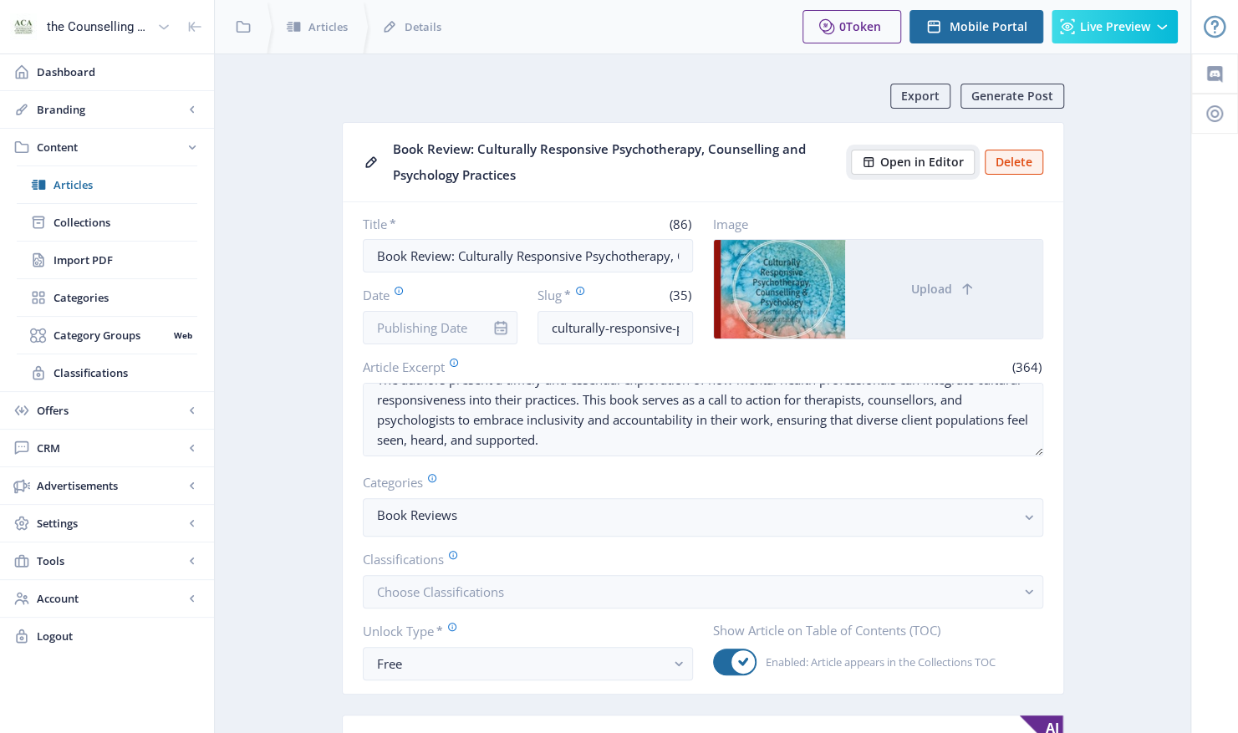
click at [916, 160] on span "Open in Editor" at bounding box center [922, 161] width 84 height 13
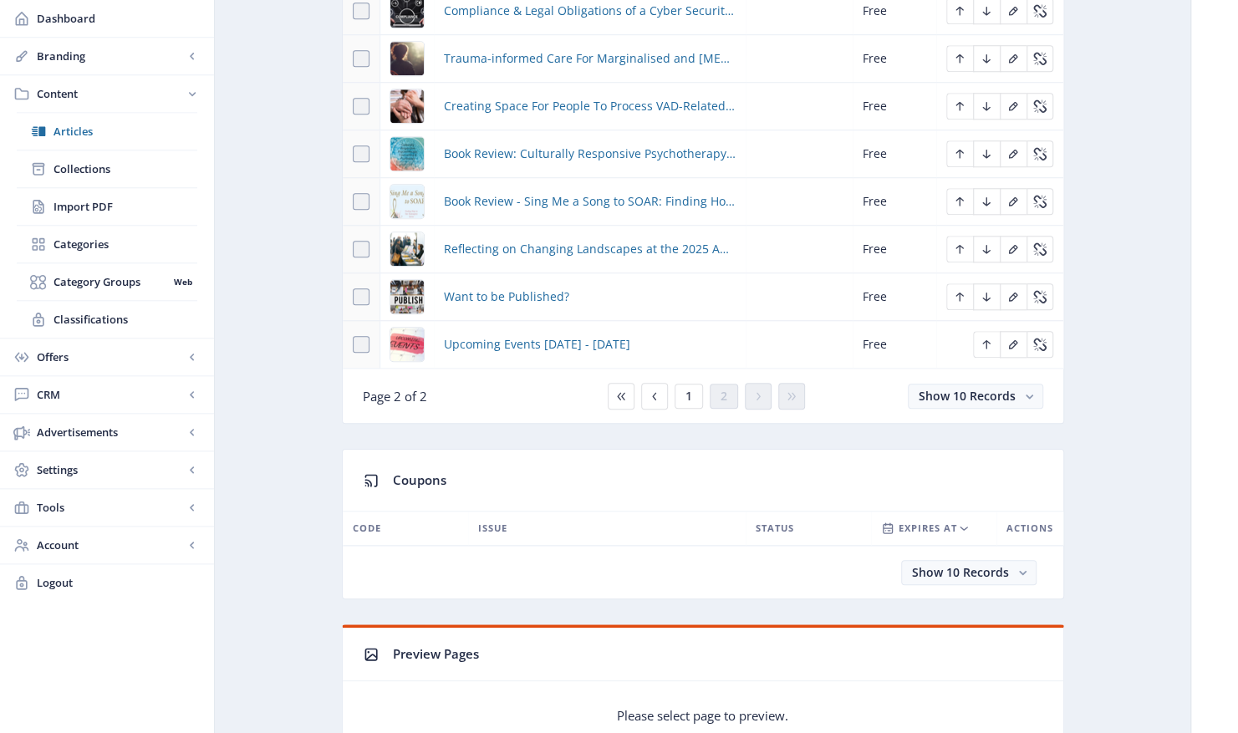
scroll to position [919, 0]
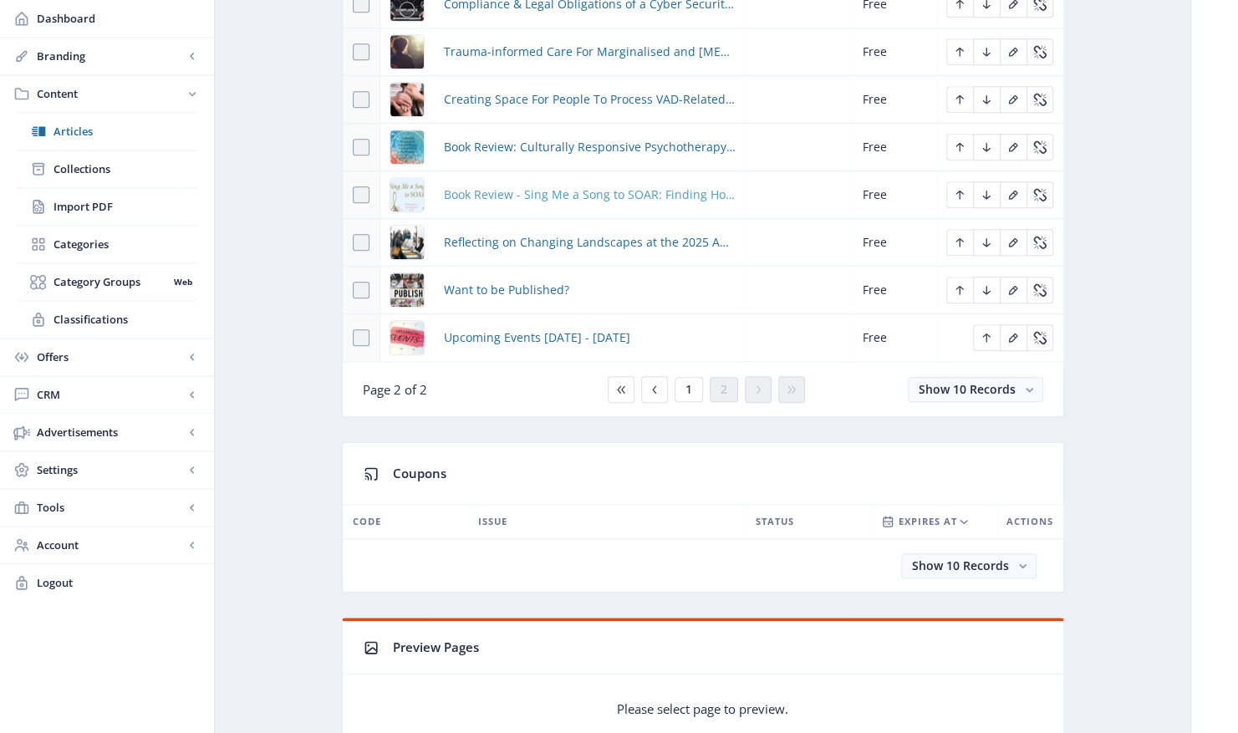
click at [632, 191] on span "Book Review - Sing Me a Song to SOAR: Finding Hope in Our Redemptive Stories by…" at bounding box center [590, 195] width 292 height 20
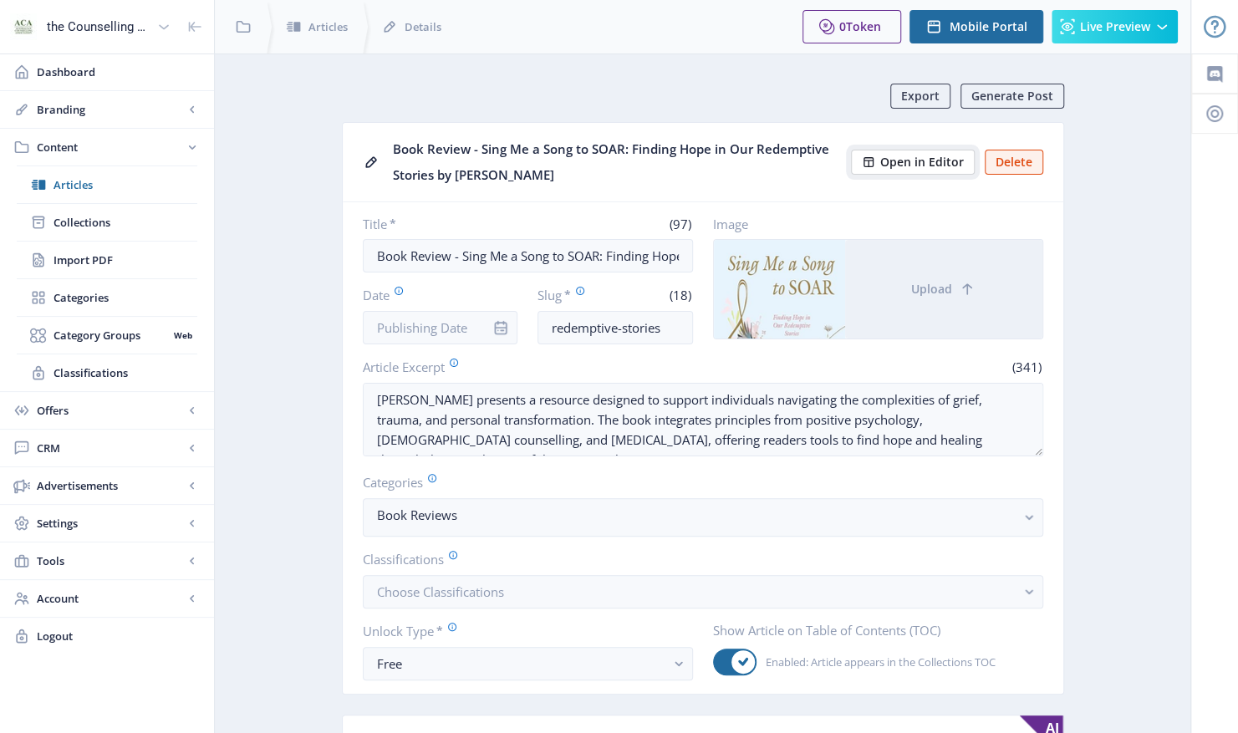
click at [911, 162] on span "Open in Editor" at bounding box center [922, 161] width 84 height 13
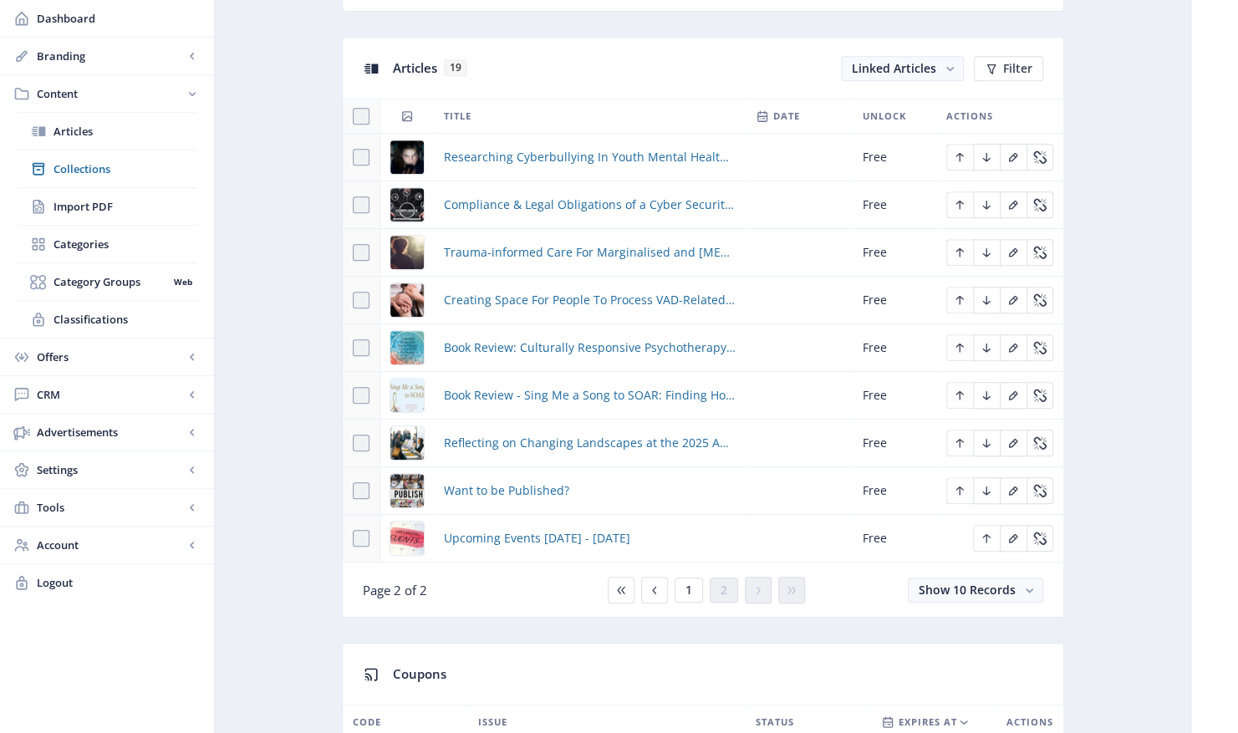
scroll to position [752, 0]
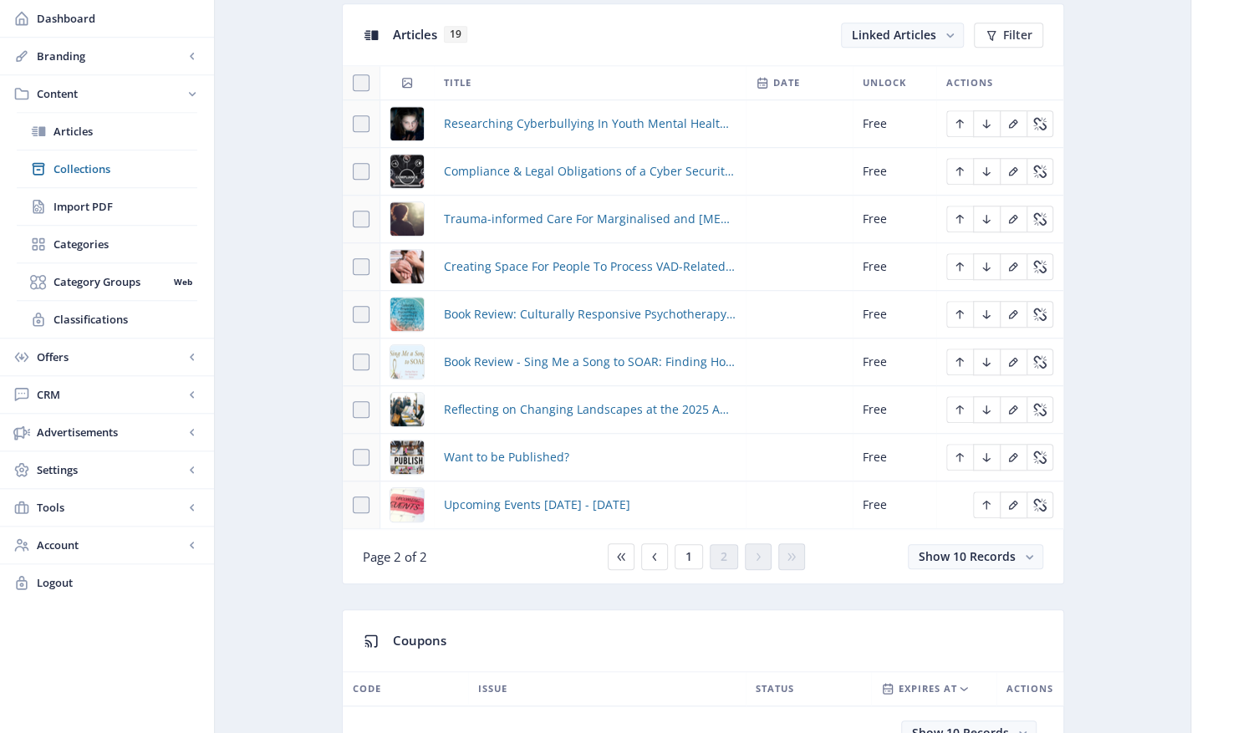
click at [607, 414] on td "Reflecting on Changing Landscapes at the 2025 ACA Conference" at bounding box center [590, 410] width 312 height 48
click at [536, 404] on span "Reflecting on Changing Landscapes at the 2025 ACA Conference" at bounding box center [590, 409] width 292 height 20
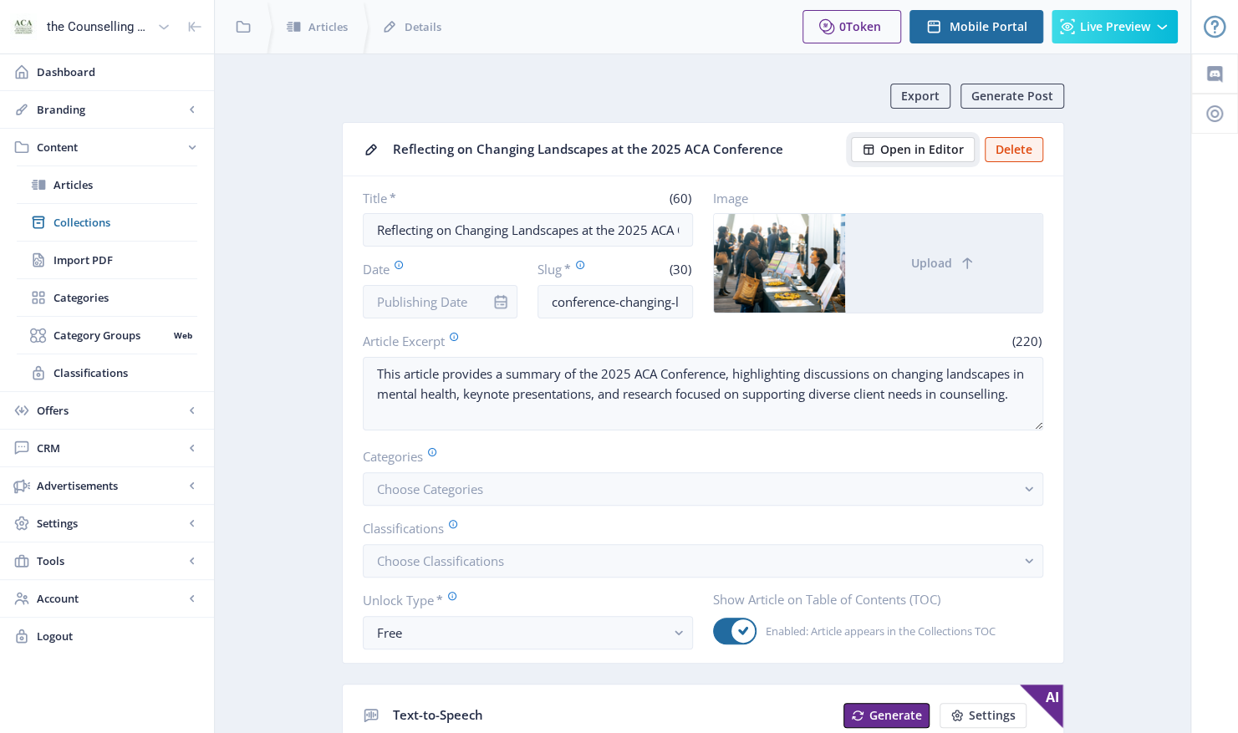
click at [928, 145] on span "Open in Editor" at bounding box center [922, 149] width 84 height 13
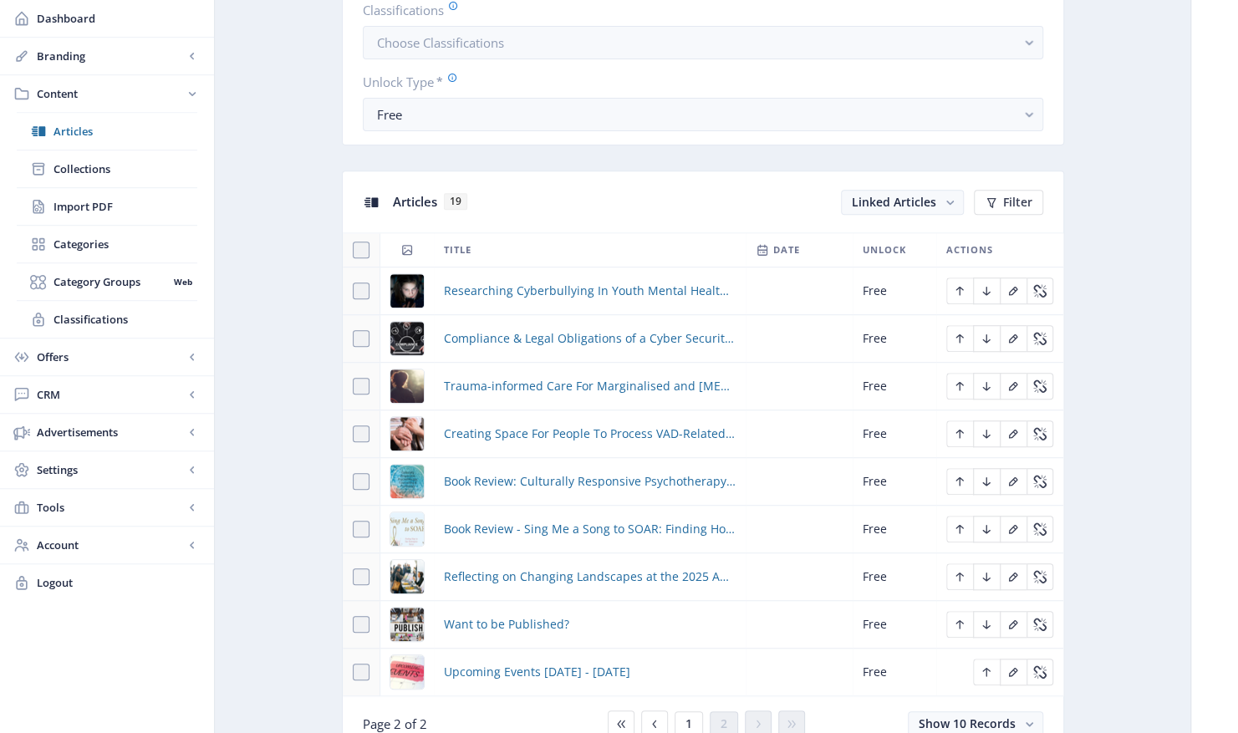
scroll to position [752, 0]
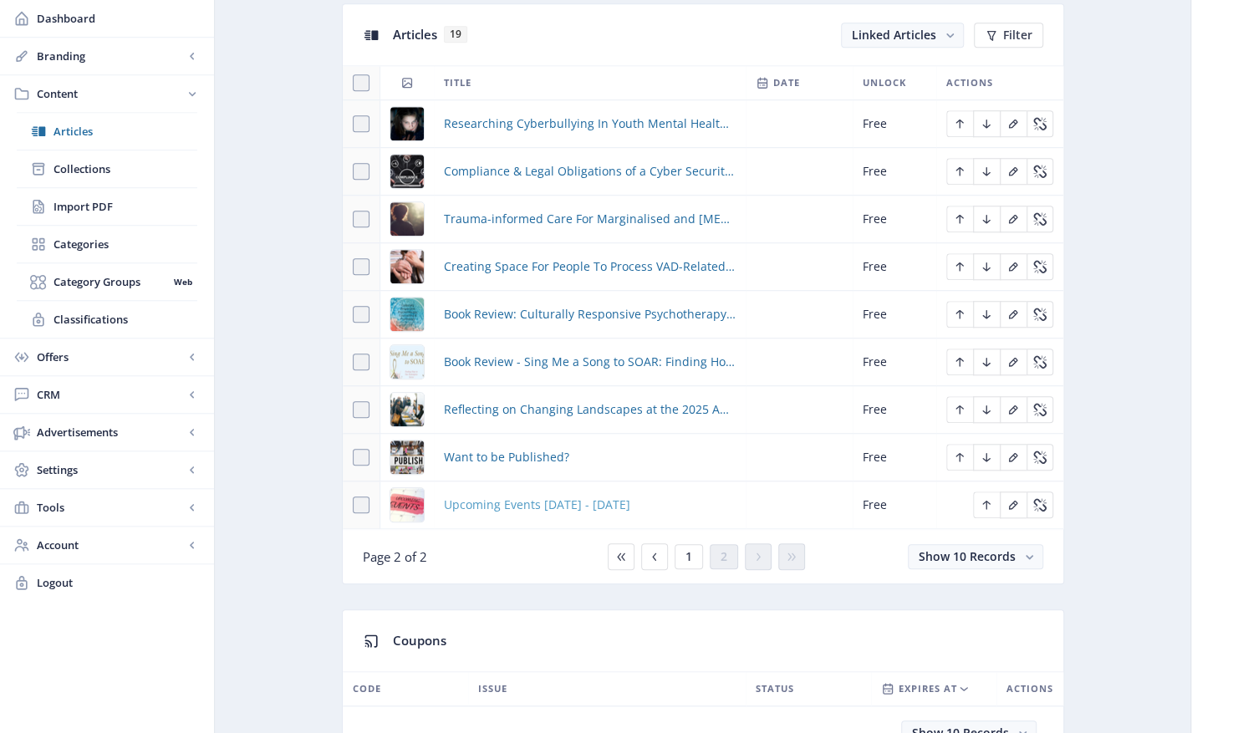
click at [539, 500] on span "Upcoming Events [DATE] - [DATE]" at bounding box center [537, 505] width 186 height 20
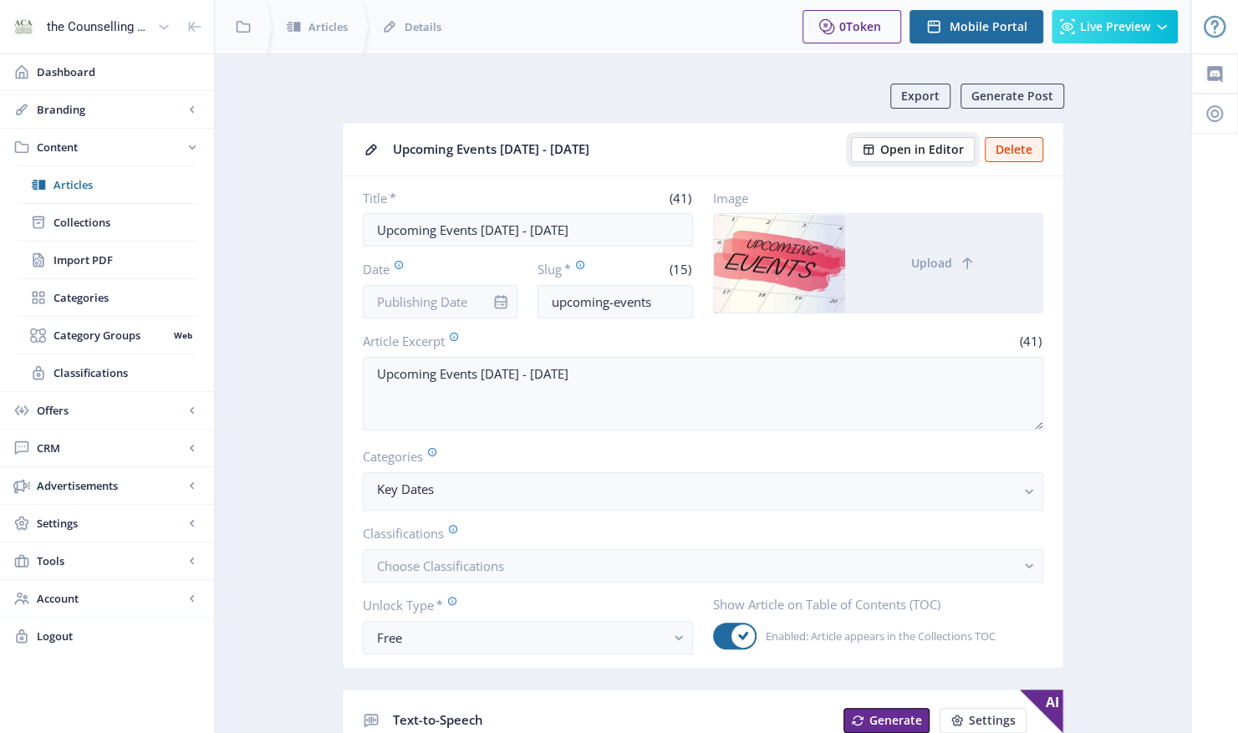
click at [925, 148] on span "Open in Editor" at bounding box center [922, 149] width 84 height 13
